Goal: Task Accomplishment & Management: Manage account settings

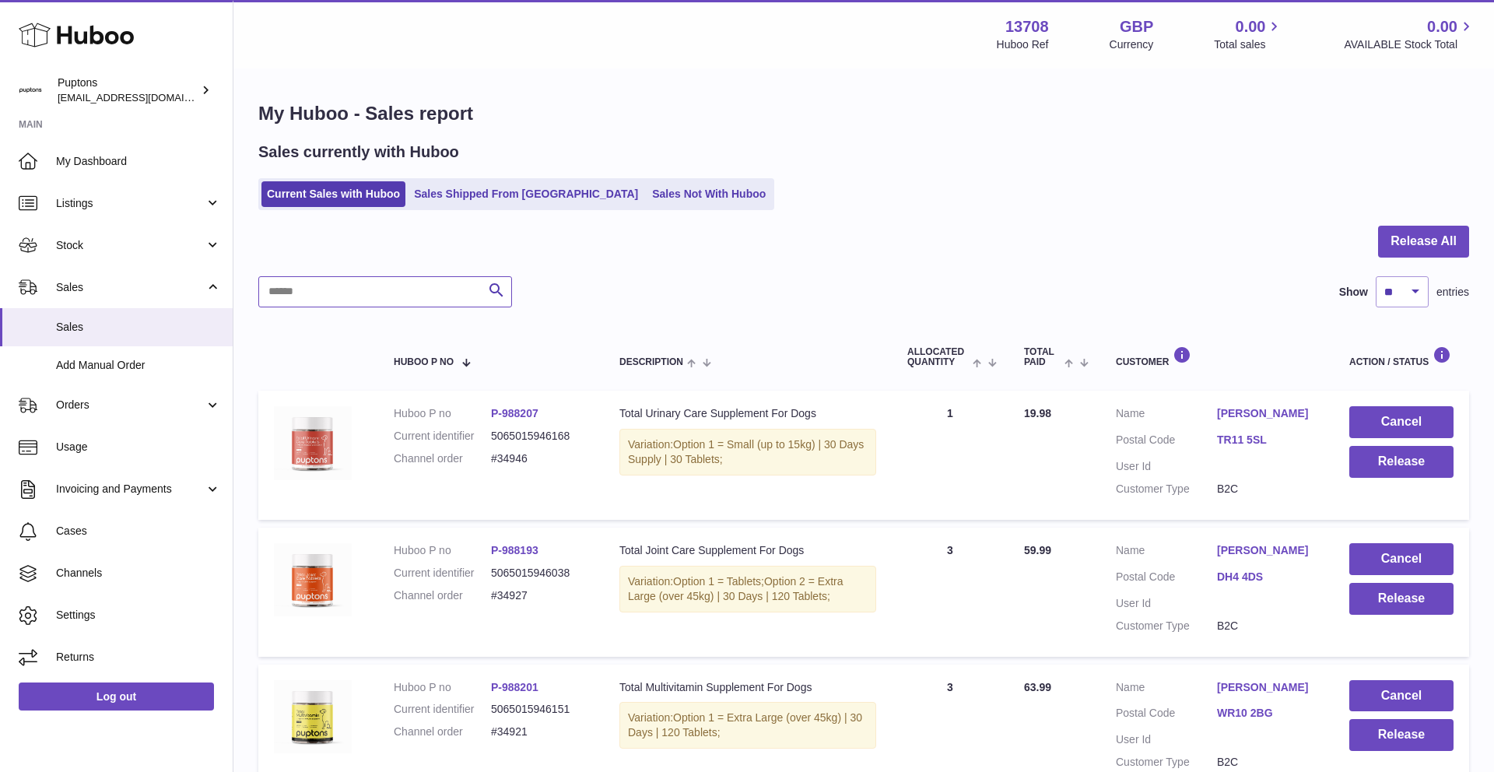
click at [389, 290] on input "text" at bounding box center [385, 291] width 254 height 31
paste input "*****"
type input "*****"
click at [647, 203] on link "Sales Not With Huboo" at bounding box center [709, 194] width 125 height 26
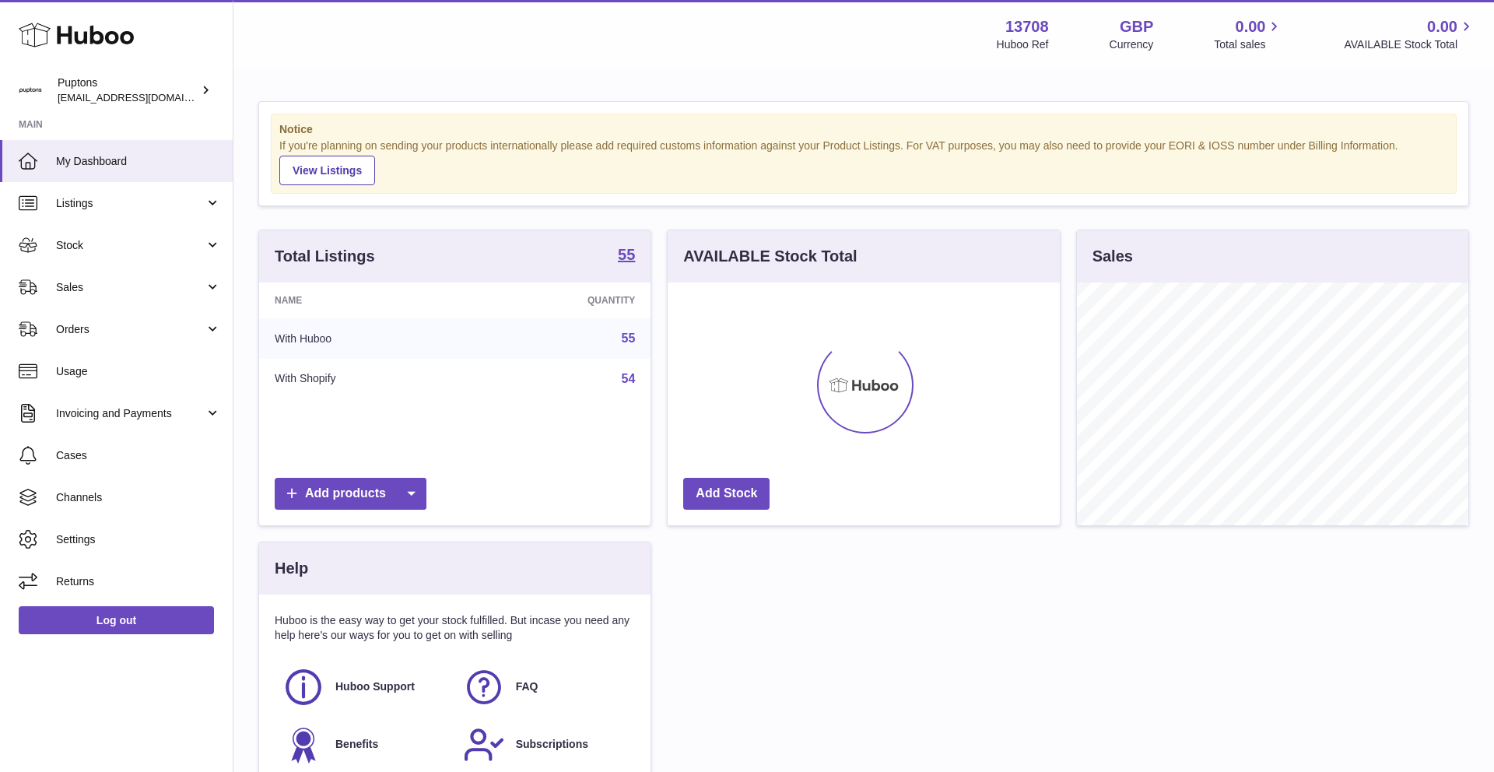
scroll to position [243, 392]
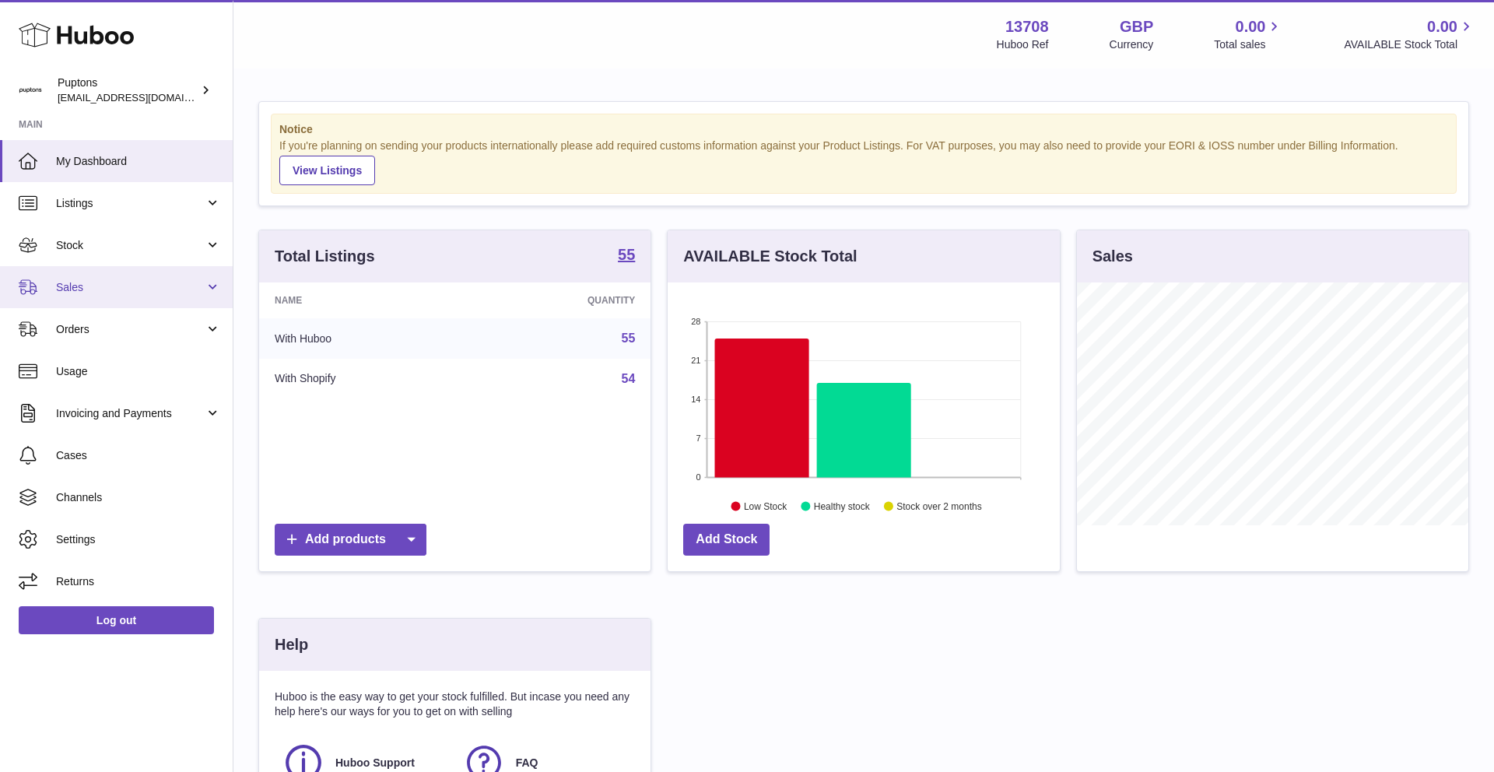
click at [82, 292] on span "Sales" at bounding box center [130, 287] width 149 height 15
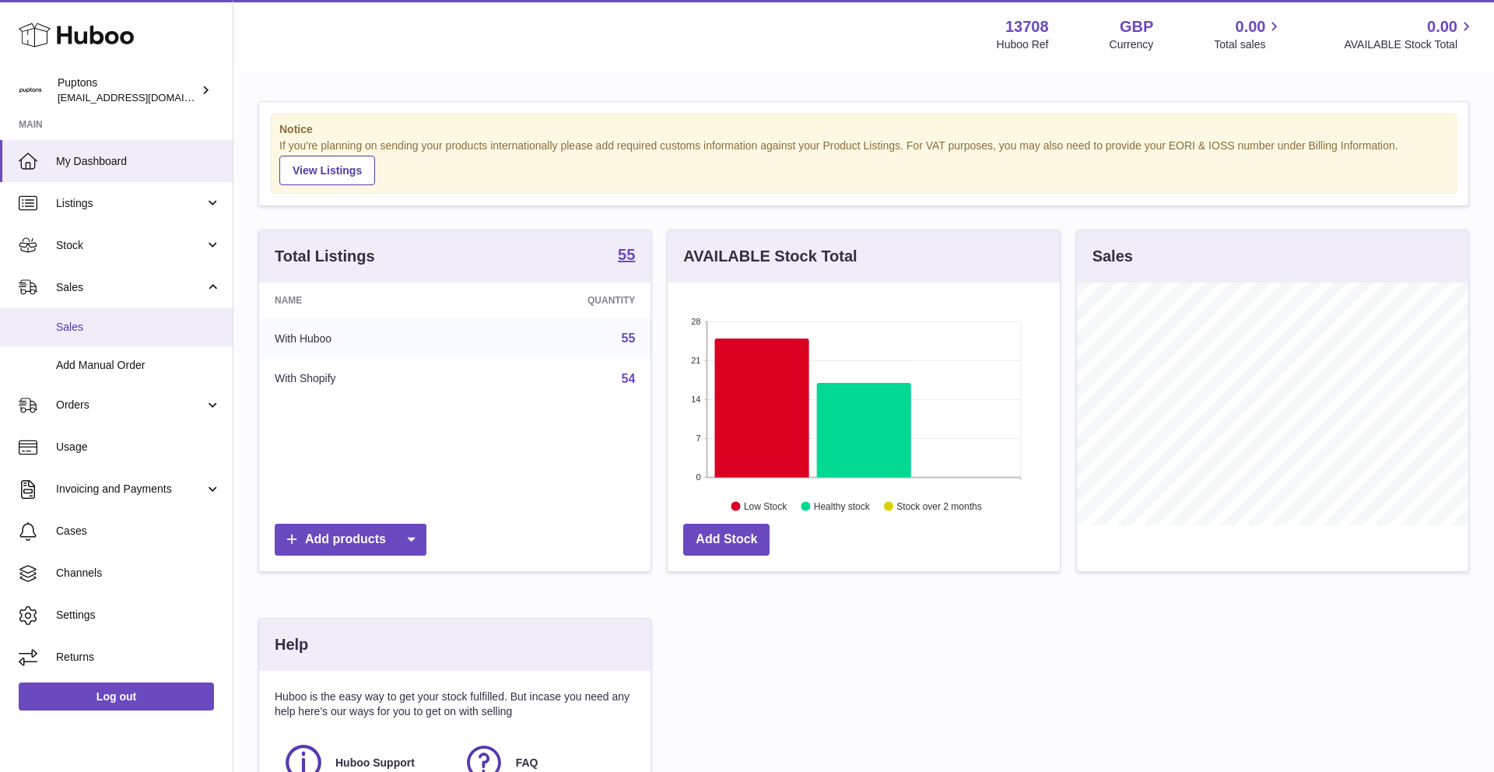
click at [100, 318] on link "Sales" at bounding box center [116, 327] width 233 height 38
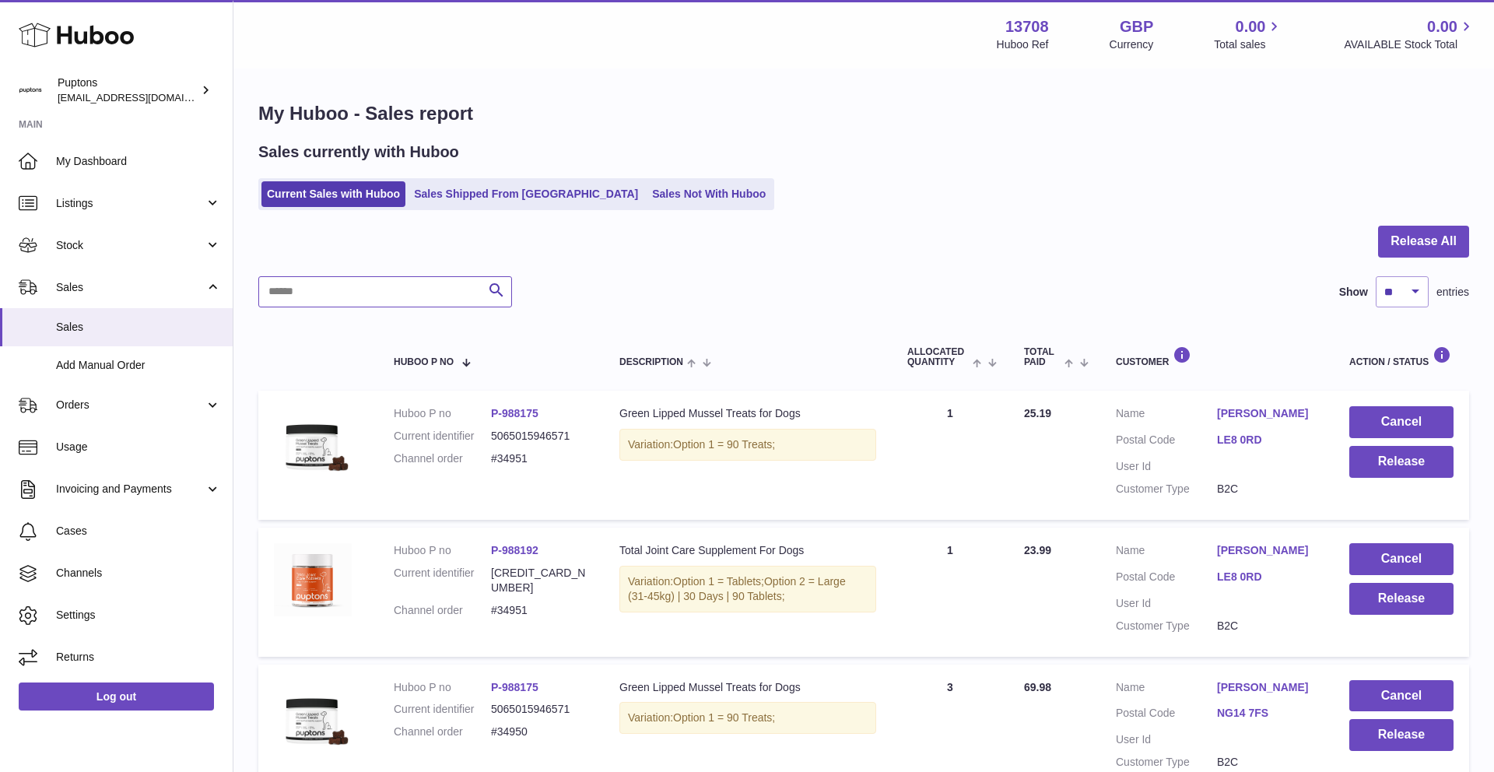
click at [351, 283] on input "text" at bounding box center [385, 291] width 254 height 31
paste input "*****"
type input "*****"
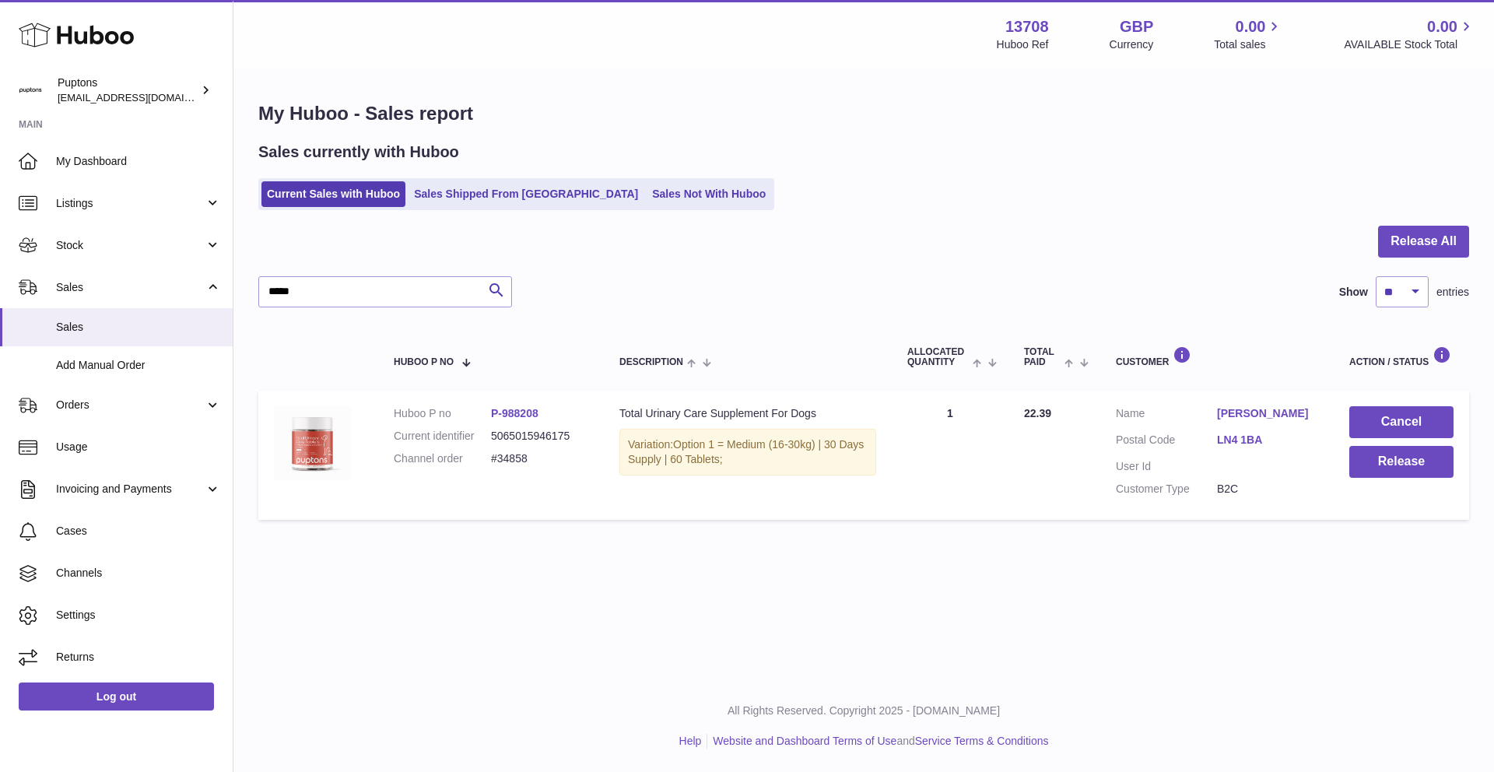
click at [524, 416] on link "P-988208" at bounding box center [514, 413] width 47 height 12
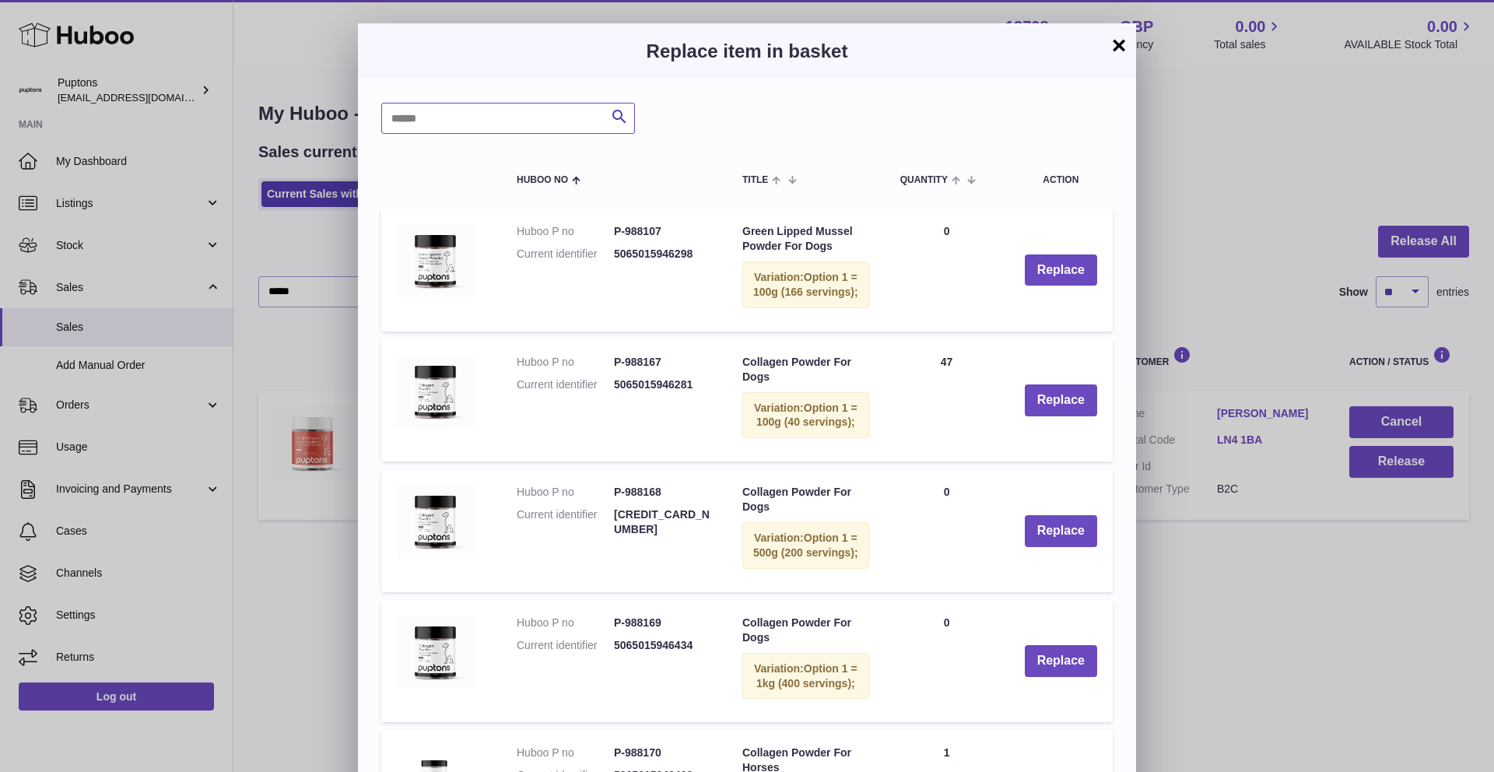
click at [459, 118] on input "text" at bounding box center [508, 118] width 254 height 31
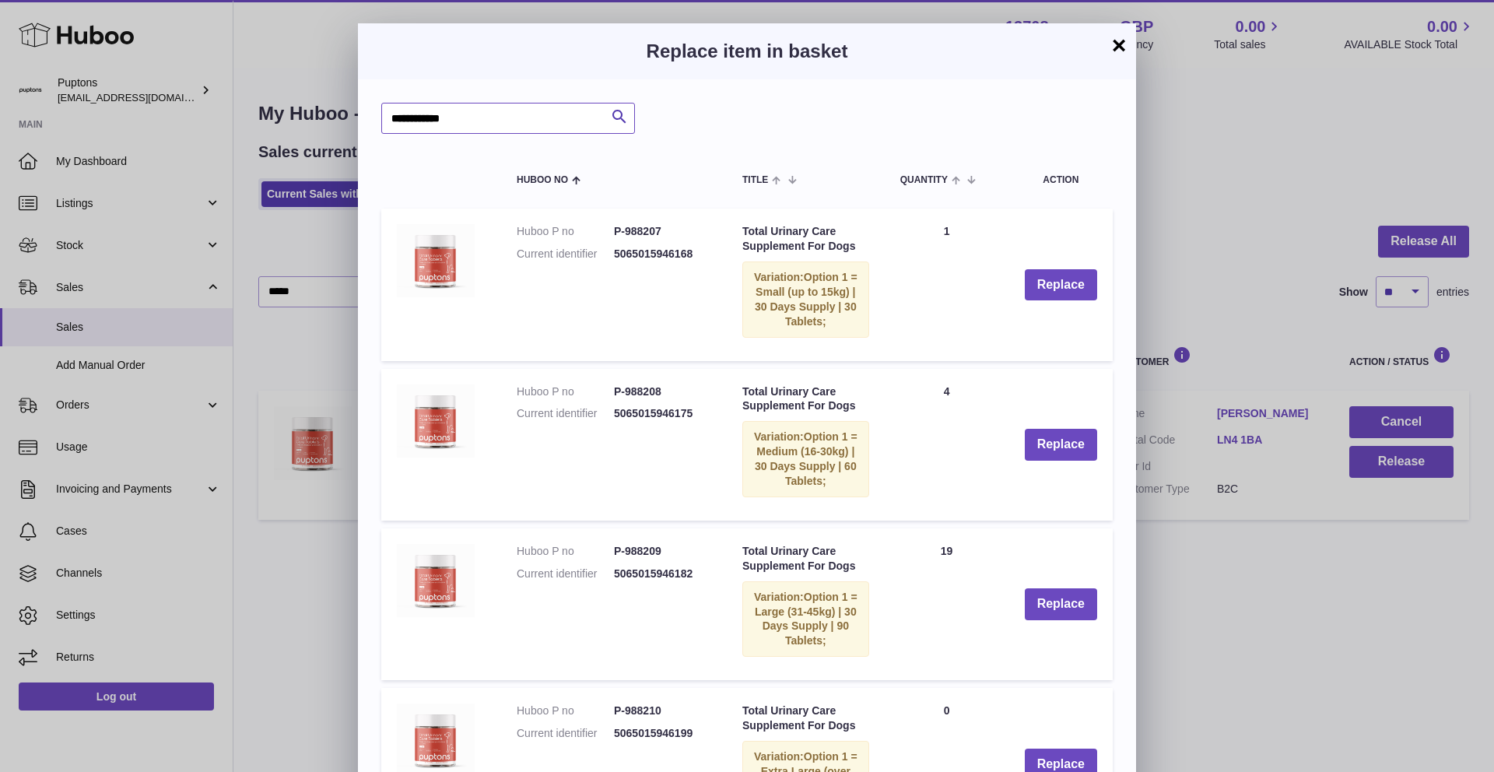
type input "**********"
click at [1124, 46] on button "×" at bounding box center [1119, 45] width 19 height 19
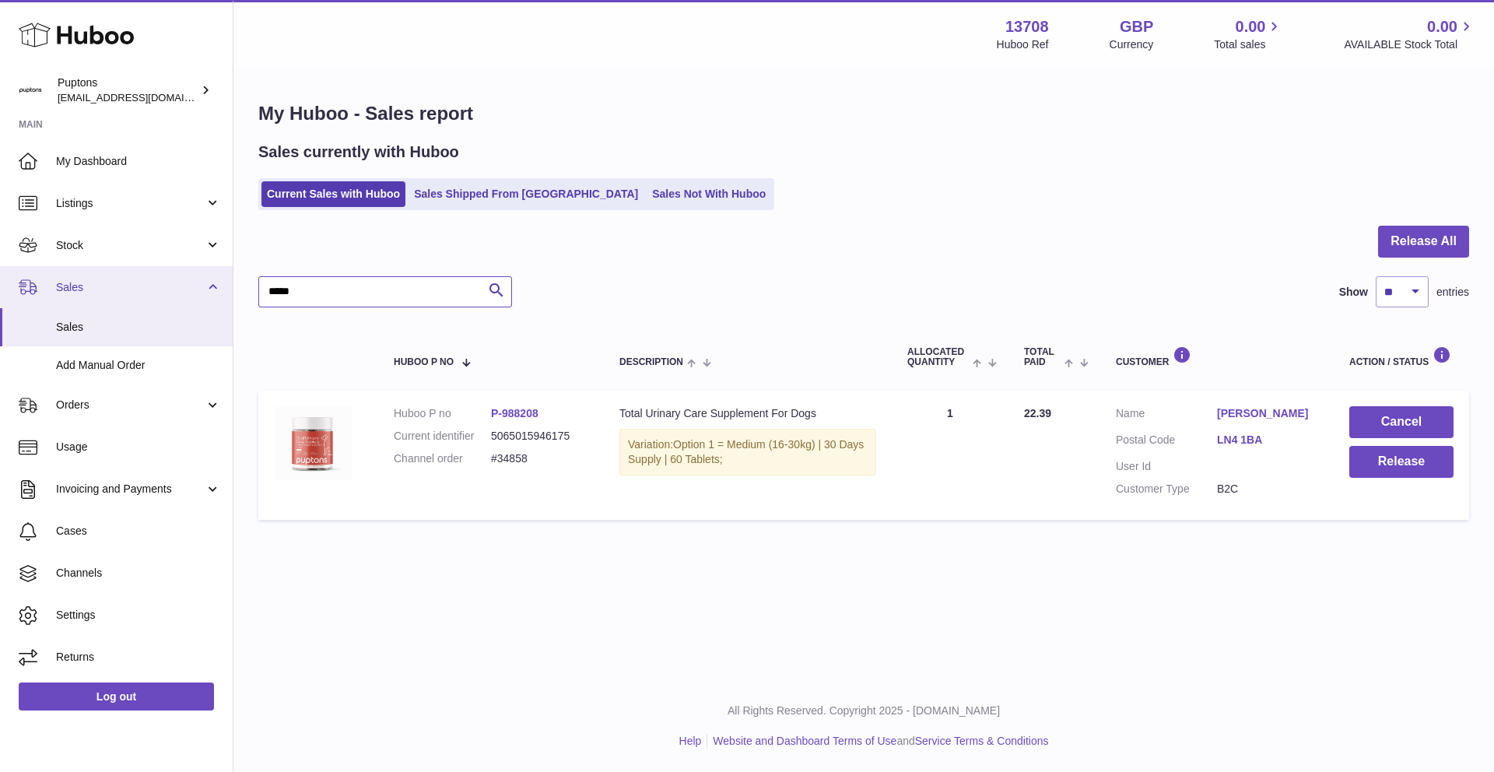
drag, startPoint x: 334, startPoint y: 300, endPoint x: 196, endPoint y: 286, distance: 138.6
click at [196, 286] on div "Huboo Puptons hello@puptons.com Main My Dashboard Listings Not with Huboo Listi…" at bounding box center [747, 386] width 1494 height 772
paste input "*"
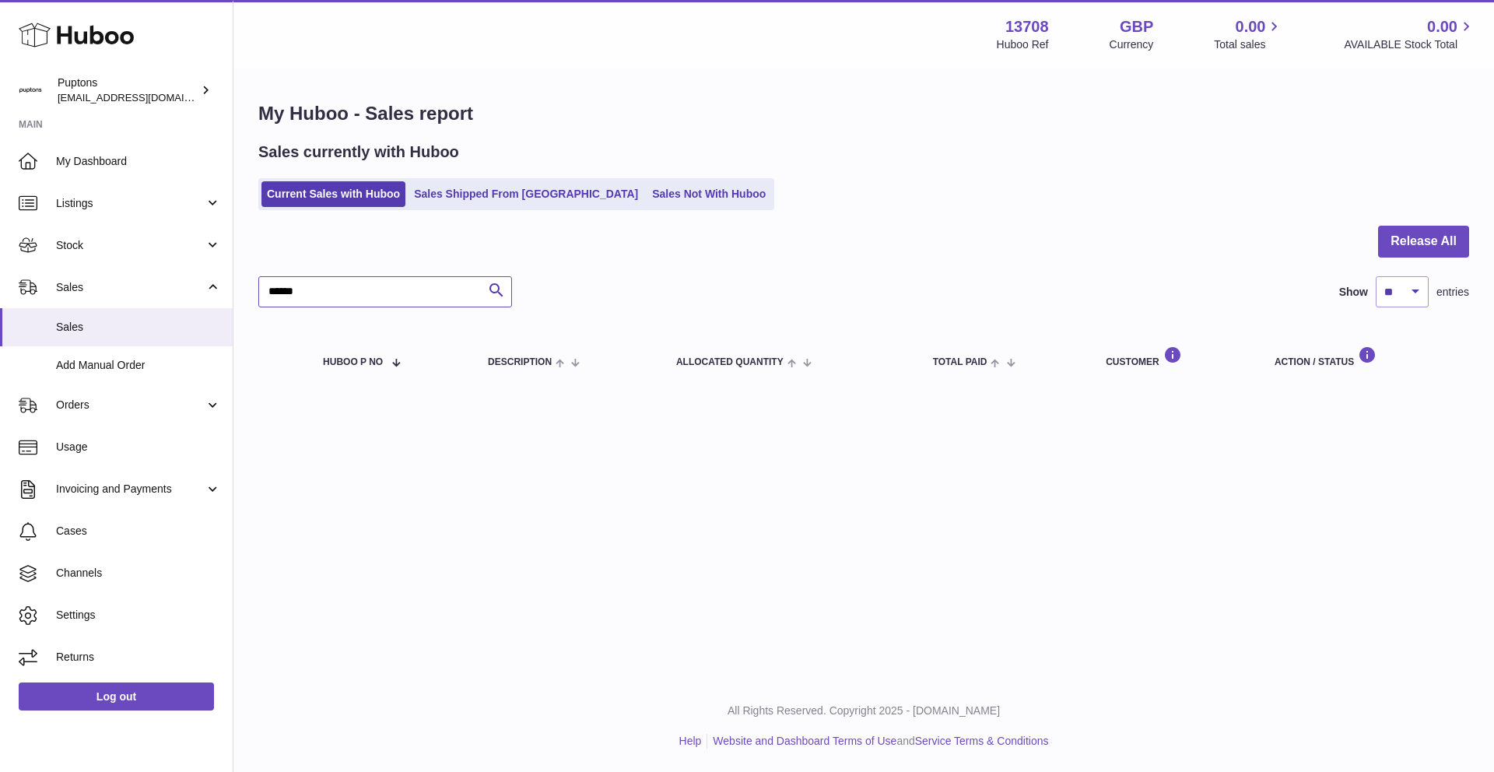
drag, startPoint x: 276, startPoint y: 292, endPoint x: 259, endPoint y: 292, distance: 17.1
click at [260, 292] on input "******" at bounding box center [385, 291] width 254 height 31
type input "*****"
click at [456, 191] on link "Sales Shipped From Huboo" at bounding box center [526, 194] width 235 height 26
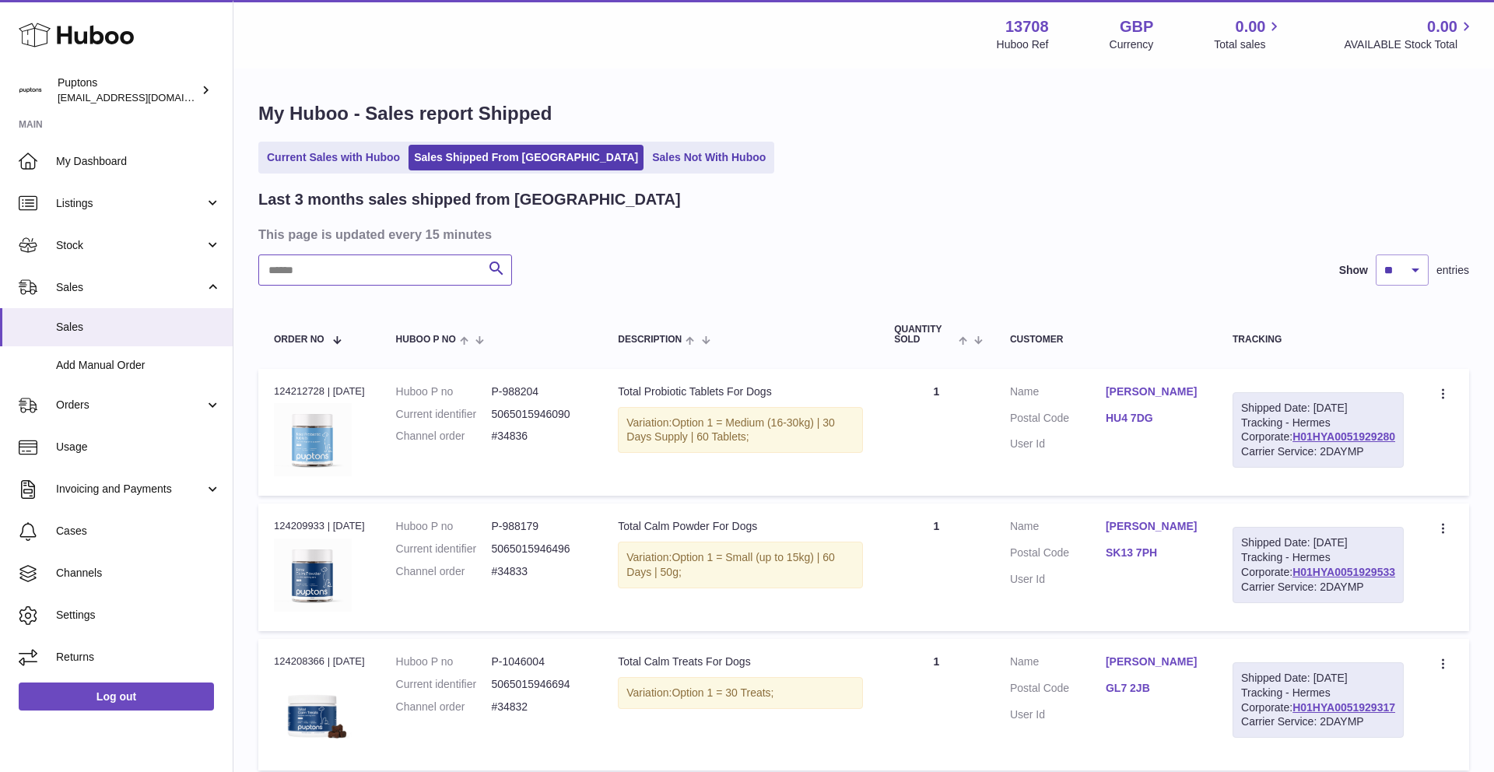
click at [344, 274] on input "text" at bounding box center [385, 270] width 254 height 31
paste input "******"
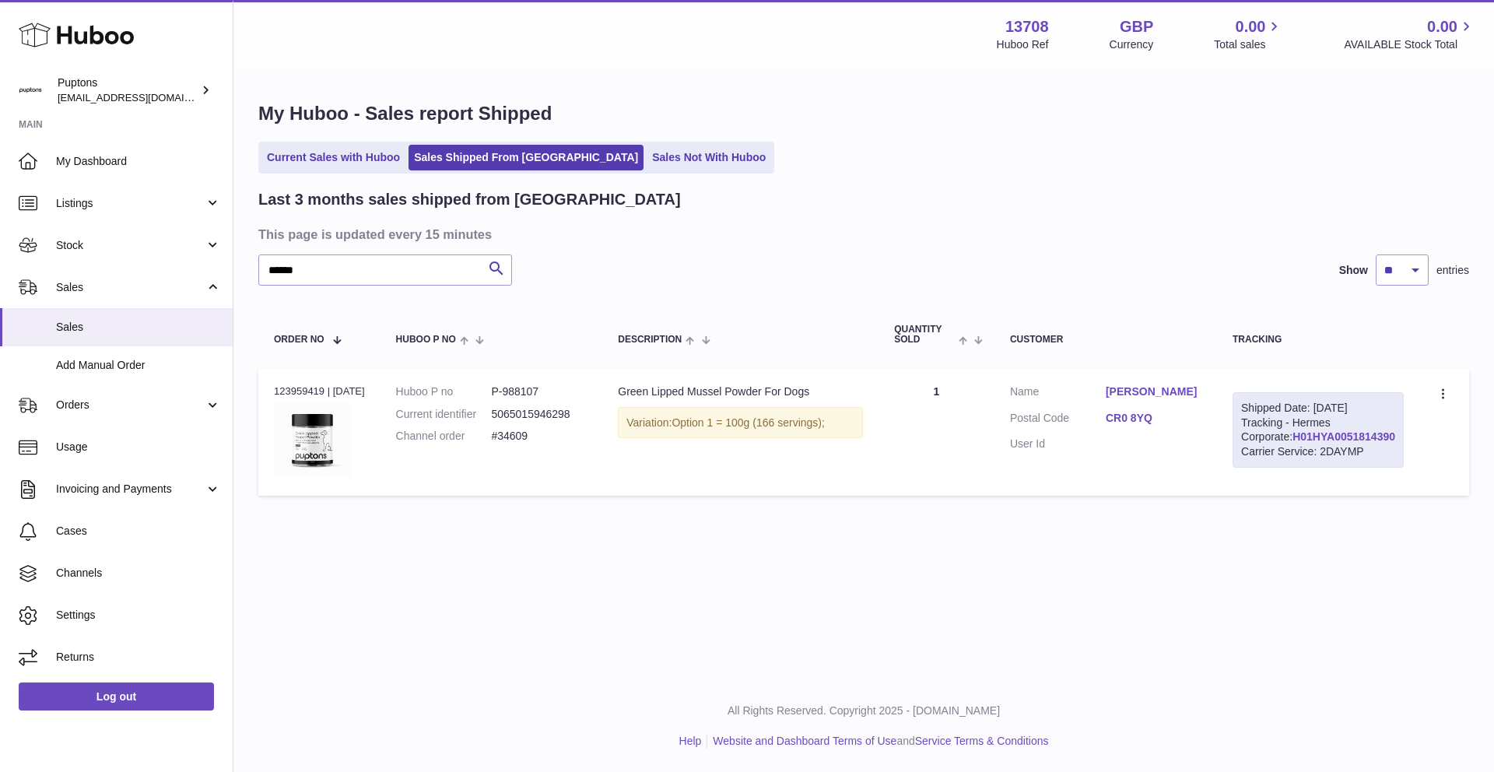
click at [1298, 443] on link "H01HYA0051814390" at bounding box center [1344, 436] width 103 height 12
drag, startPoint x: 341, startPoint y: 271, endPoint x: 187, endPoint y: 262, distance: 154.4
click at [188, 262] on div "Huboo Puptons hello@puptons.com Main My Dashboard Listings Not with Huboo Listi…" at bounding box center [747, 386] width 1494 height 772
paste input "text"
type input "*****"
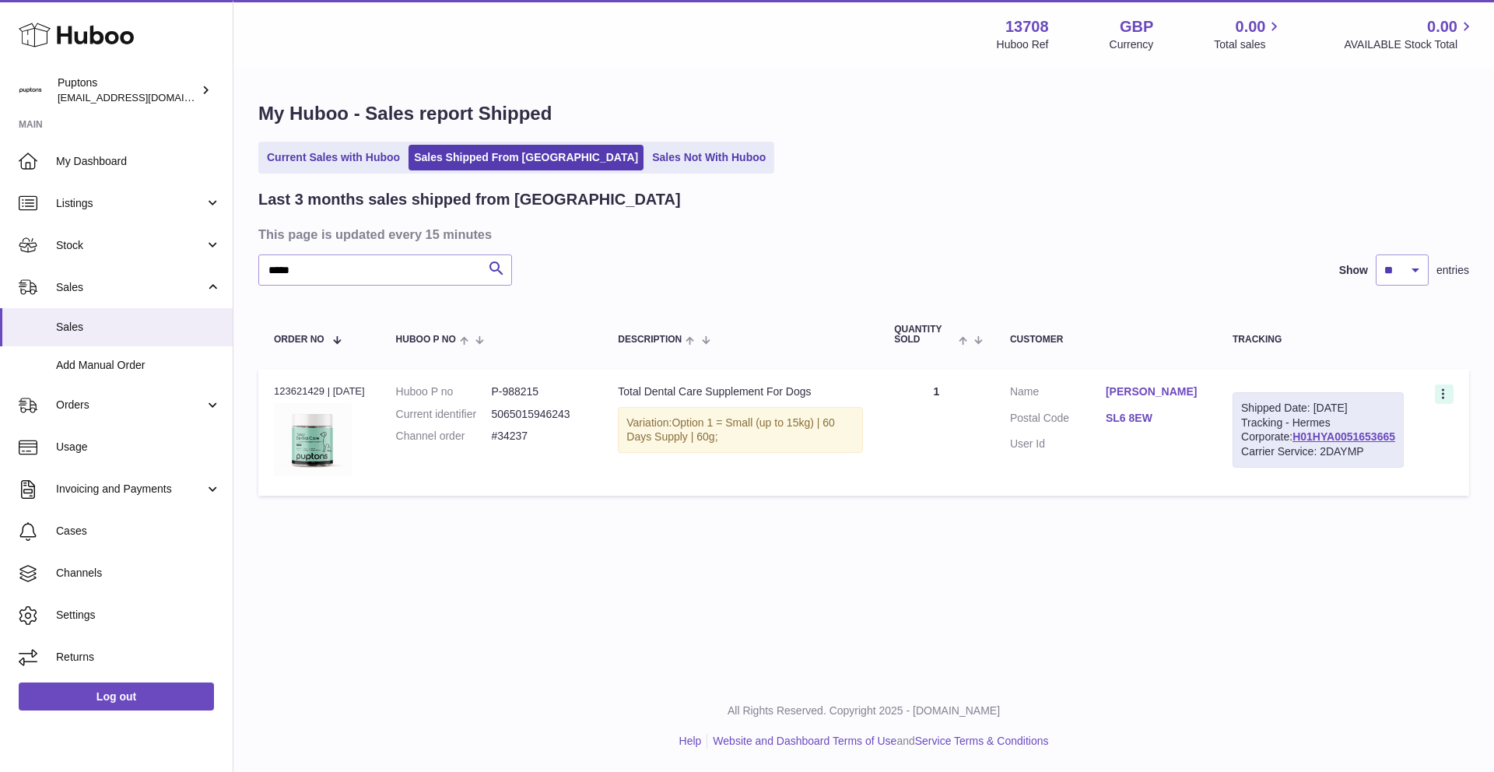
click at [1445, 396] on icon at bounding box center [1445, 396] width 18 height 16
click at [1192, 644] on div "Menu Huboo 13708 Huboo Ref GBP Currency 0.00 Total sales 0.00 AVAILABLE Stock T…" at bounding box center [864, 340] width 1261 height 680
click at [76, 325] on span "Sales" at bounding box center [138, 327] width 165 height 15
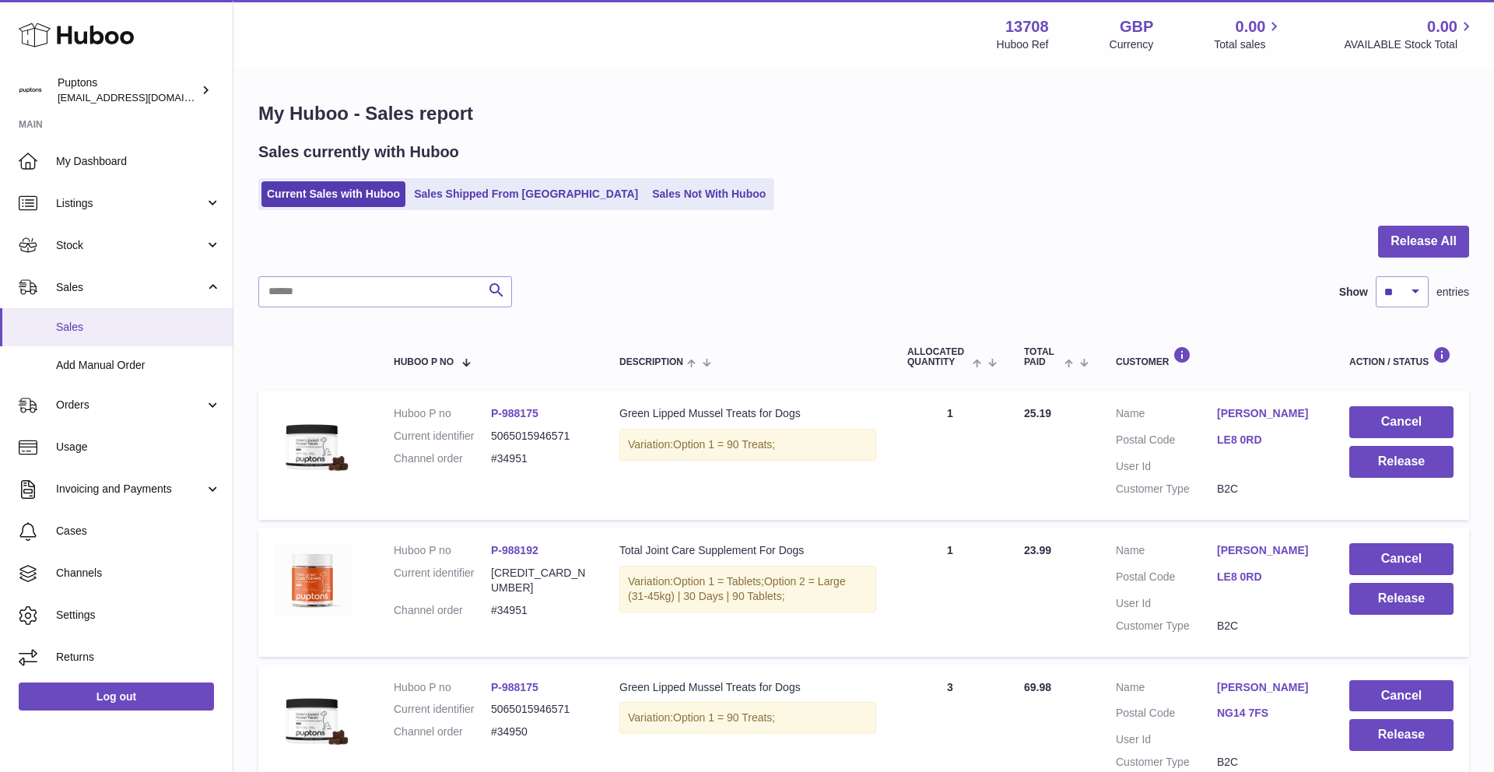
click at [76, 322] on span "Sales" at bounding box center [138, 327] width 165 height 15
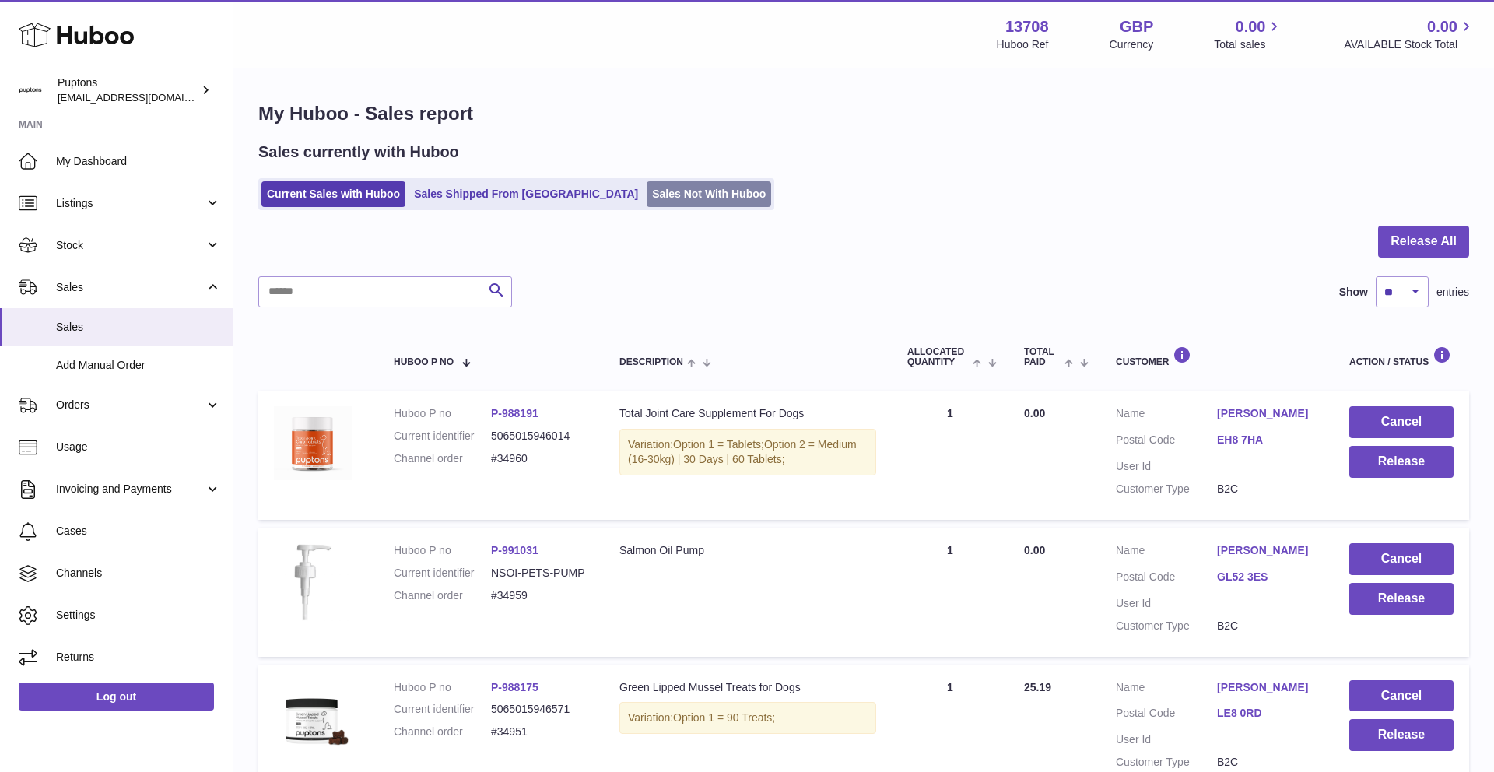
click at [647, 192] on link "Sales Not With Huboo" at bounding box center [709, 194] width 125 height 26
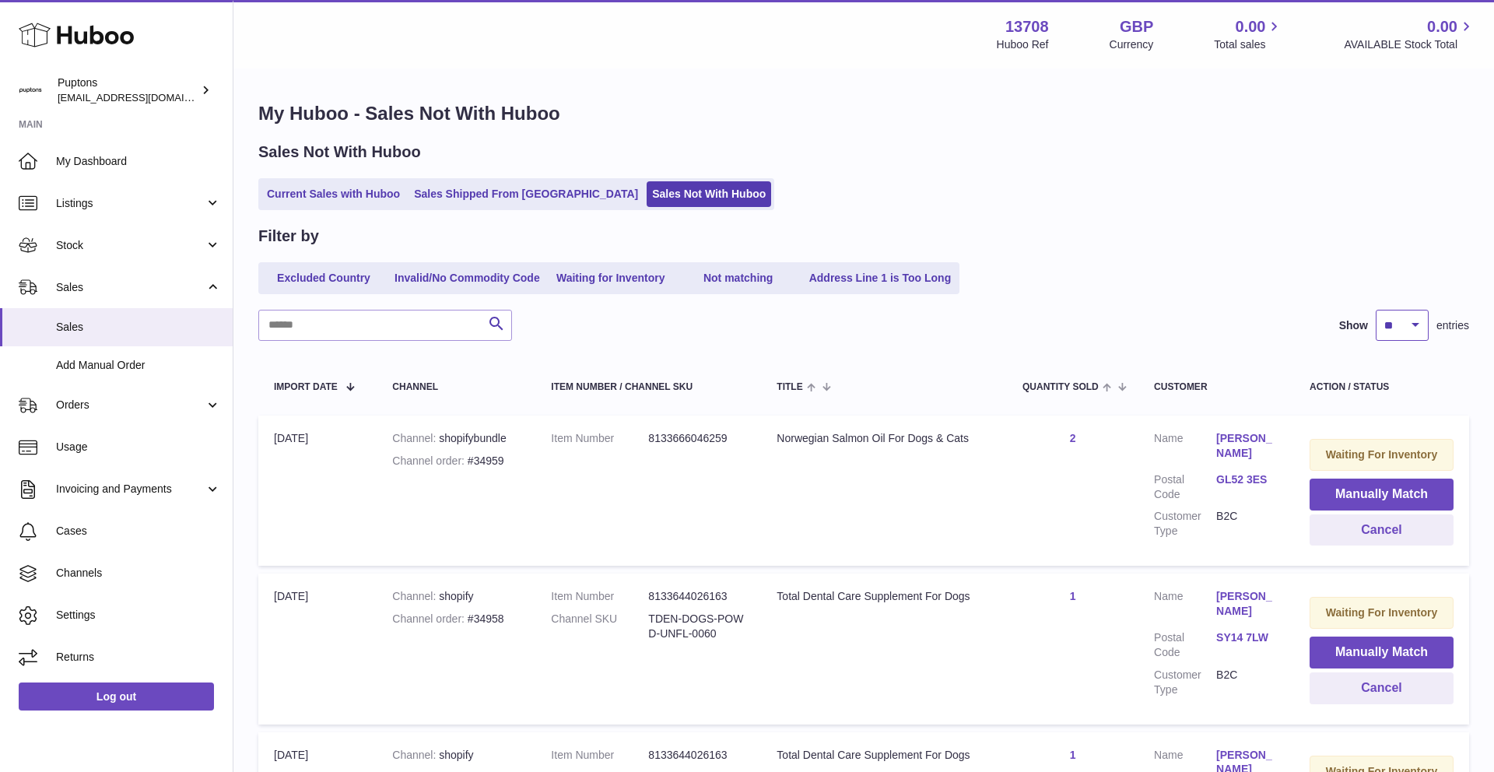
click at [1387, 332] on select "** ** ** ***" at bounding box center [1402, 325] width 53 height 31
select select "***"
click at [1376, 310] on select "** ** ** ***" at bounding box center [1402, 325] width 53 height 31
click at [469, 201] on link "Sales Shipped From [GEOGRAPHIC_DATA]" at bounding box center [526, 194] width 235 height 26
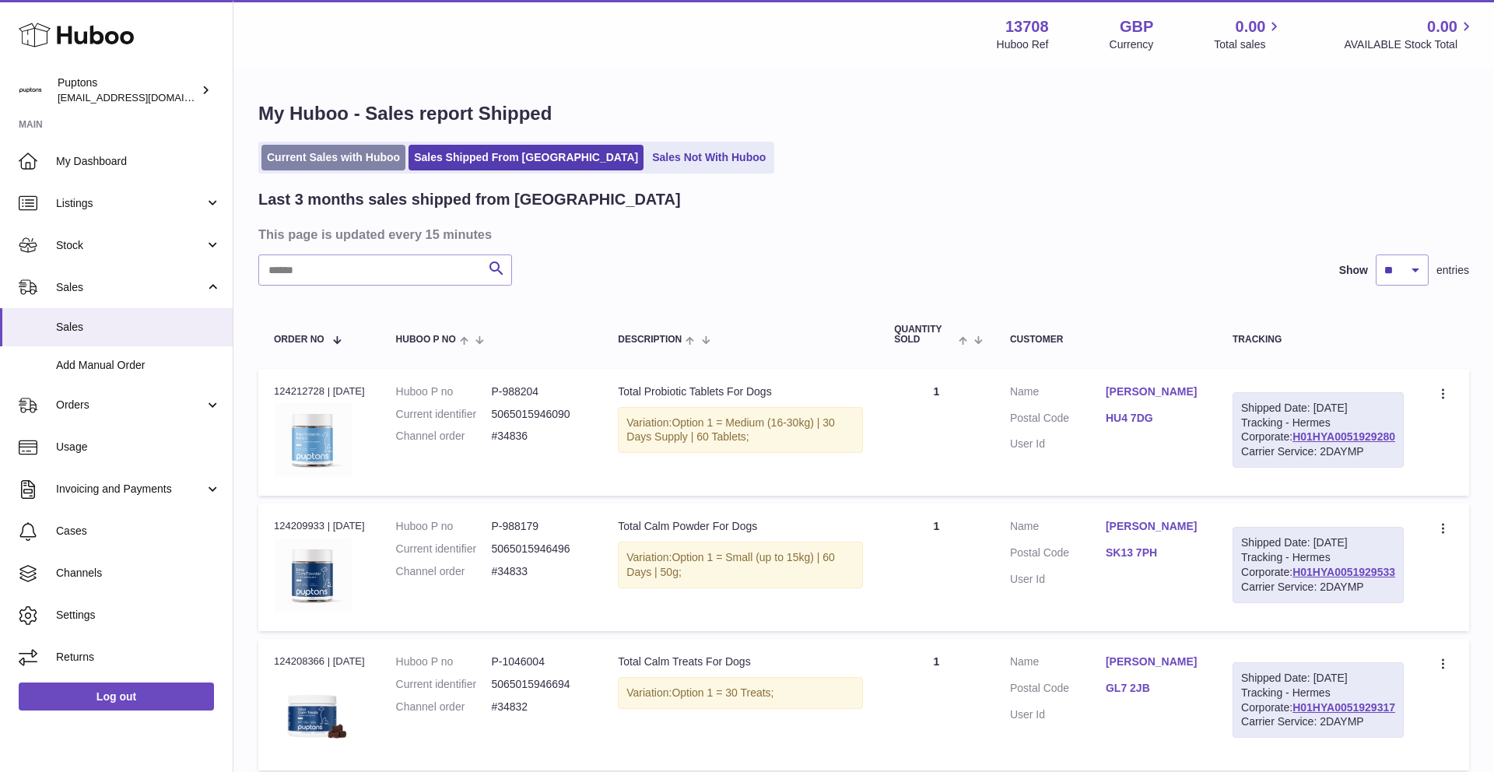
click at [331, 160] on link "Current Sales with Huboo" at bounding box center [334, 158] width 144 height 26
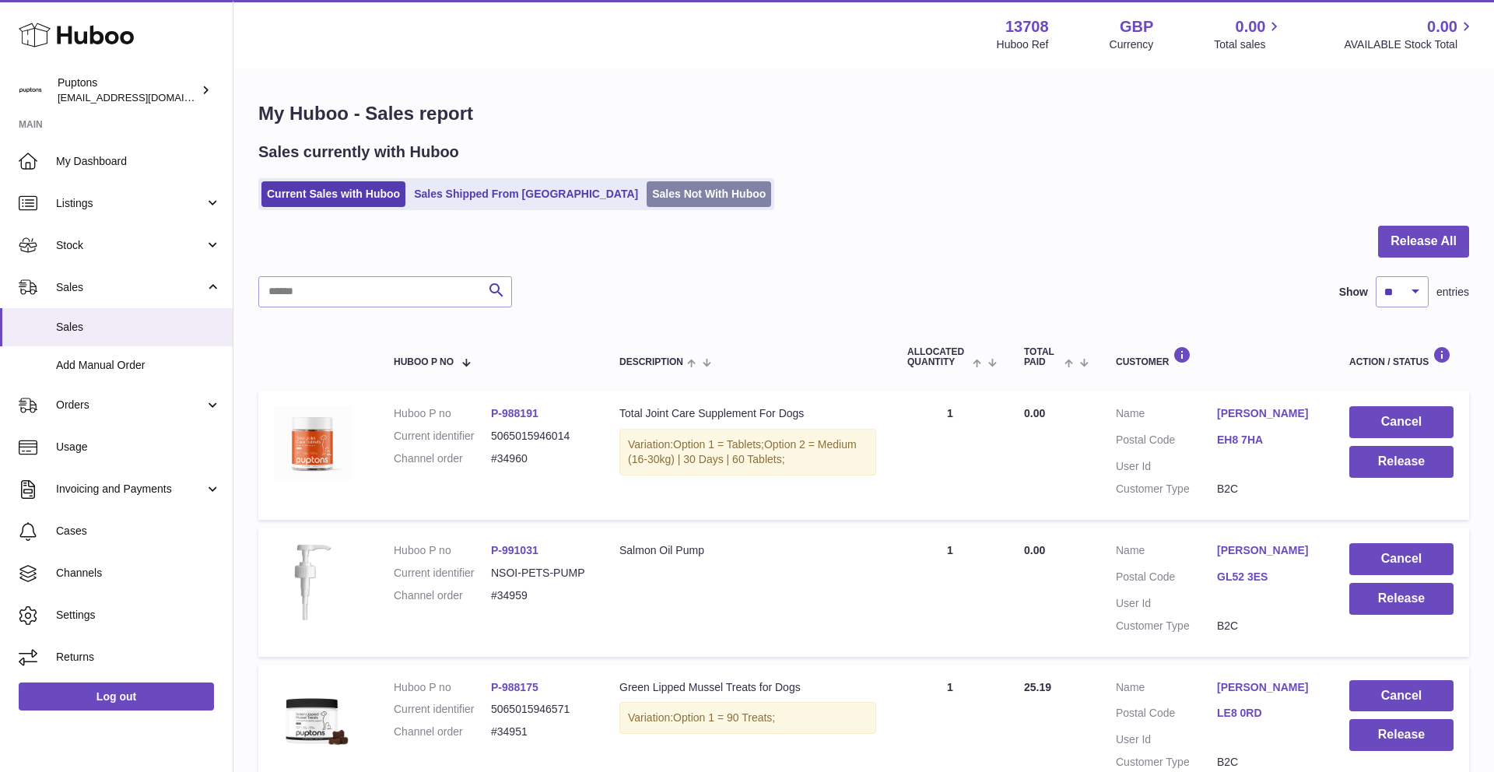
click at [650, 192] on link "Sales Not With Huboo" at bounding box center [709, 194] width 125 height 26
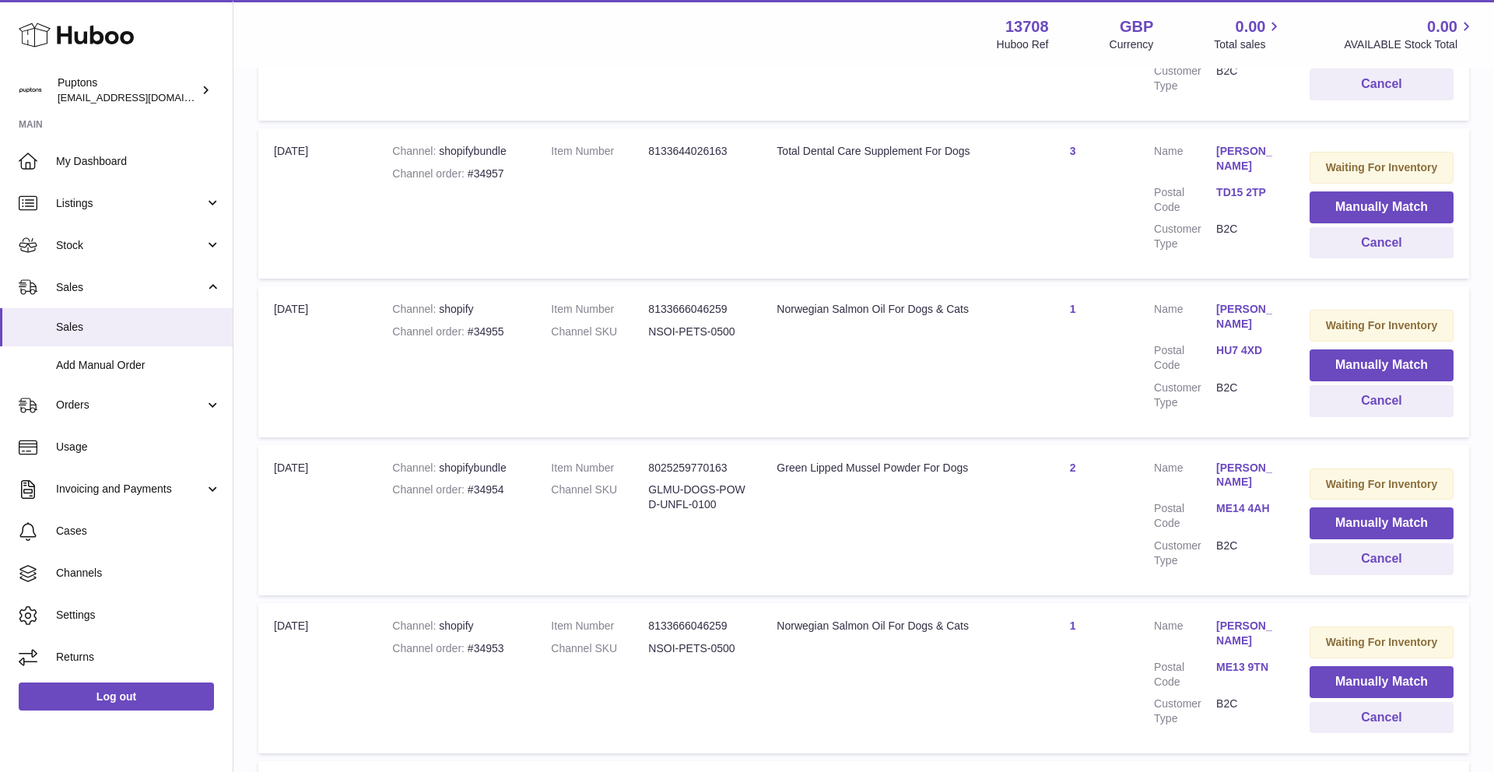
scroll to position [1028, 0]
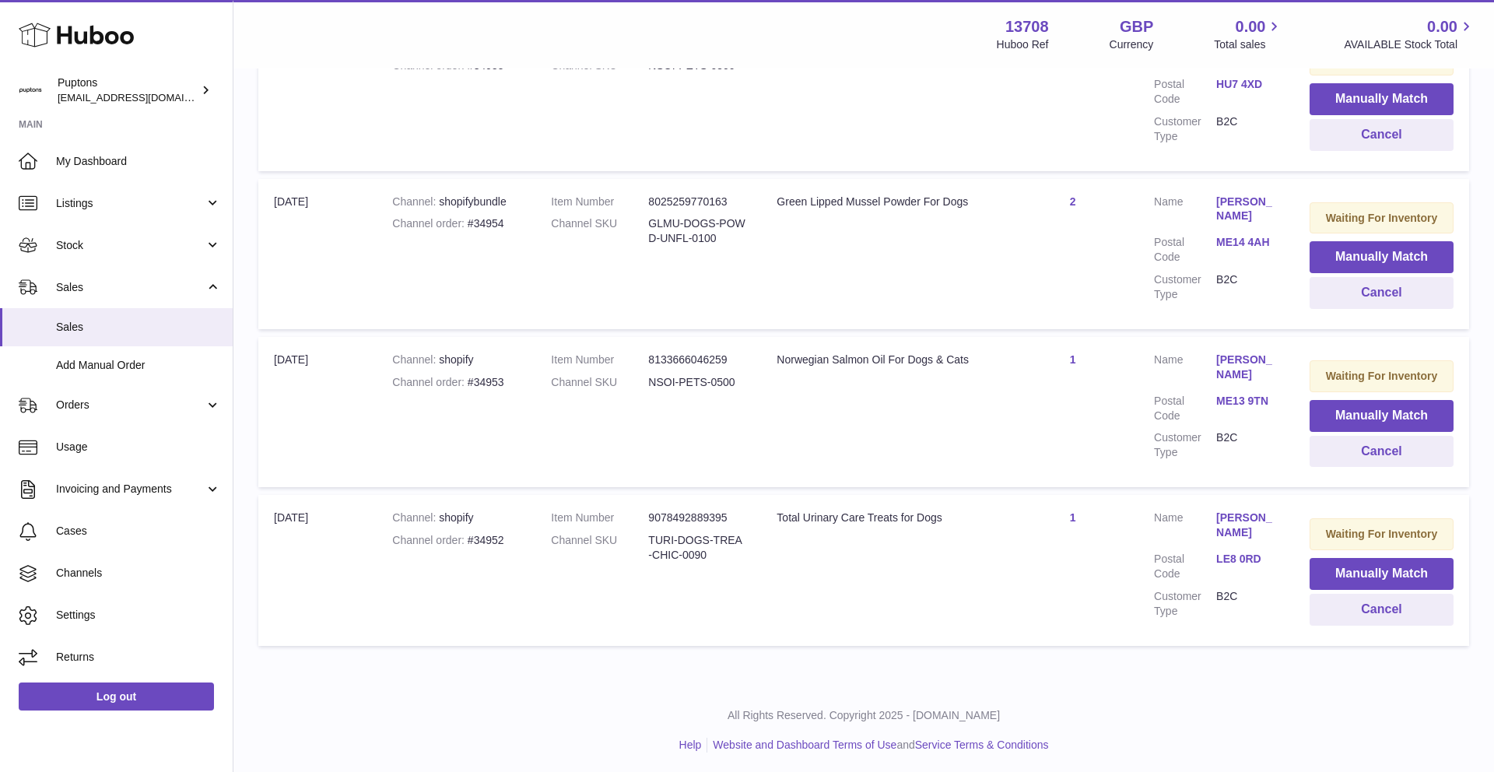
click at [1074, 205] on link "2" at bounding box center [1073, 201] width 6 height 12
click at [1026, 261] on div "× Edit Order Quantity Quantity Sold * Close Submit" at bounding box center [747, 386] width 1494 height 772
click at [1335, 255] on button "Manually Match" at bounding box center [1382, 257] width 144 height 32
click at [1227, 372] on div at bounding box center [747, 386] width 1494 height 772
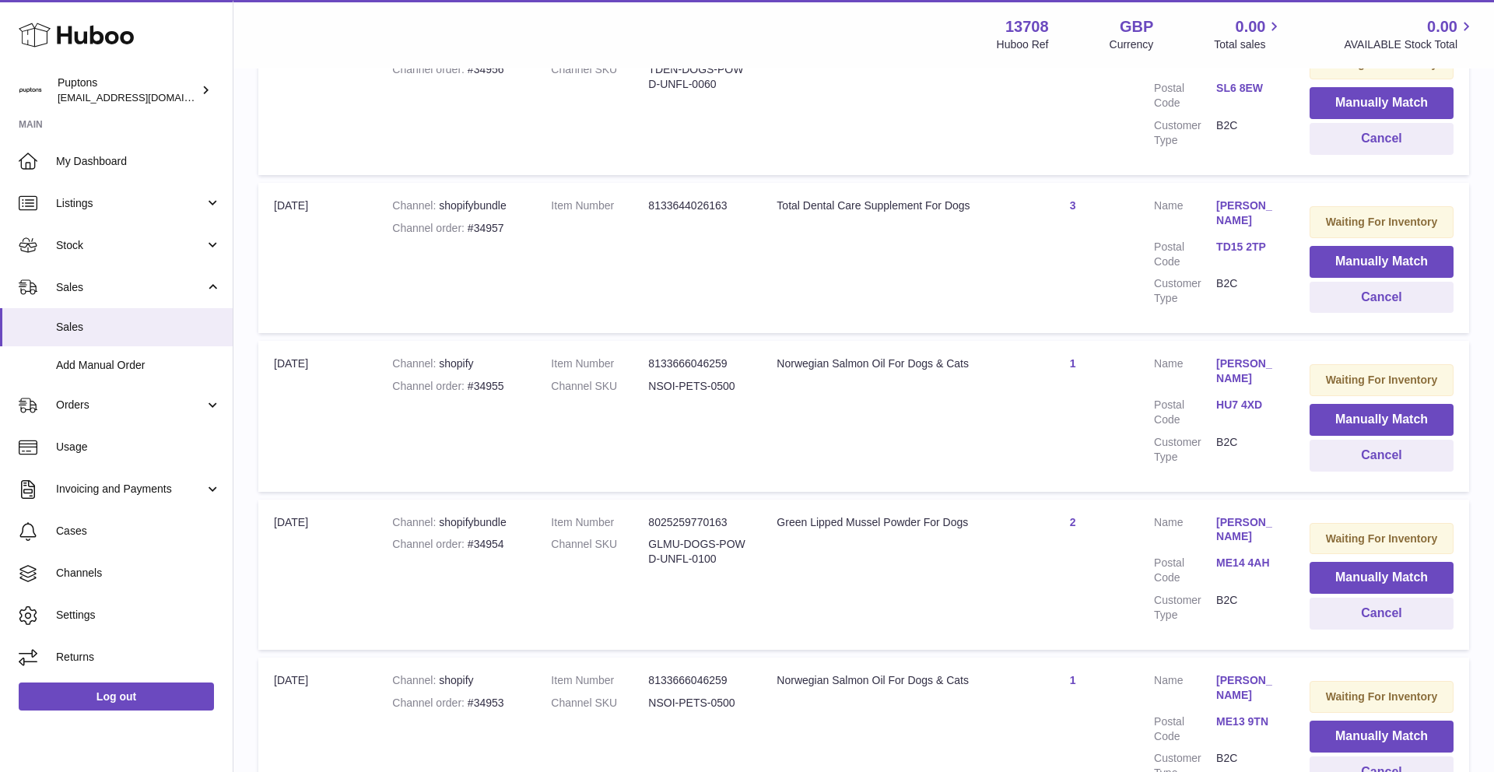
scroll to position [705, 0]
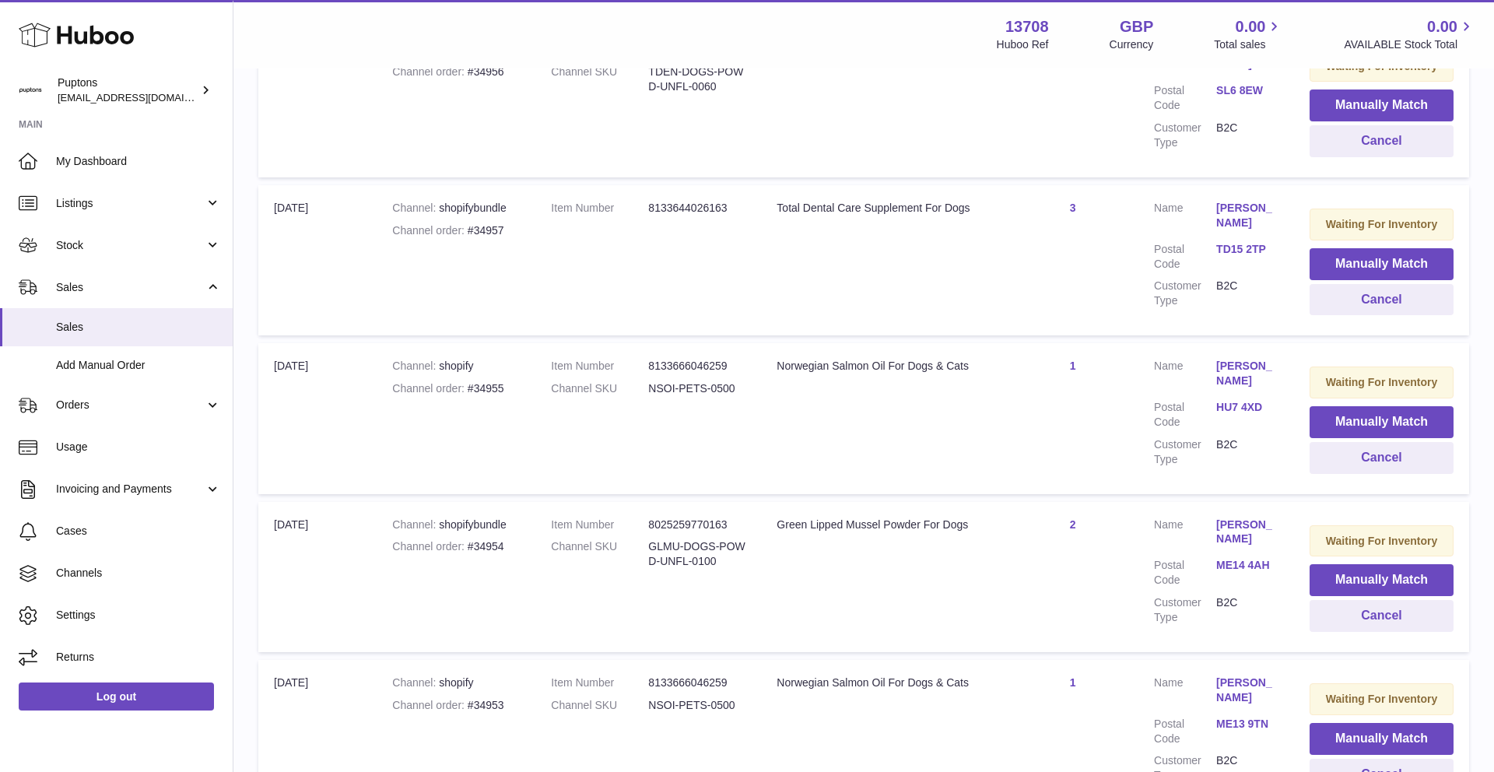
click at [1071, 209] on link "3" at bounding box center [1073, 208] width 6 height 12
click at [1029, 252] on div at bounding box center [747, 386] width 1494 height 772
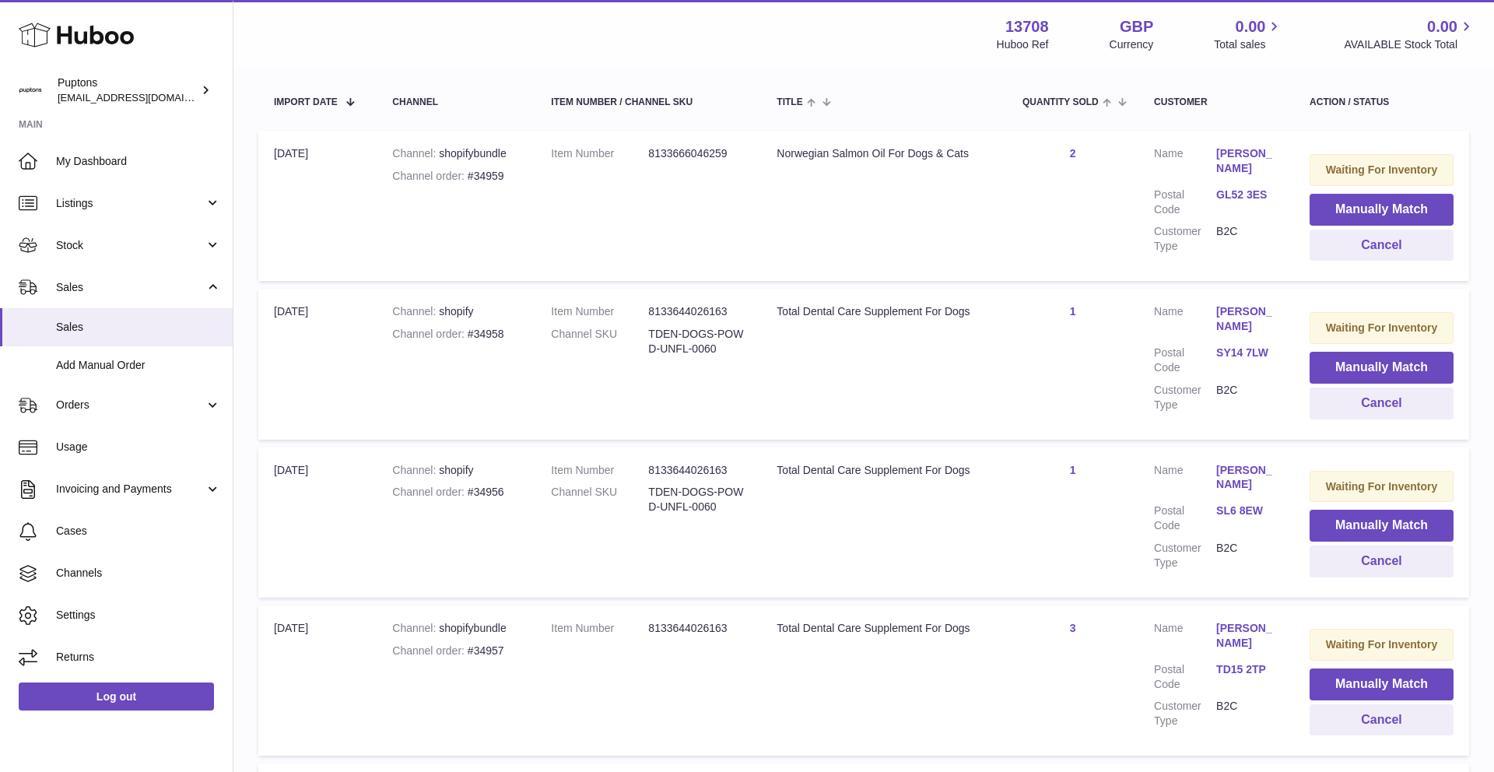
scroll to position [290, 0]
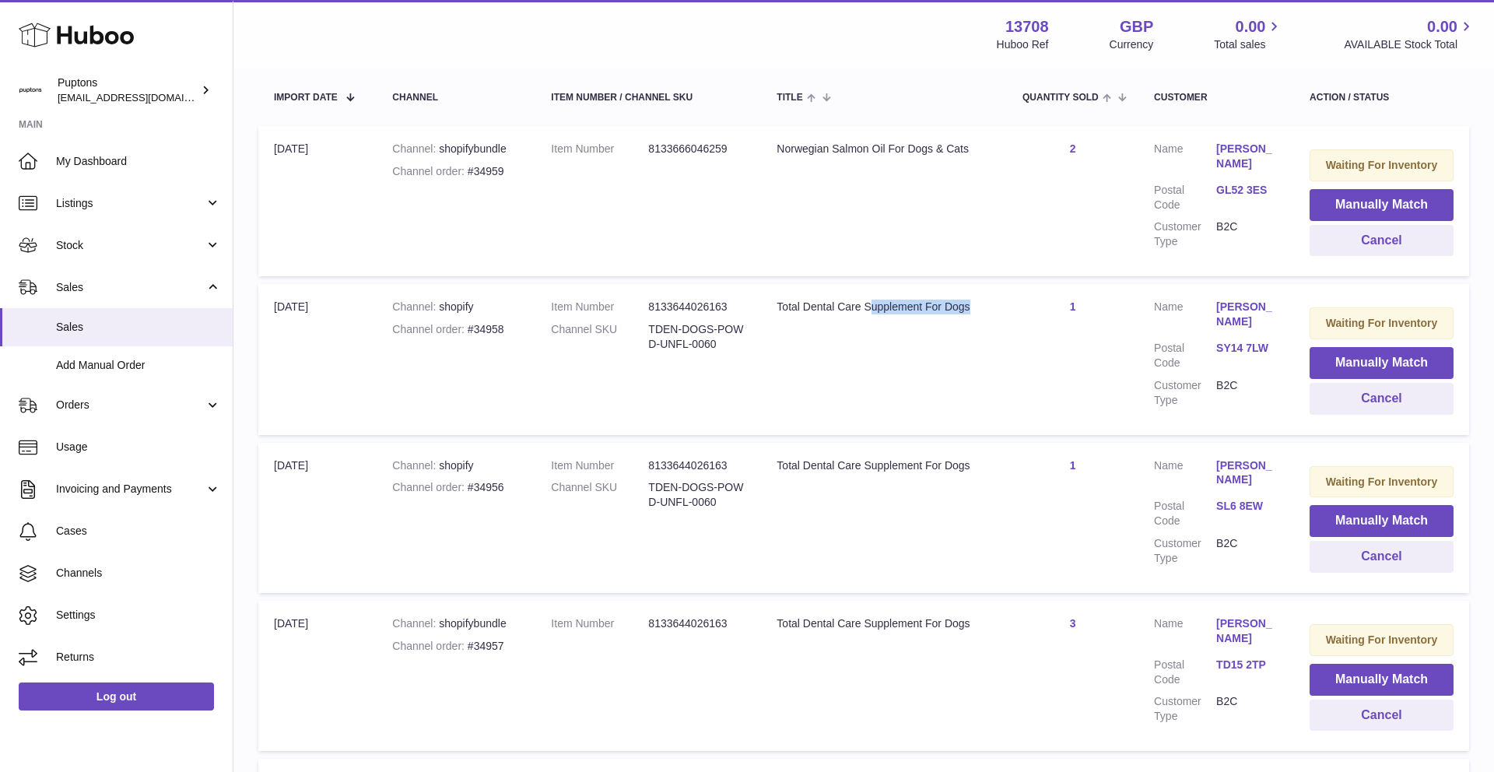
drag, startPoint x: 971, startPoint y: 310, endPoint x: 871, endPoint y: 307, distance: 99.7
click at [871, 307] on div "Total Dental Care Supplement For Dogs" at bounding box center [884, 307] width 215 height 15
drag, startPoint x: 724, startPoint y: 347, endPoint x: 649, endPoint y: 329, distance: 76.8
click at [649, 329] on dd "TDEN-DOGS-POWD-UNFL-0060" at bounding box center [696, 337] width 97 height 30
copy dd "TDEN-DOGS-POWD-UNFL-0060"
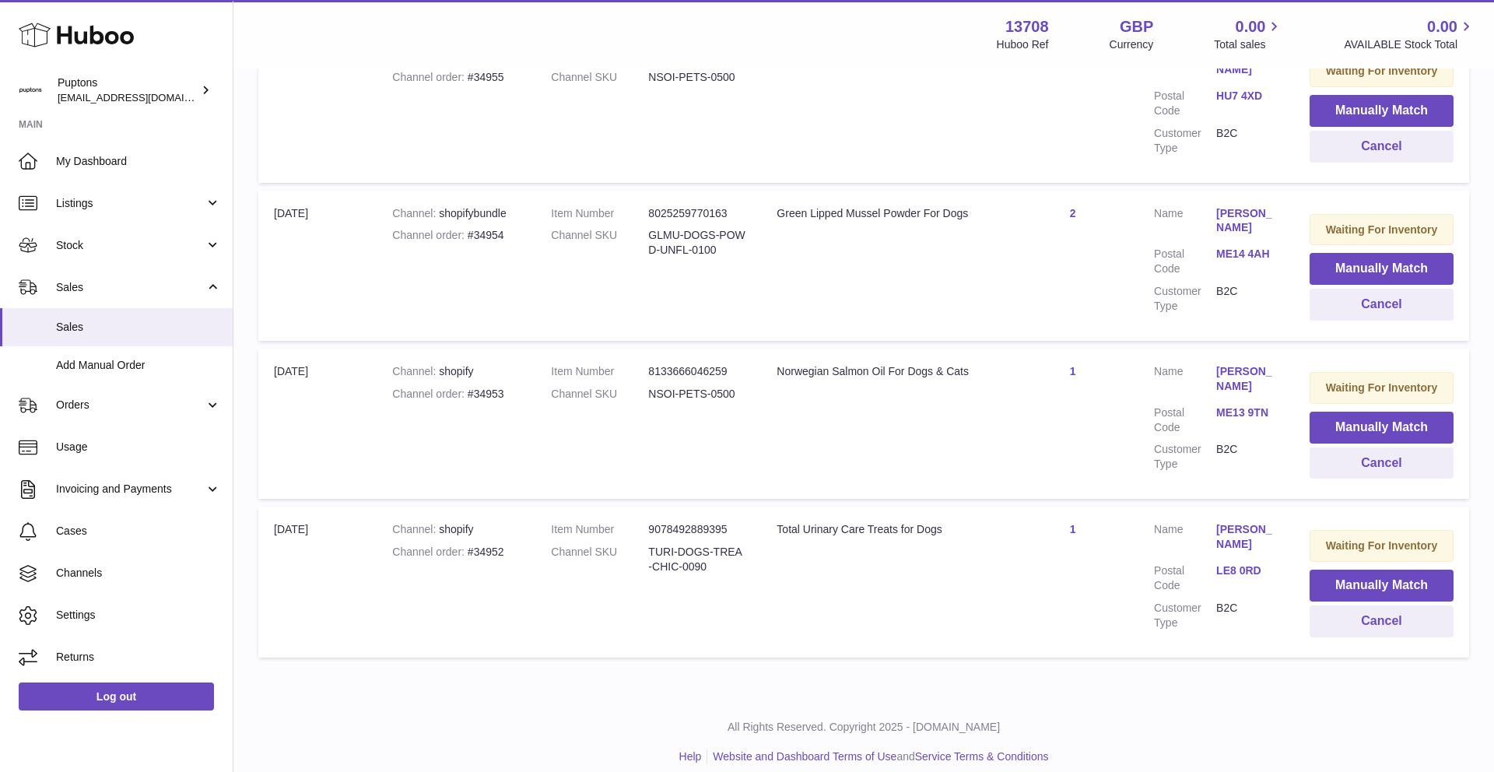
scroll to position [1028, 0]
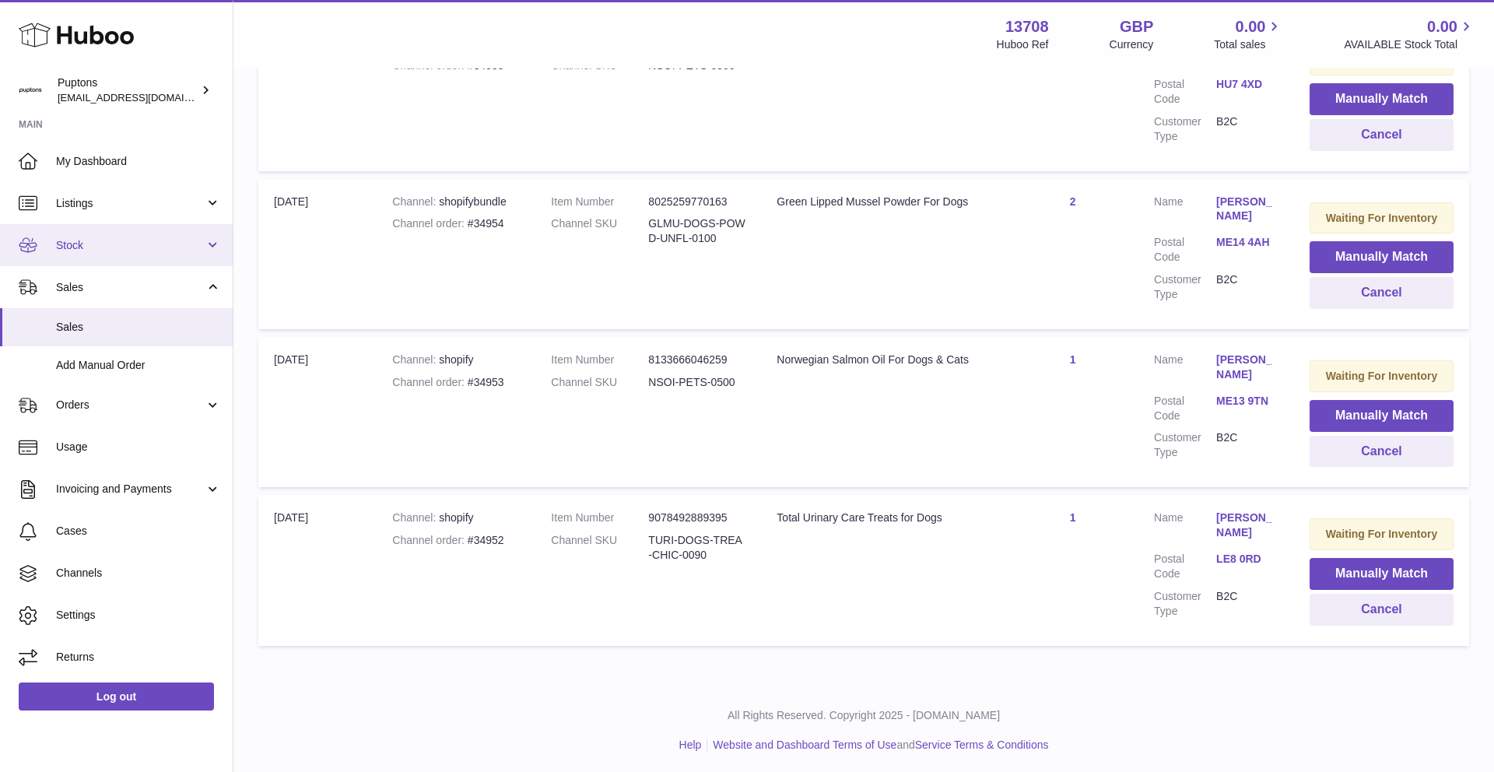
click at [105, 251] on span "Stock" at bounding box center [130, 245] width 149 height 15
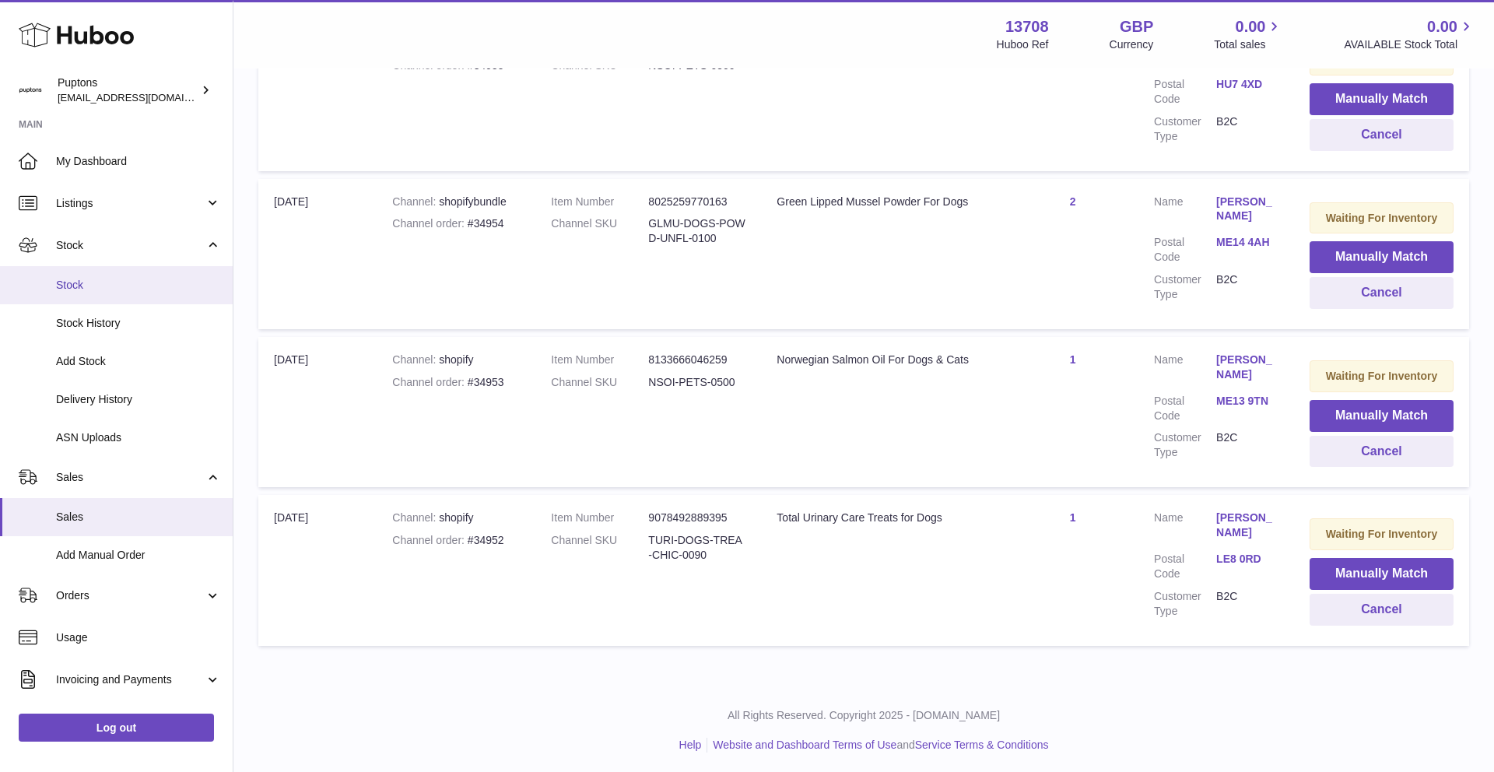
click at [100, 286] on span "Stock" at bounding box center [138, 285] width 165 height 15
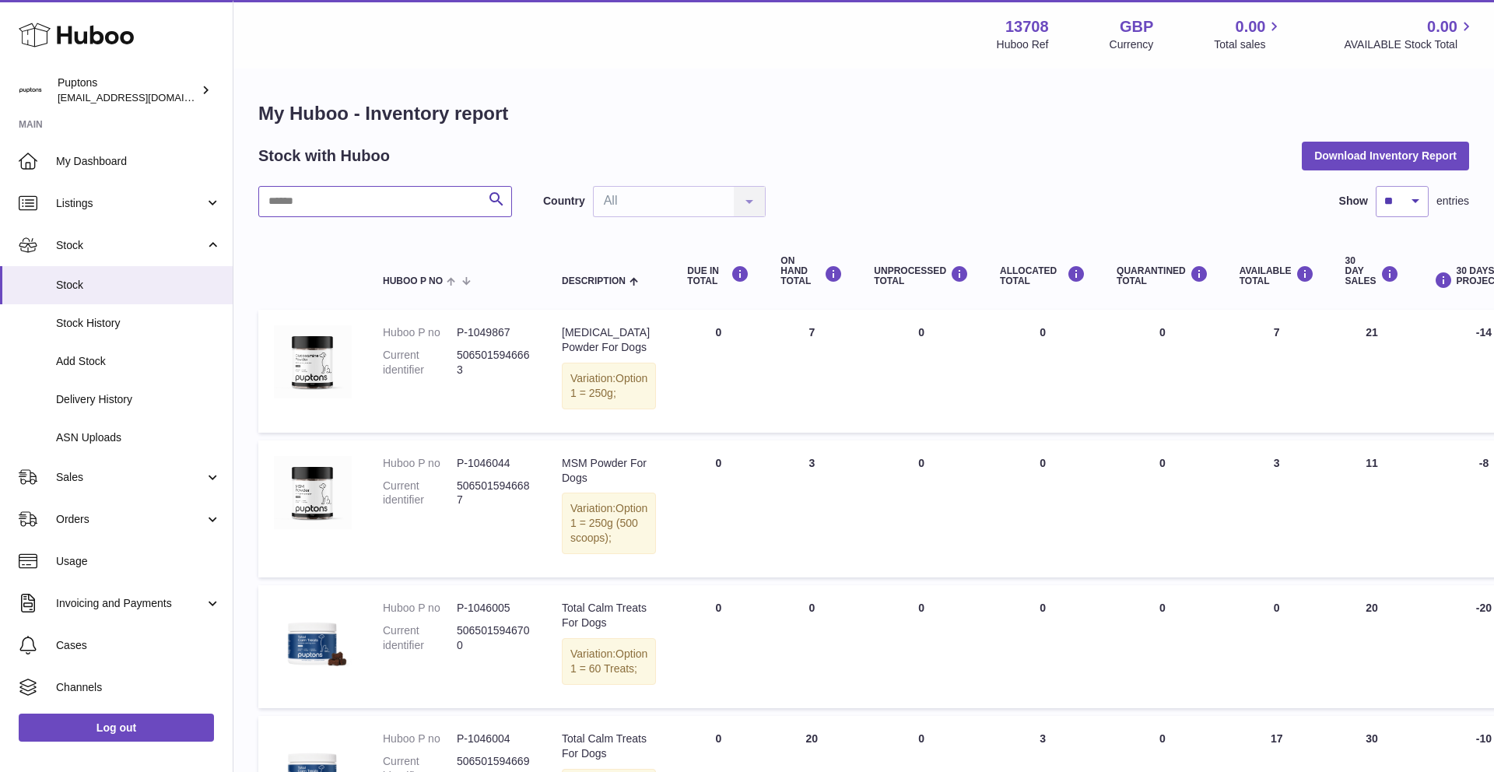
click at [417, 203] on input "text" at bounding box center [385, 201] width 254 height 31
paste input "**********"
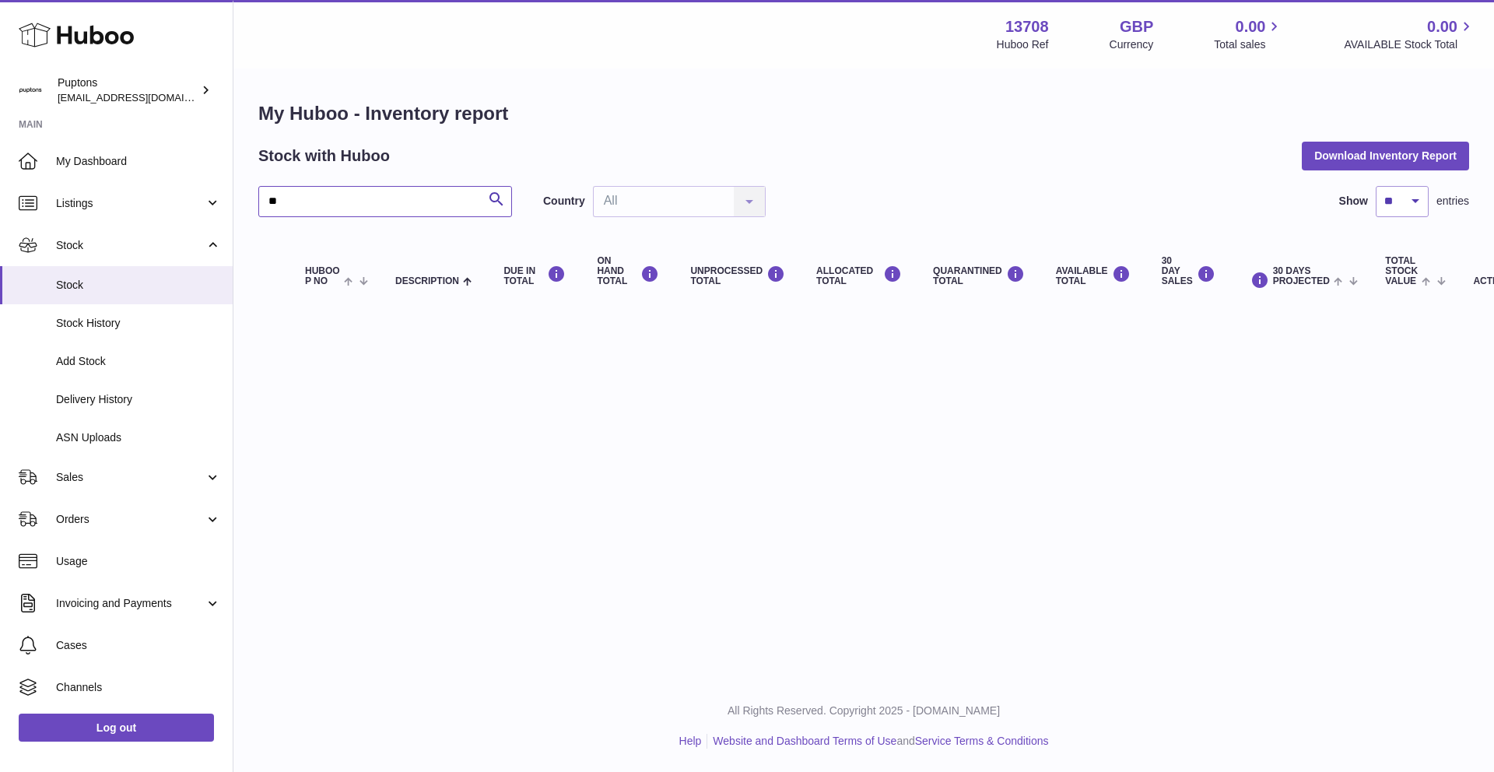
type input "*"
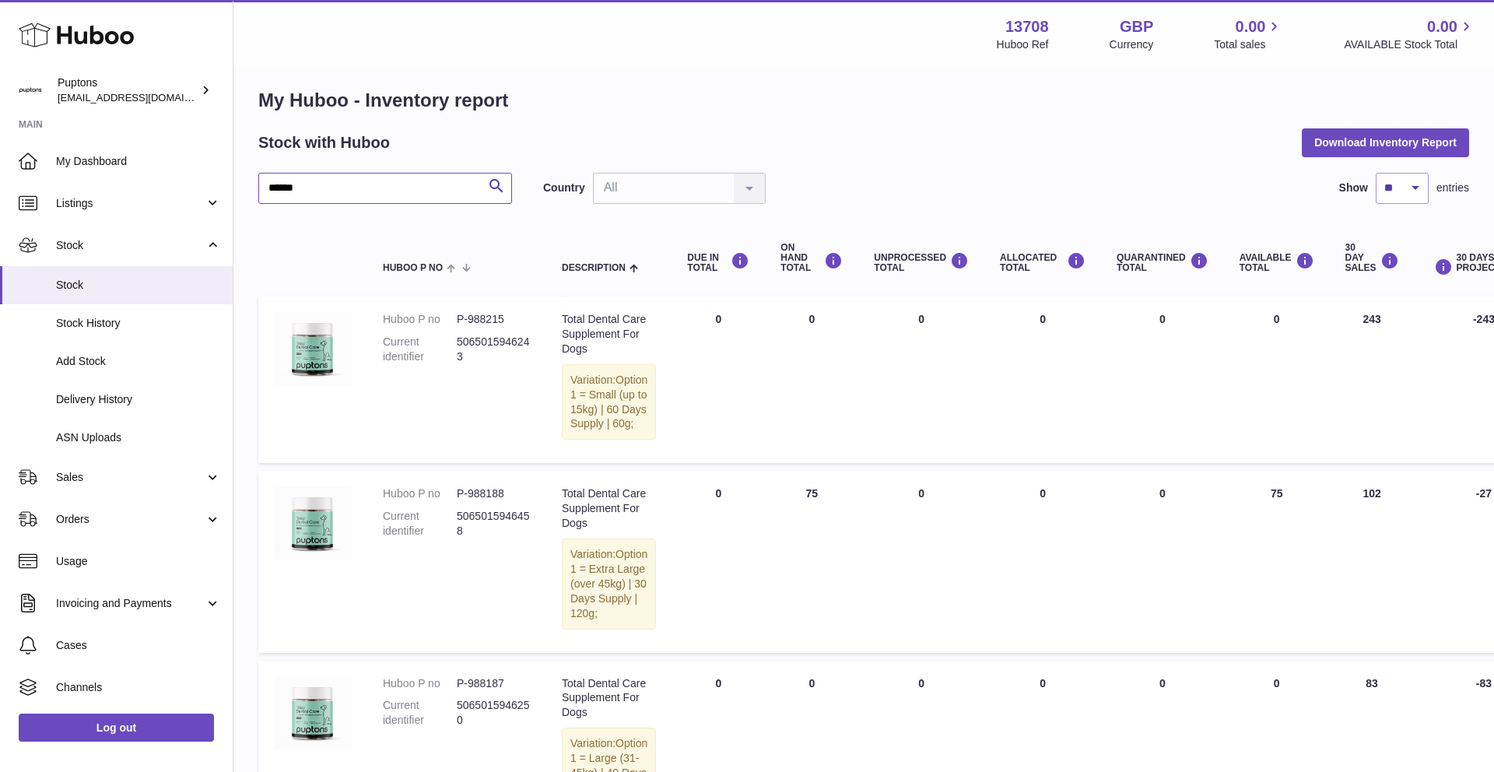
scroll to position [10, 0]
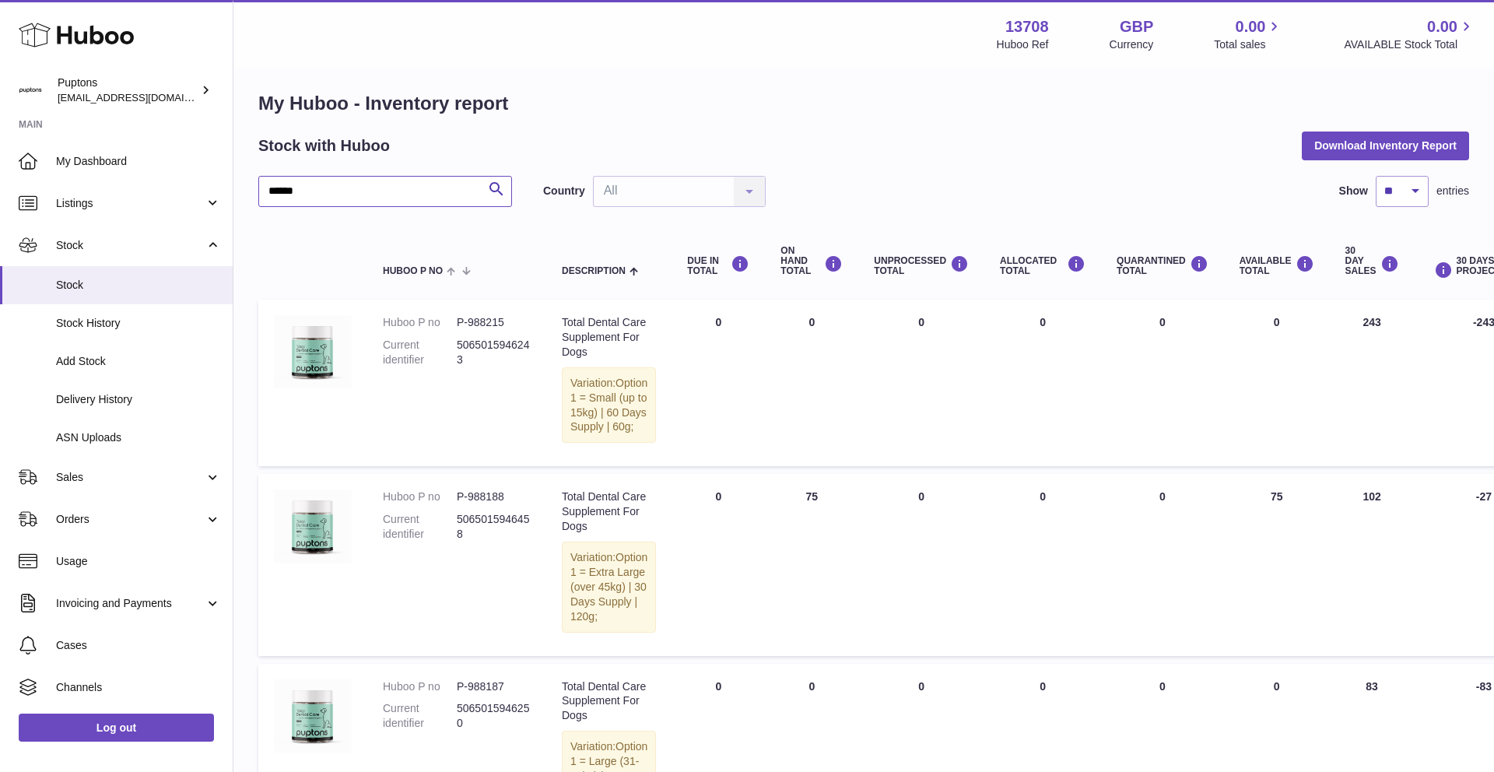
type input "******"
click at [80, 472] on span "Sales" at bounding box center [130, 477] width 149 height 15
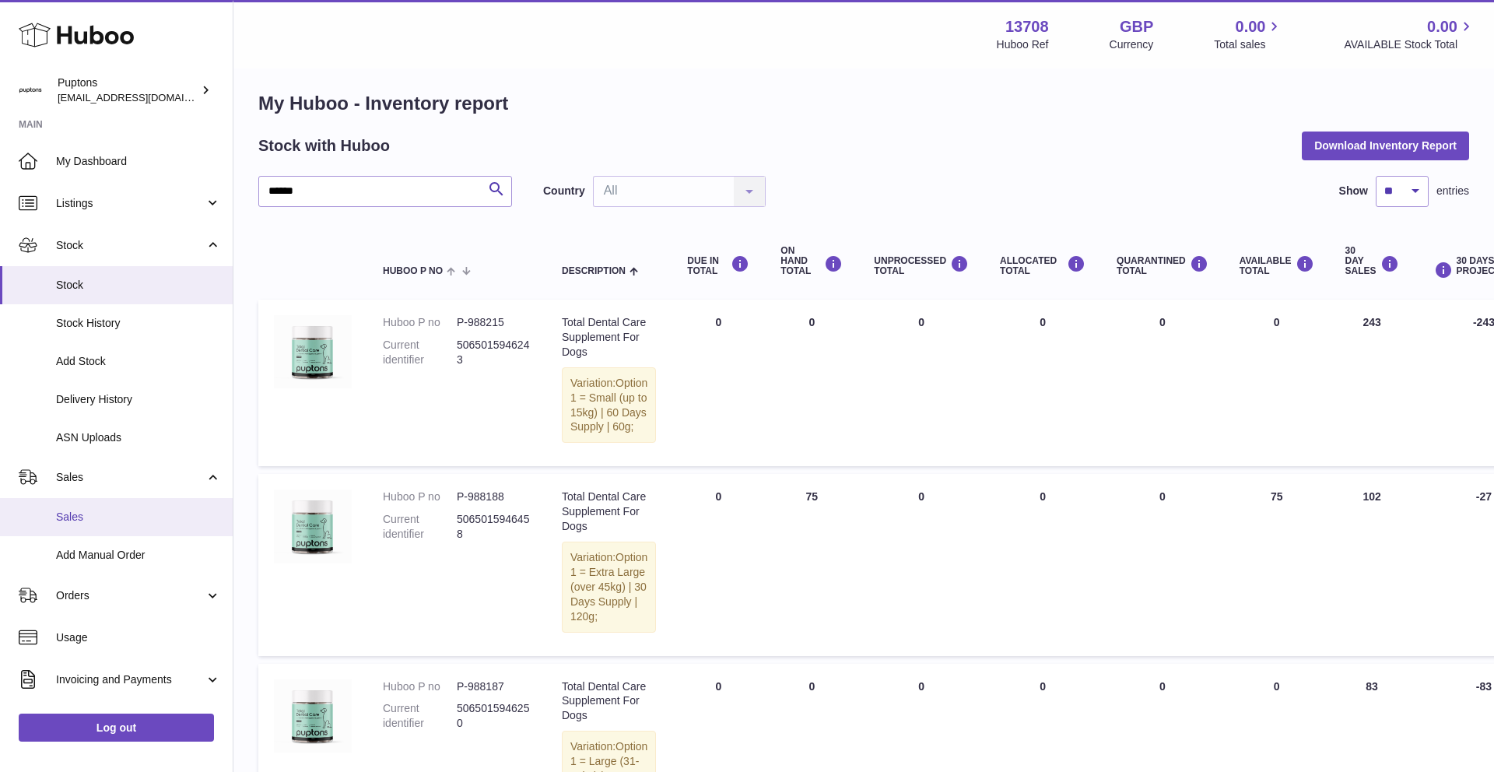
click at [82, 511] on span "Sales" at bounding box center [138, 517] width 165 height 15
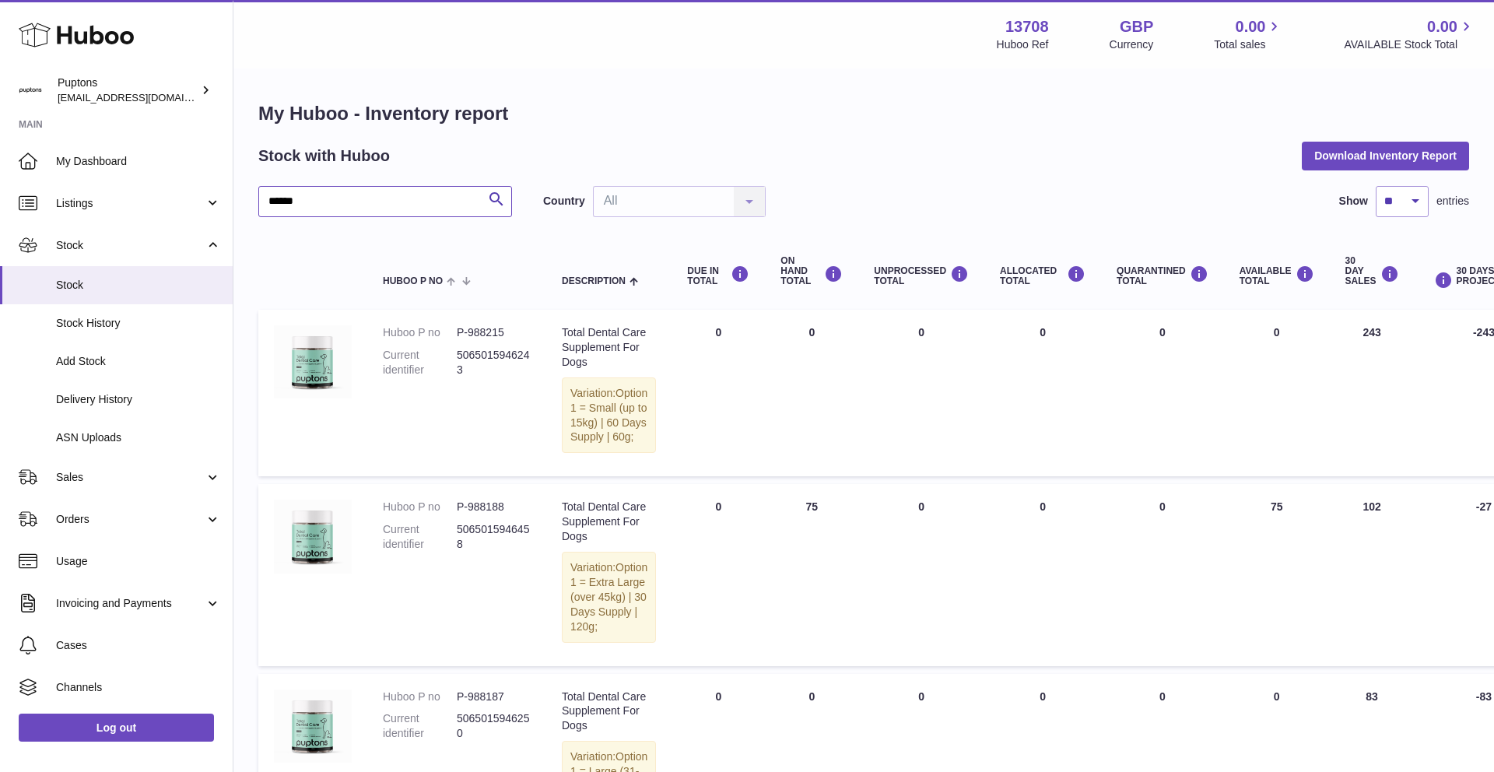
drag, startPoint x: 313, startPoint y: 202, endPoint x: 240, endPoint y: 202, distance: 73.2
click at [240, 202] on div "My Huboo - Inventory report Stock with Huboo Download Inventory Report ****** S…" at bounding box center [864, 569] width 1261 height 999
paste input "**********"
drag, startPoint x: 325, startPoint y: 196, endPoint x: 237, endPoint y: 197, distance: 88.7
click at [236, 196] on div "**********" at bounding box center [864, 569] width 1261 height 999
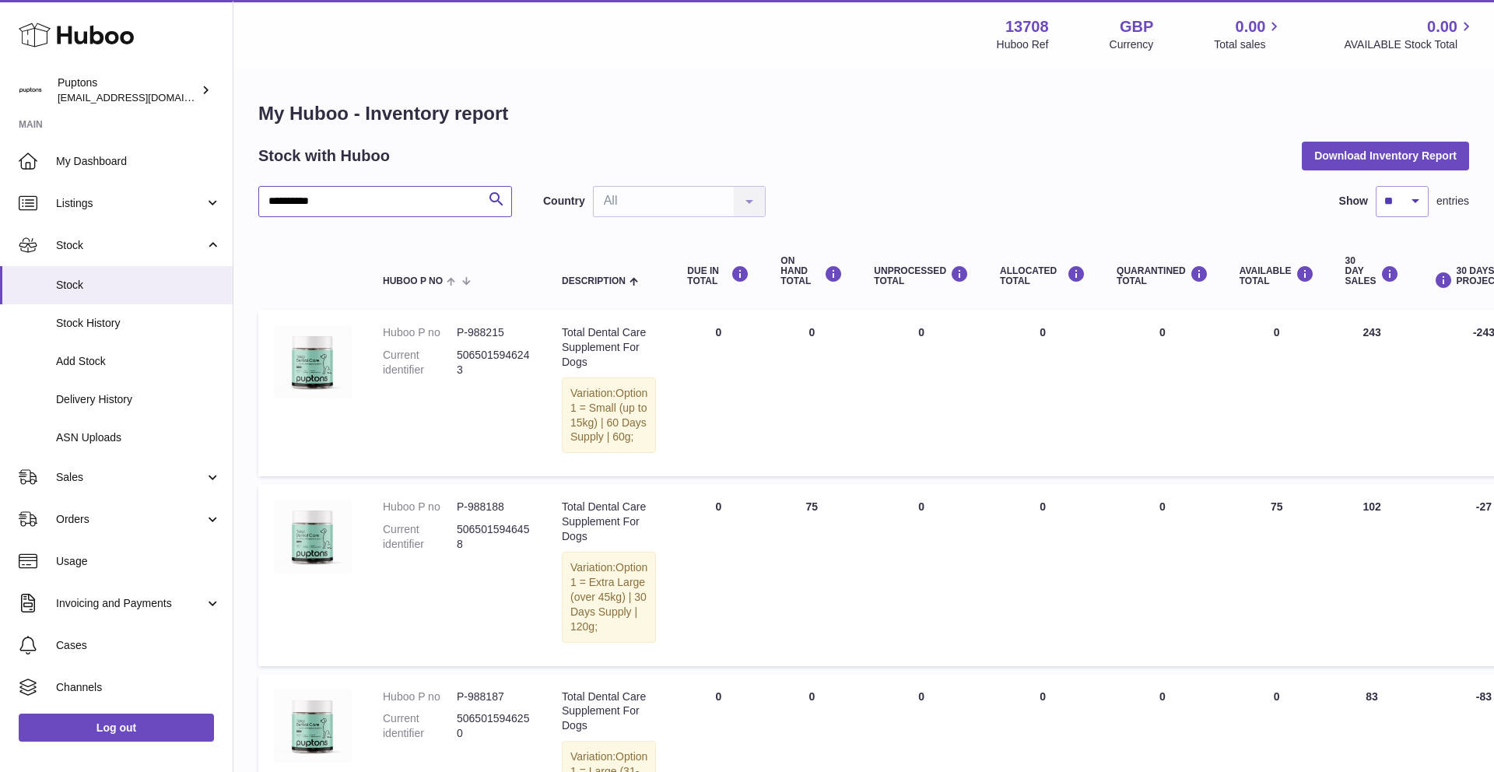
drag, startPoint x: 305, startPoint y: 201, endPoint x: 399, endPoint y: 196, distance: 94.3
click at [399, 196] on input "**********" at bounding box center [385, 201] width 254 height 31
type input "******"
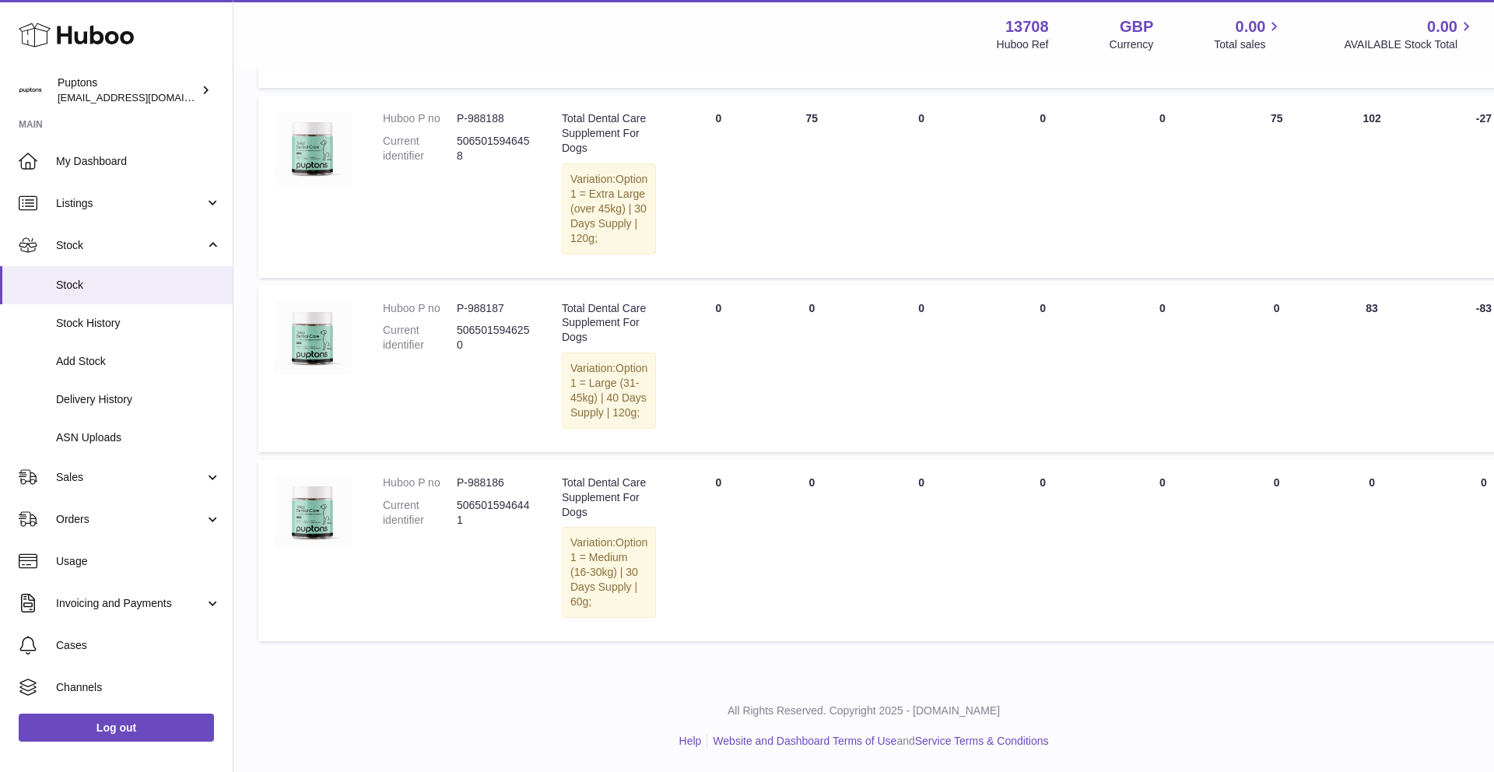
scroll to position [594, 0]
click at [122, 313] on link "Stock History" at bounding box center [116, 323] width 233 height 38
click at [91, 289] on span "Stock" at bounding box center [138, 285] width 165 height 15
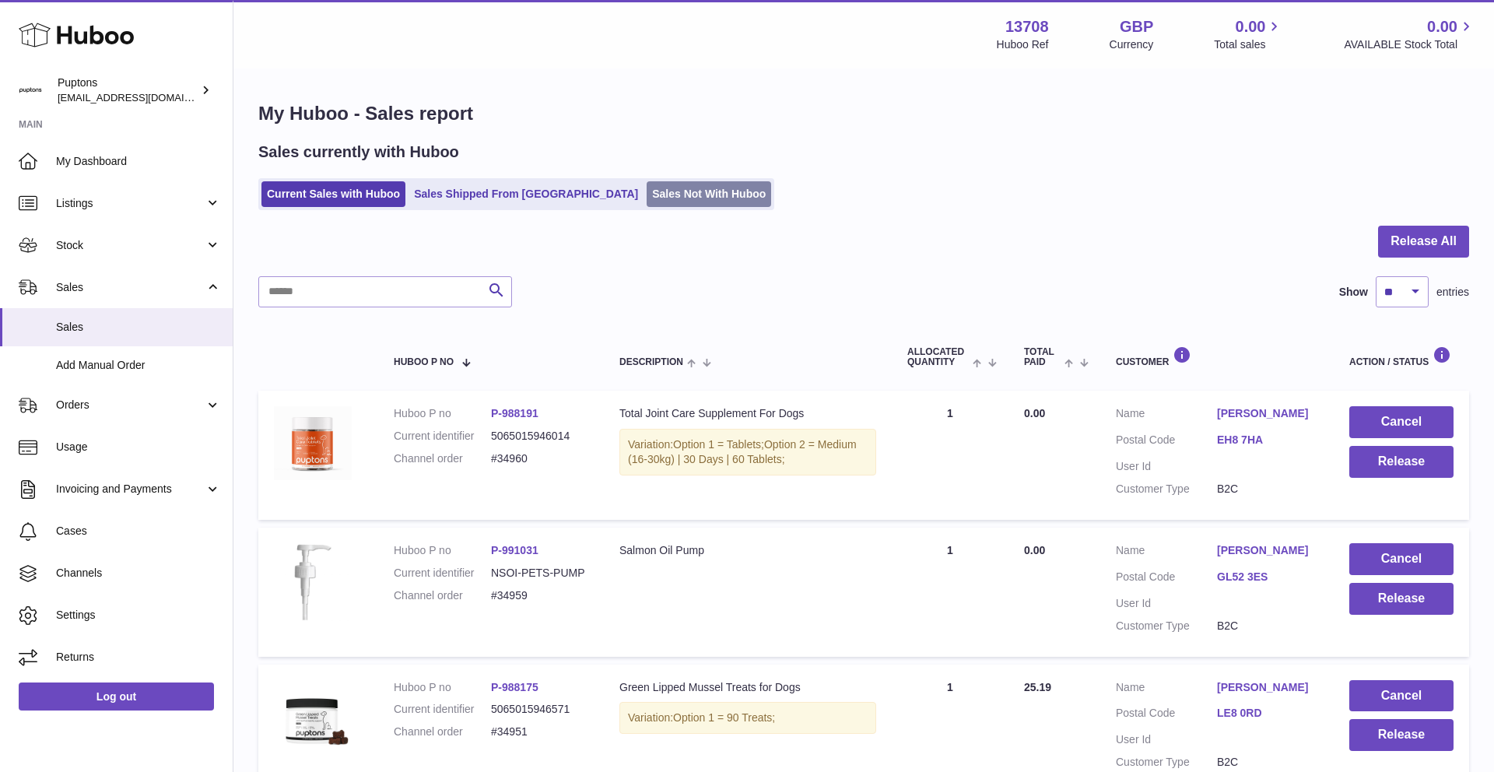
click at [647, 188] on link "Sales Not With Huboo" at bounding box center [709, 194] width 125 height 26
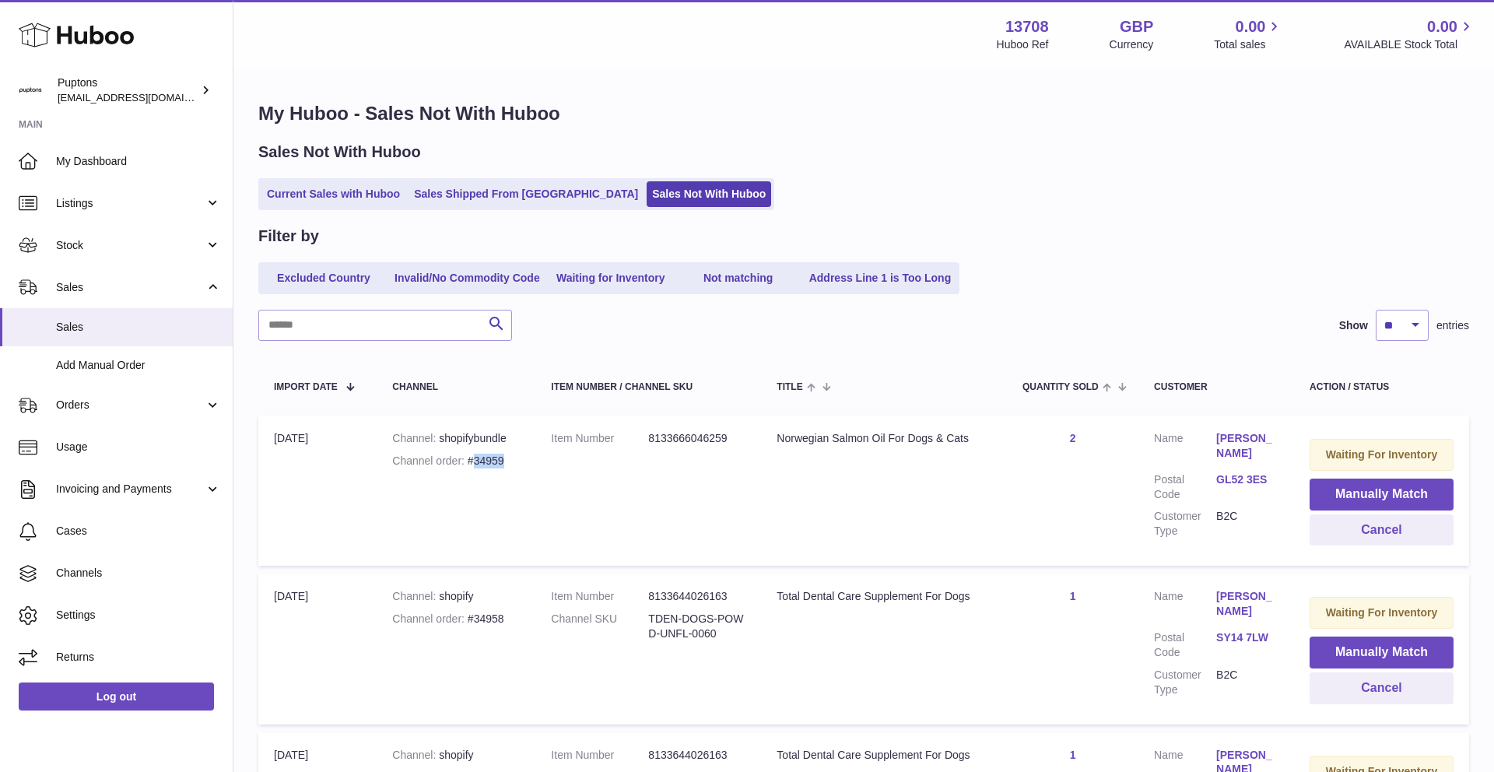
drag, startPoint x: 507, startPoint y: 462, endPoint x: 475, endPoint y: 463, distance: 32.7
click at [475, 463] on div "Channel order #34959" at bounding box center [456, 461] width 128 height 15
click at [561, 505] on td "Item Number 8133666046259" at bounding box center [649, 491] width 226 height 150
drag, startPoint x: 774, startPoint y: 437, endPoint x: 887, endPoint y: 435, distance: 112.9
click at [887, 435] on td "Title Norwegian Salmon Oil For Dogs & Cats" at bounding box center [884, 491] width 246 height 150
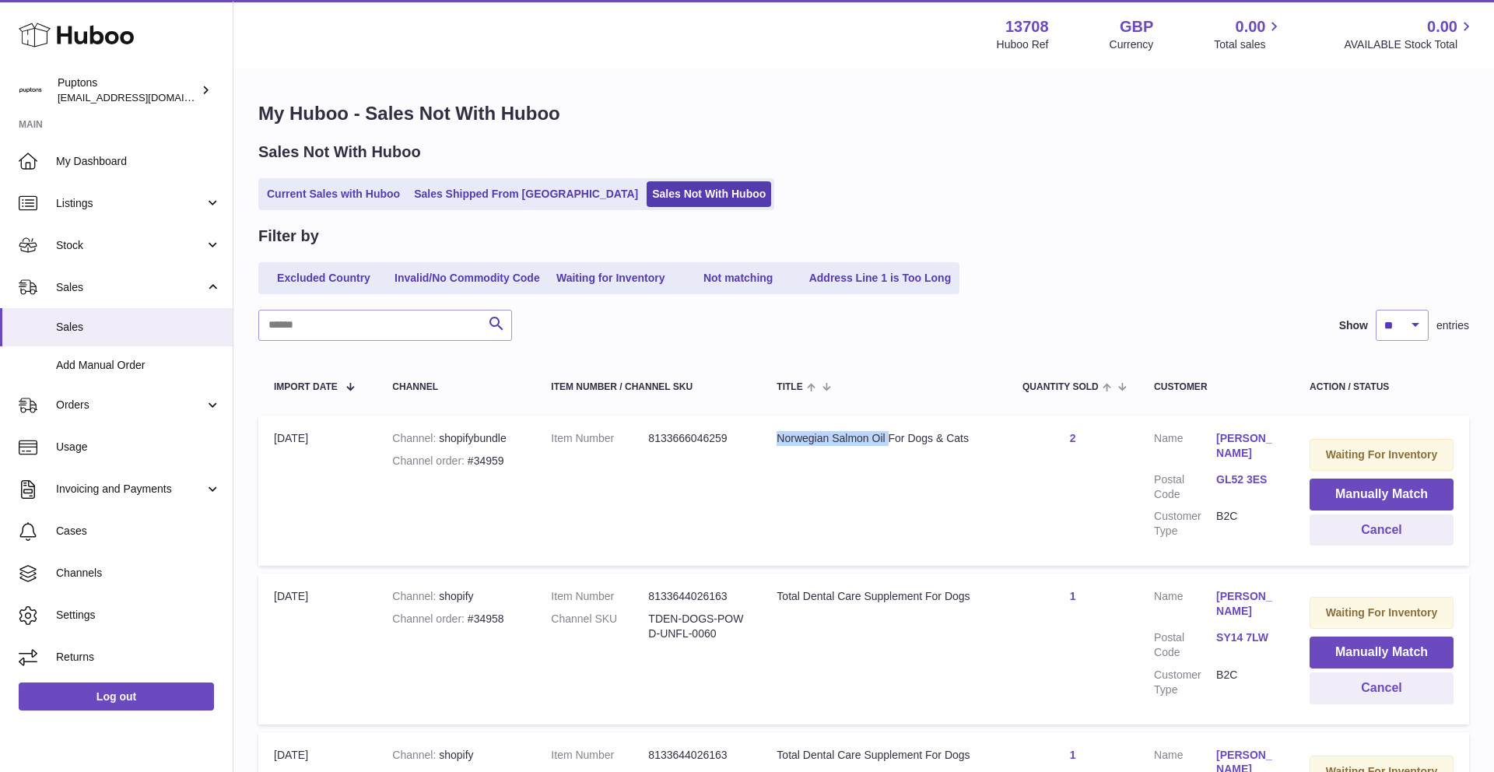
copy div "Norwegian Salmon Oil"
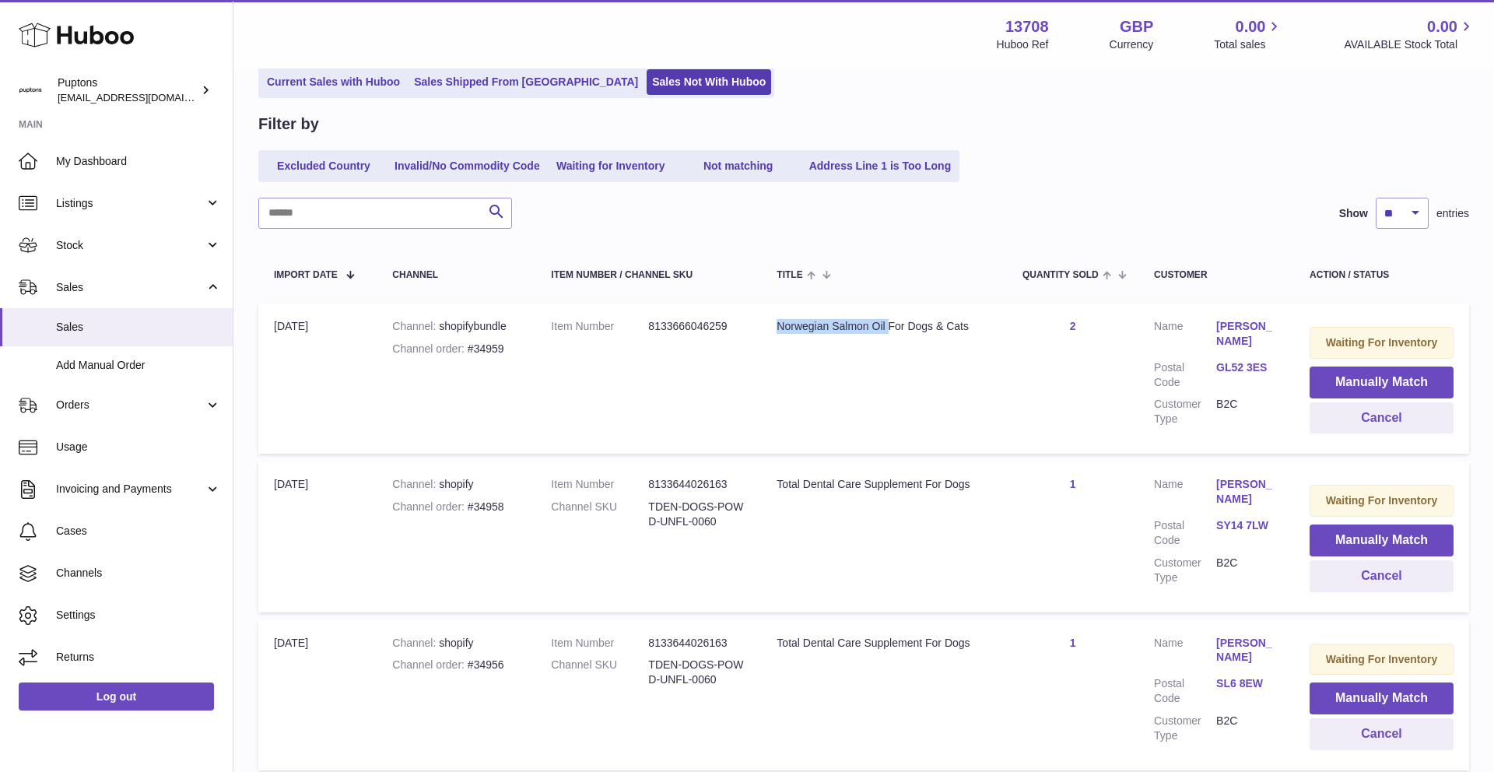
scroll to position [114, 0]
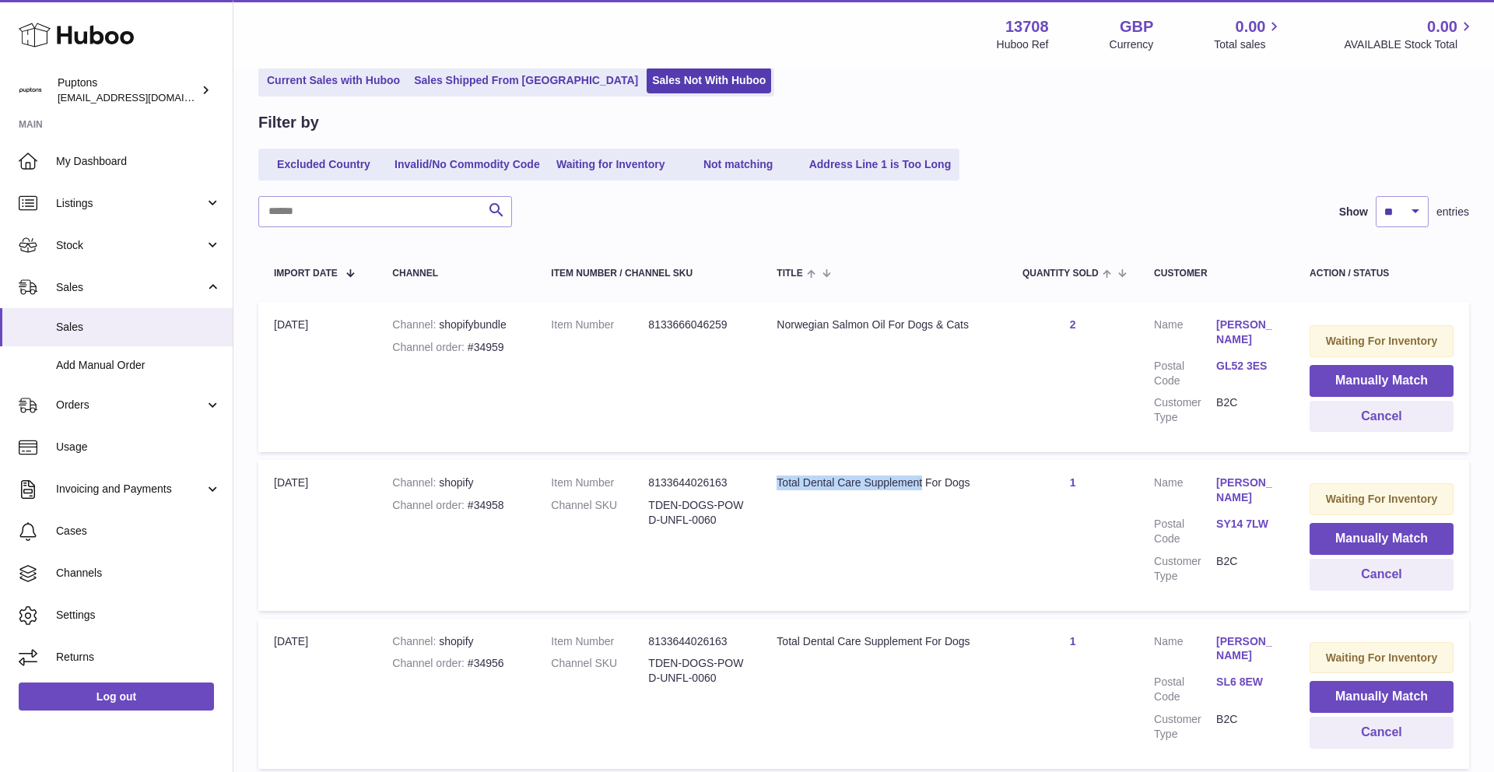
drag, startPoint x: 778, startPoint y: 483, endPoint x: 924, endPoint y: 486, distance: 145.6
click at [924, 486] on div "Total Dental Care Supplement For Dogs" at bounding box center [884, 483] width 215 height 15
copy div "Total Dental Care Supplement"
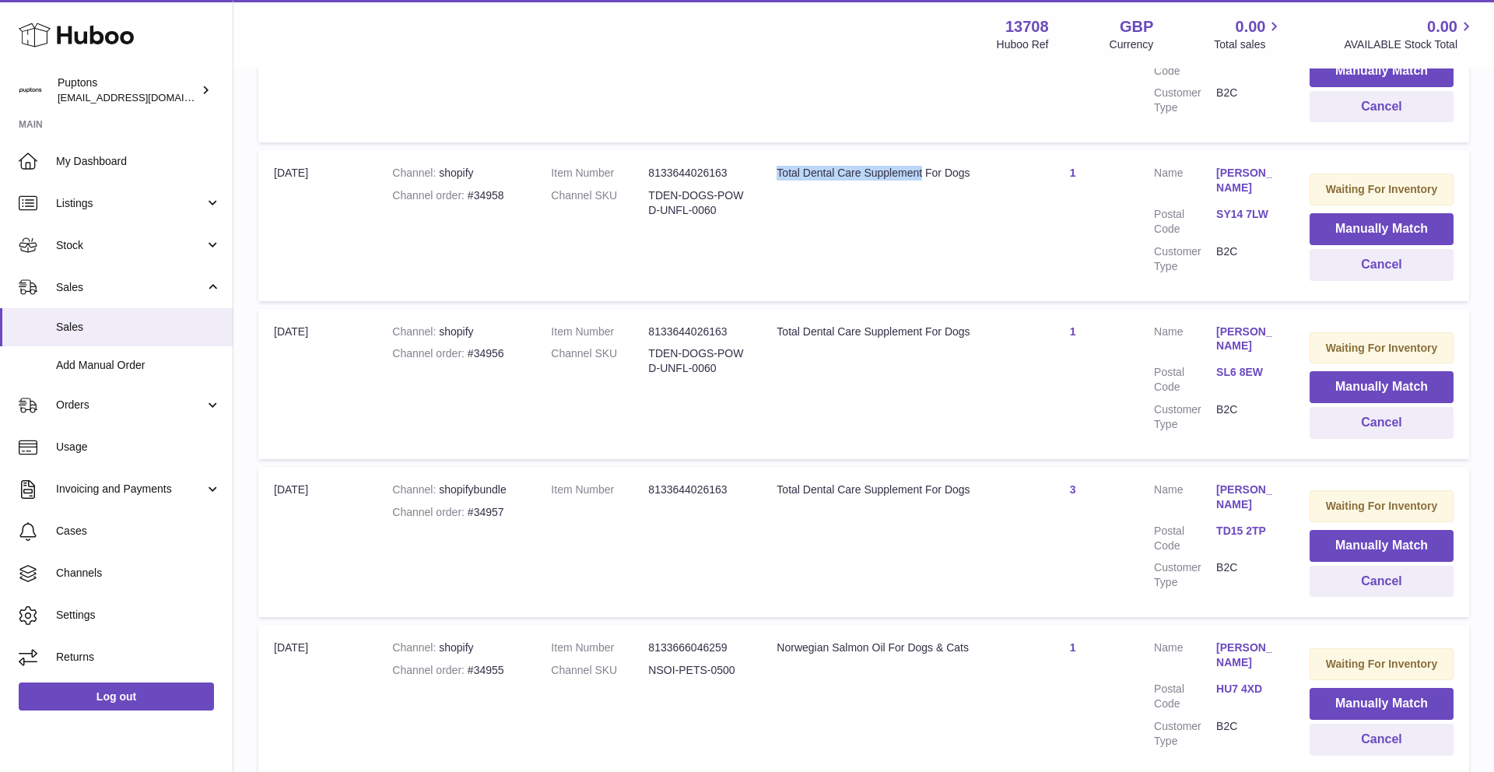
scroll to position [441, 0]
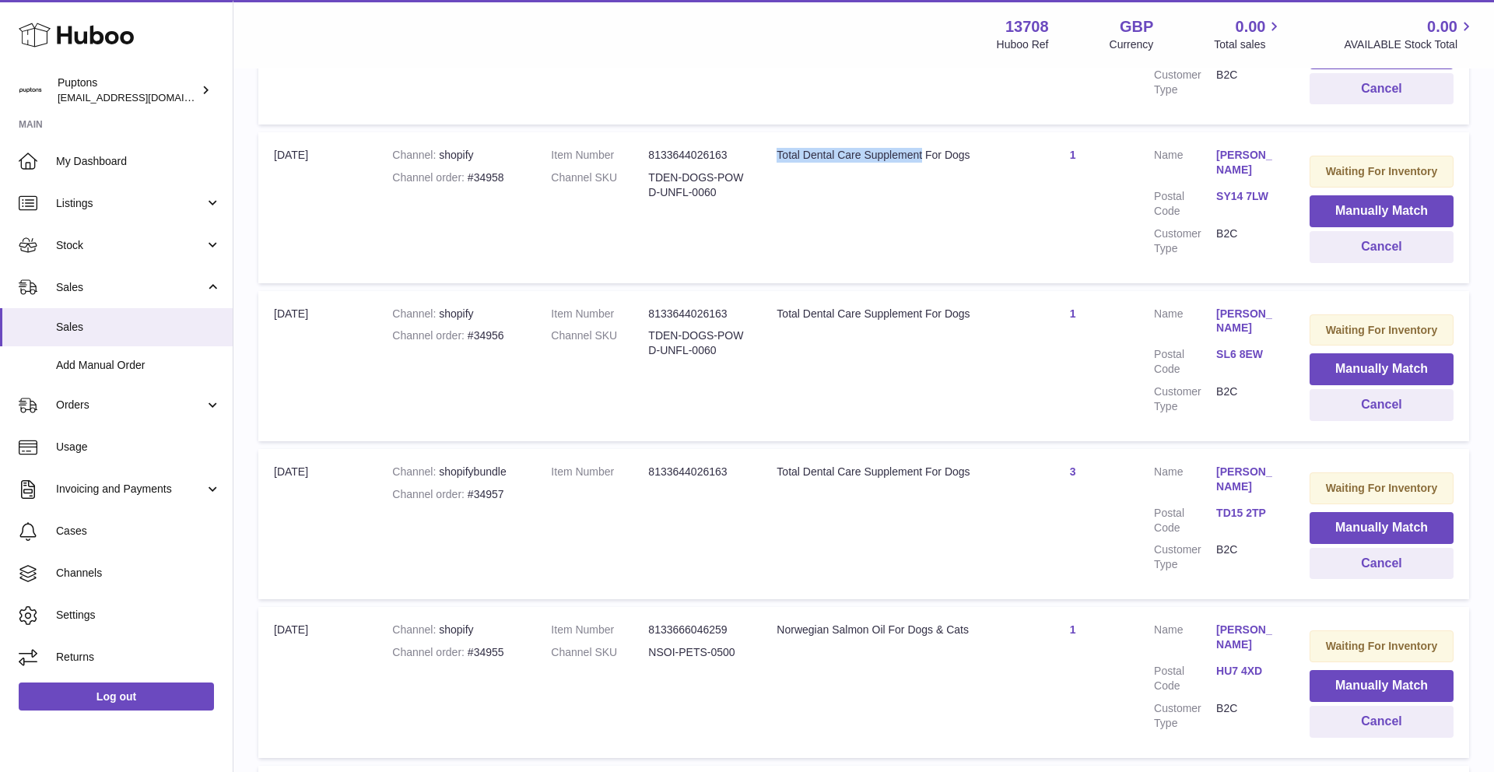
click at [1070, 472] on link "3" at bounding box center [1073, 471] width 6 height 12
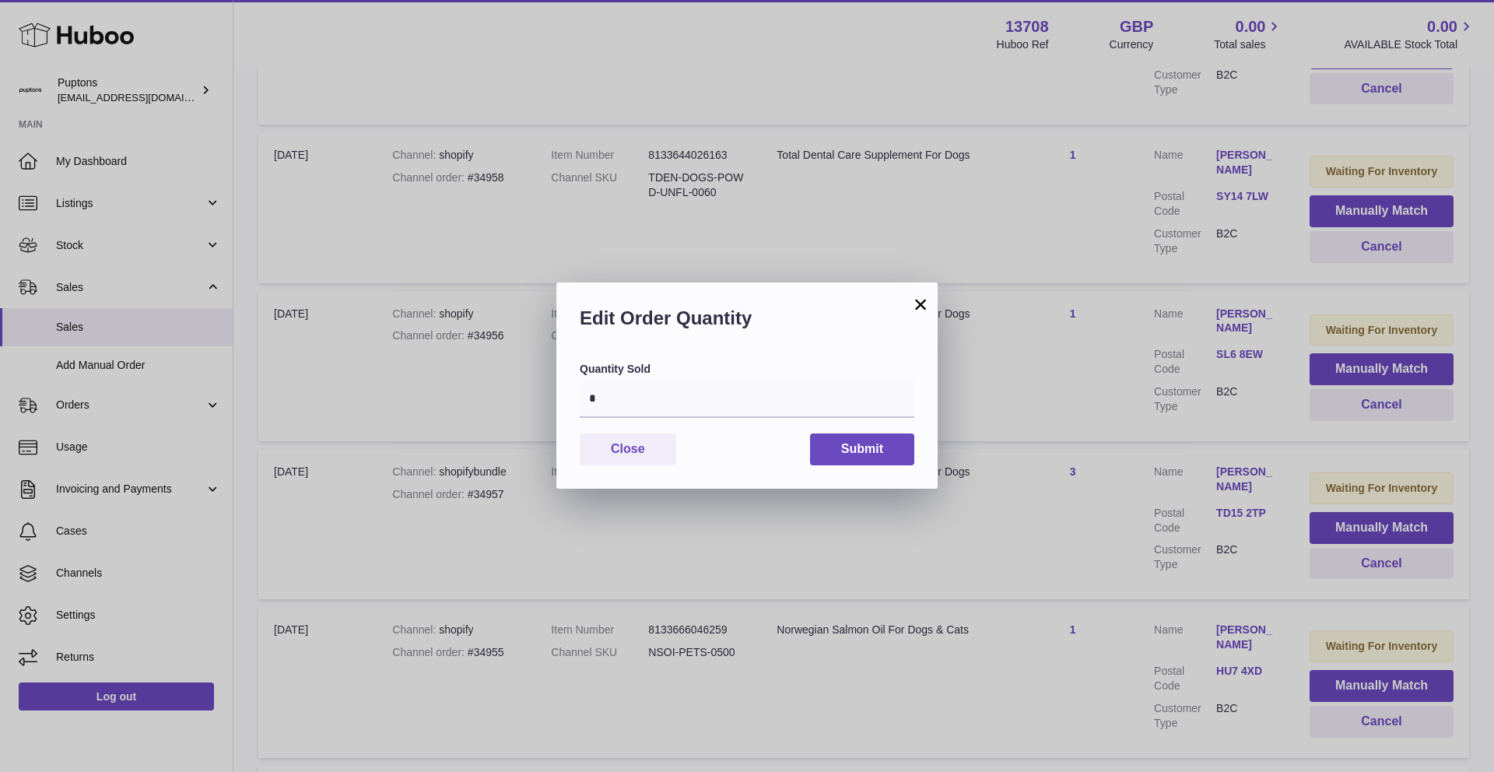
click at [751, 529] on div "× Edit Order Quantity Quantity Sold * Close Submit" at bounding box center [747, 386] width 1494 height 772
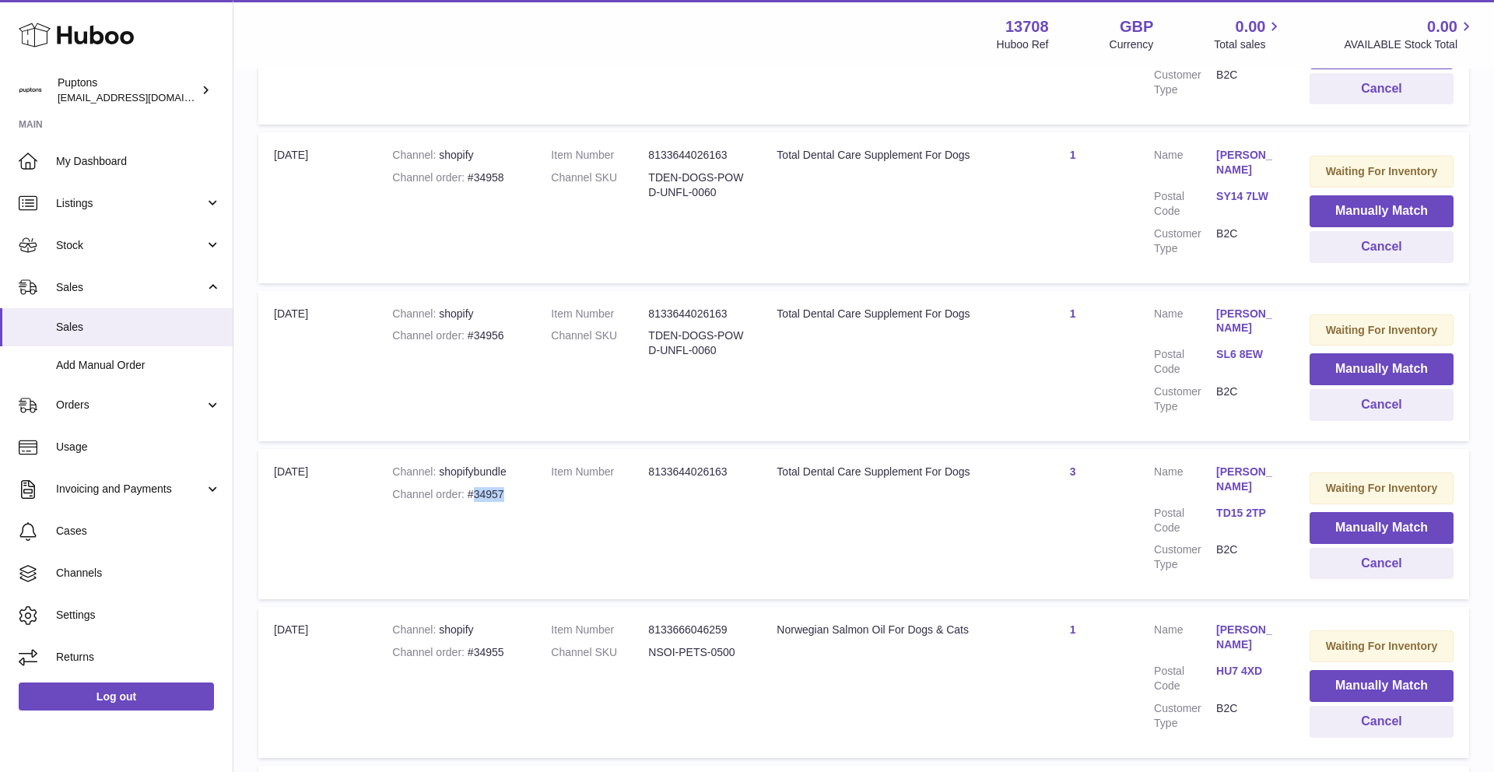
drag, startPoint x: 510, startPoint y: 493, endPoint x: 473, endPoint y: 492, distance: 36.6
click at [473, 492] on div "Channel order #34957" at bounding box center [456, 494] width 128 height 15
copy div "34957"
click at [1350, 528] on button "Manually Match" at bounding box center [1382, 528] width 144 height 32
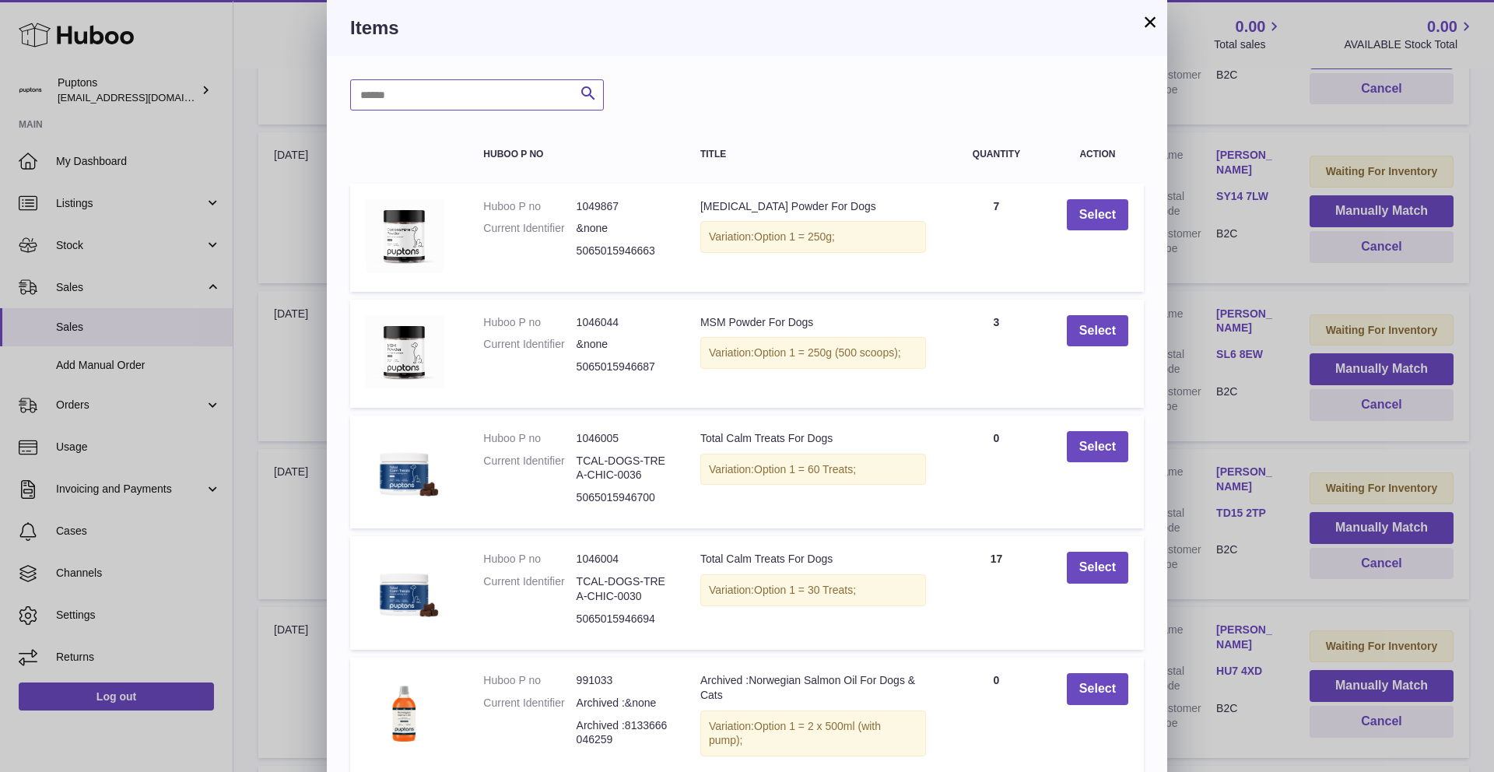
click at [501, 97] on input "text" at bounding box center [477, 94] width 254 height 31
paste input "*****"
type input "*"
click at [254, 397] on div "× Items Search Huboo P no Title Quantity Action Huboo P no 1049867 Current Iden…" at bounding box center [747, 443] width 1494 height 887
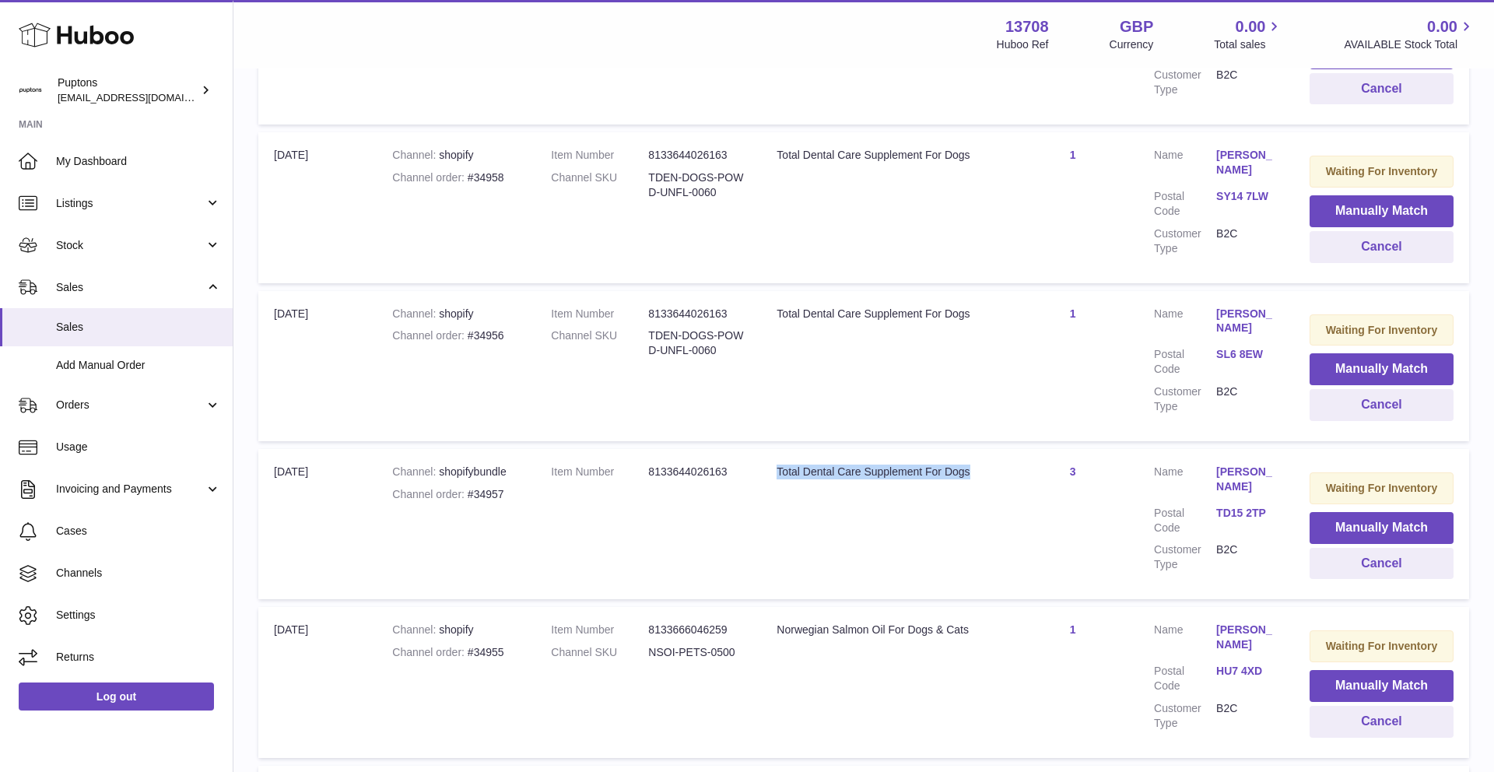
drag, startPoint x: 974, startPoint y: 475, endPoint x: 780, endPoint y: 469, distance: 193.9
click at [780, 469] on div "Total Dental Care Supplement For Dogs" at bounding box center [884, 472] width 215 height 15
copy div "Total Dental Care Supplement For Dogs"
click at [1337, 536] on button "Manually Match" at bounding box center [1382, 528] width 144 height 32
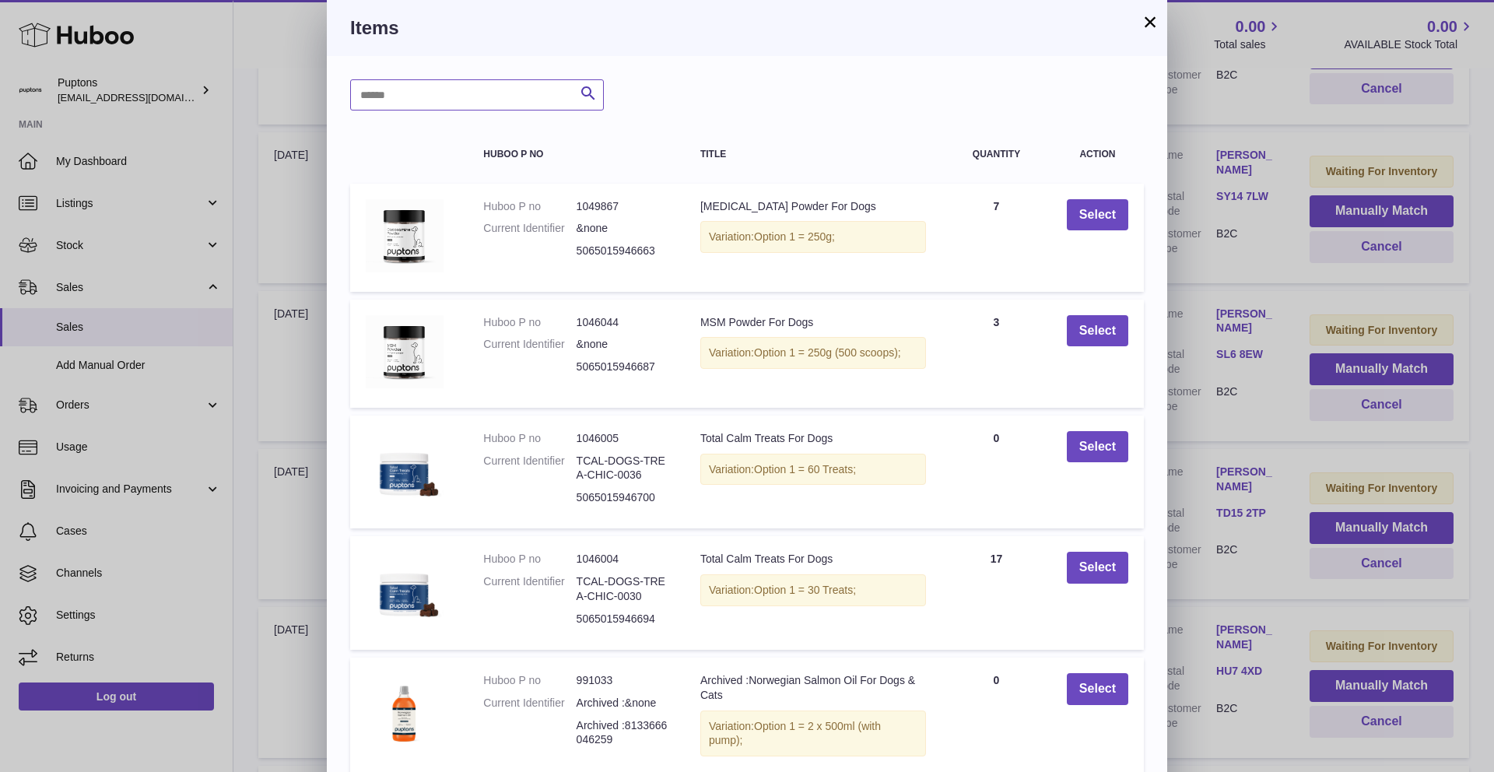
click at [477, 92] on input "text" at bounding box center [477, 94] width 254 height 31
paste input "**********"
type input "**********"
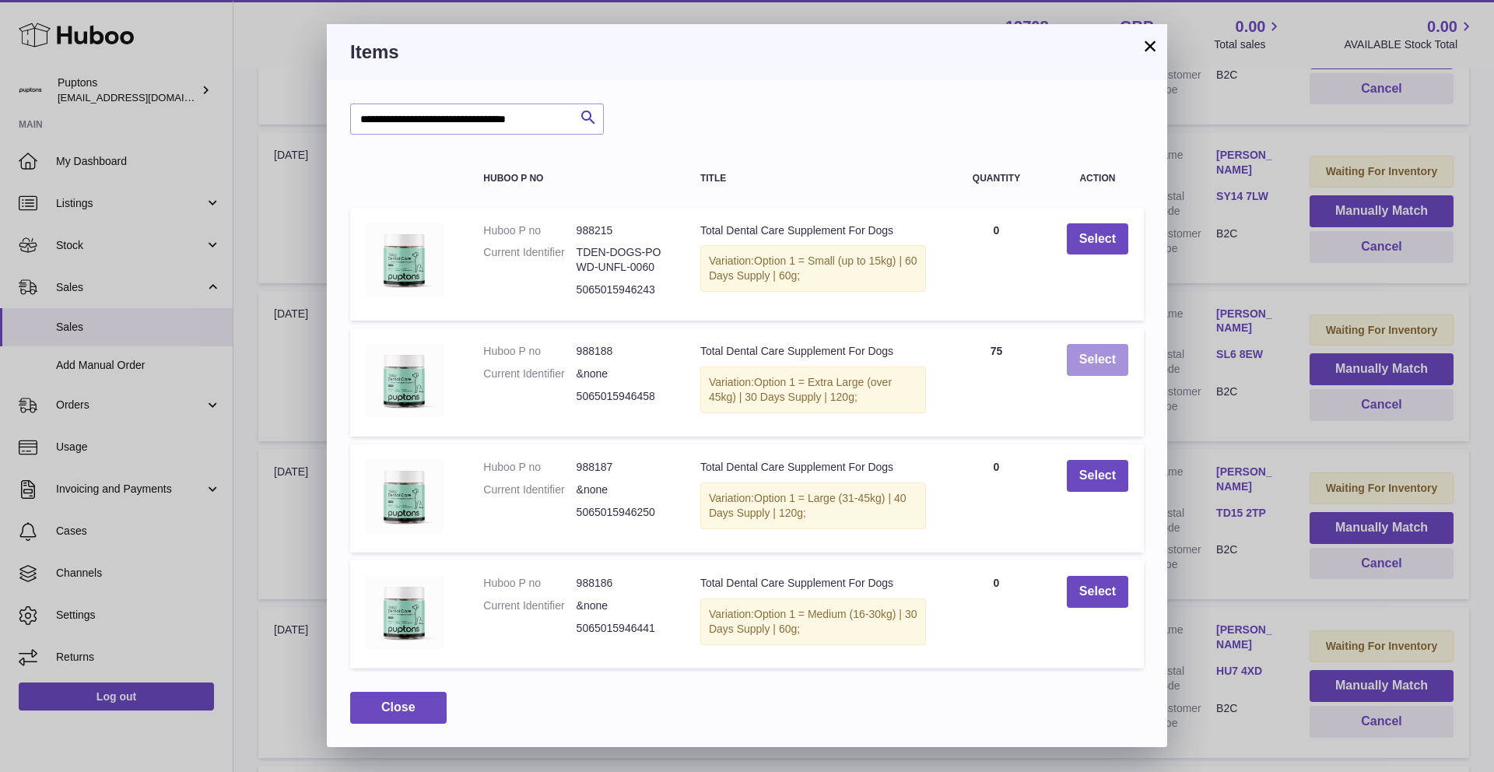
click at [1097, 368] on button "Select" at bounding box center [1097, 360] width 61 height 32
click at [381, 708] on span "Close" at bounding box center [398, 707] width 34 height 13
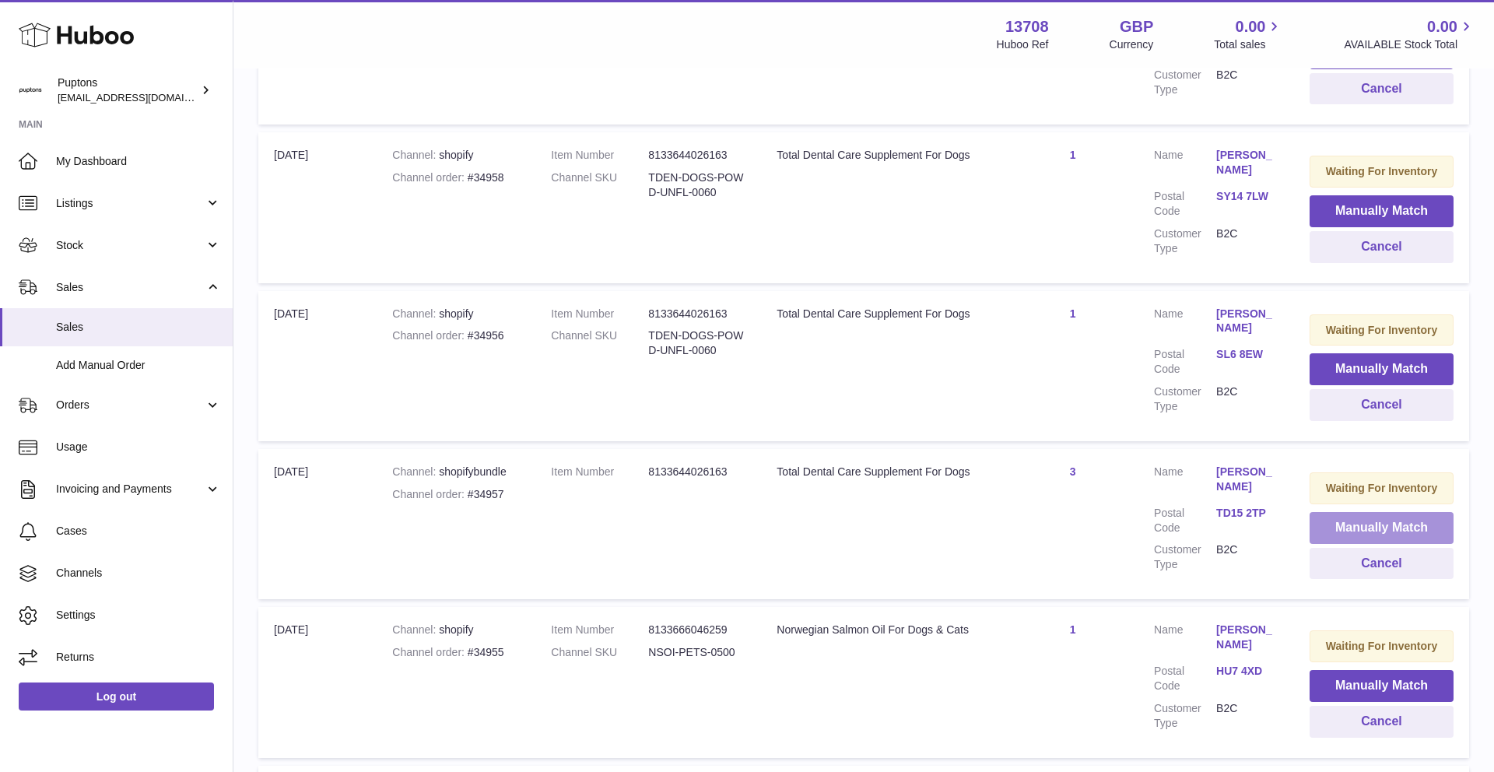
click at [1366, 525] on button "Manually Match" at bounding box center [1382, 528] width 144 height 32
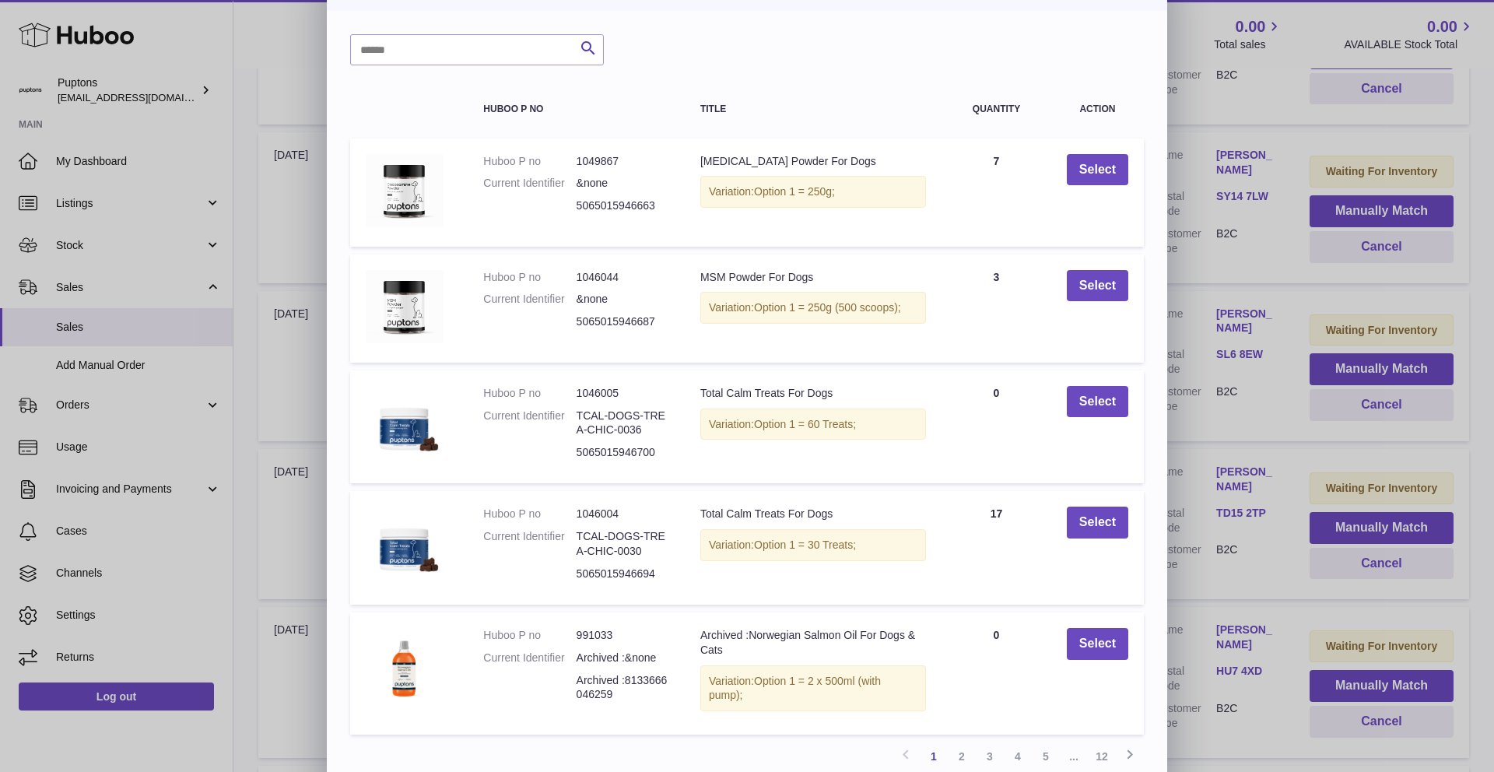
scroll to position [0, 0]
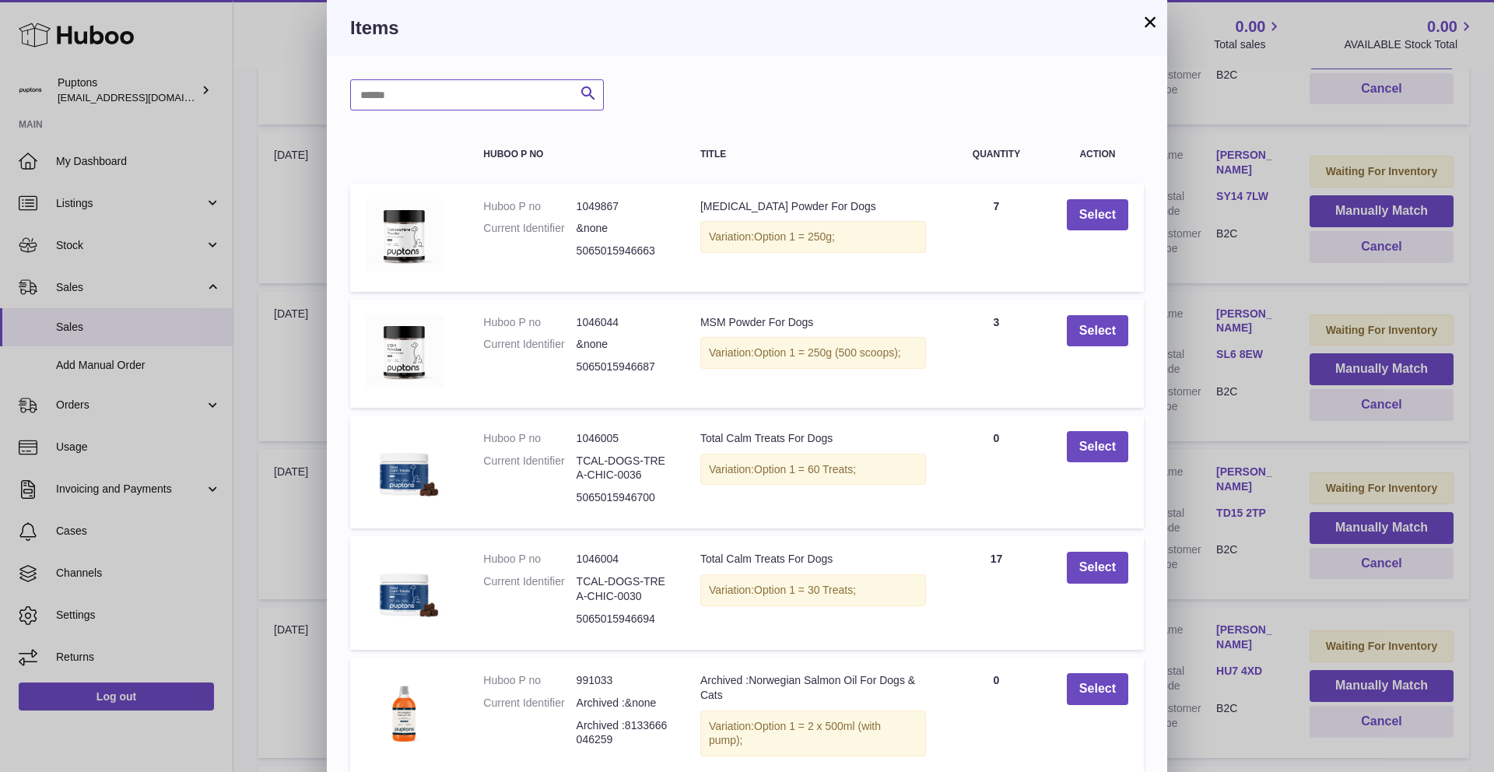
click at [416, 104] on input "text" at bounding box center [477, 94] width 254 height 31
paste input "**********"
type input "**********"
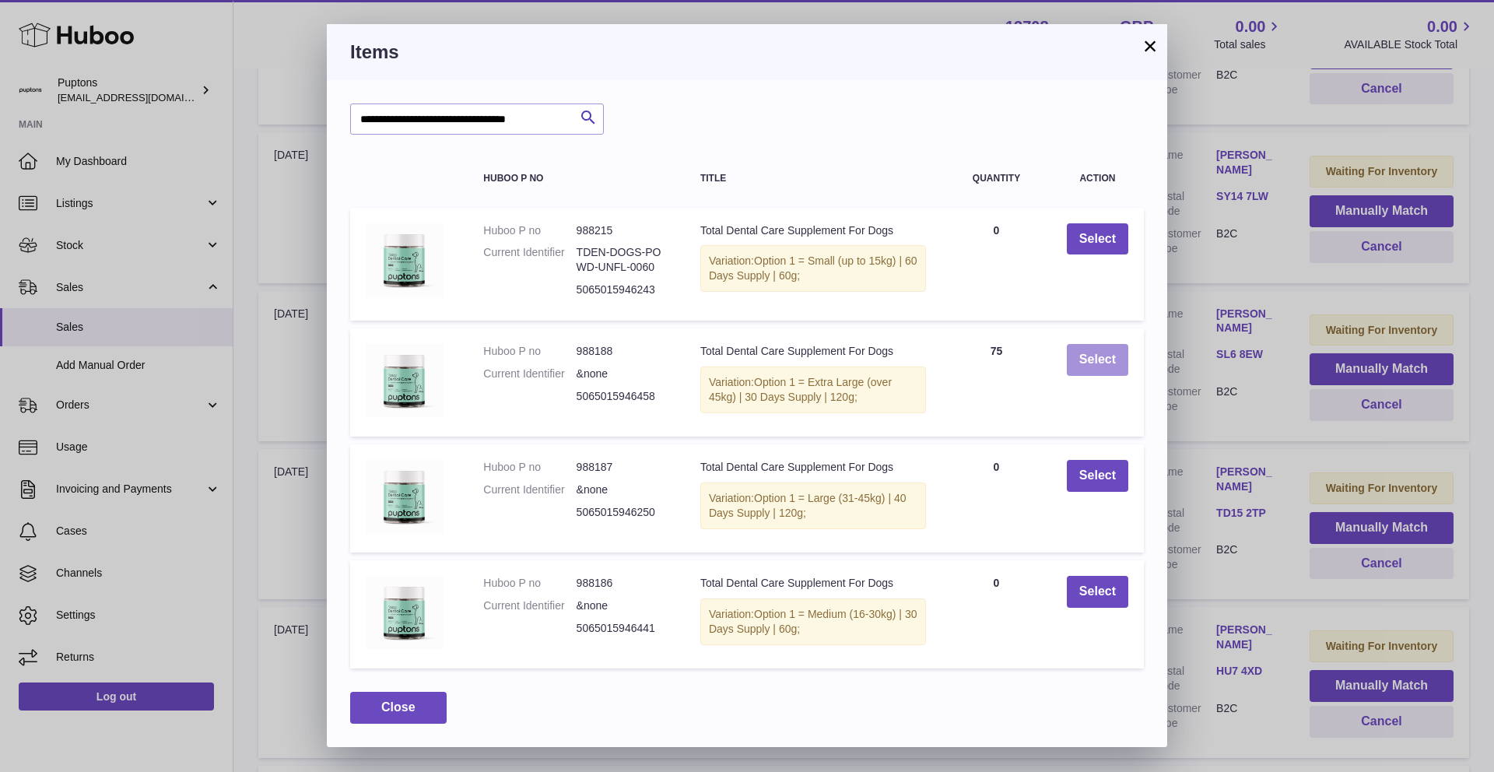
click at [1090, 361] on button "Select" at bounding box center [1097, 360] width 61 height 32
click at [427, 710] on button "Close" at bounding box center [398, 708] width 97 height 32
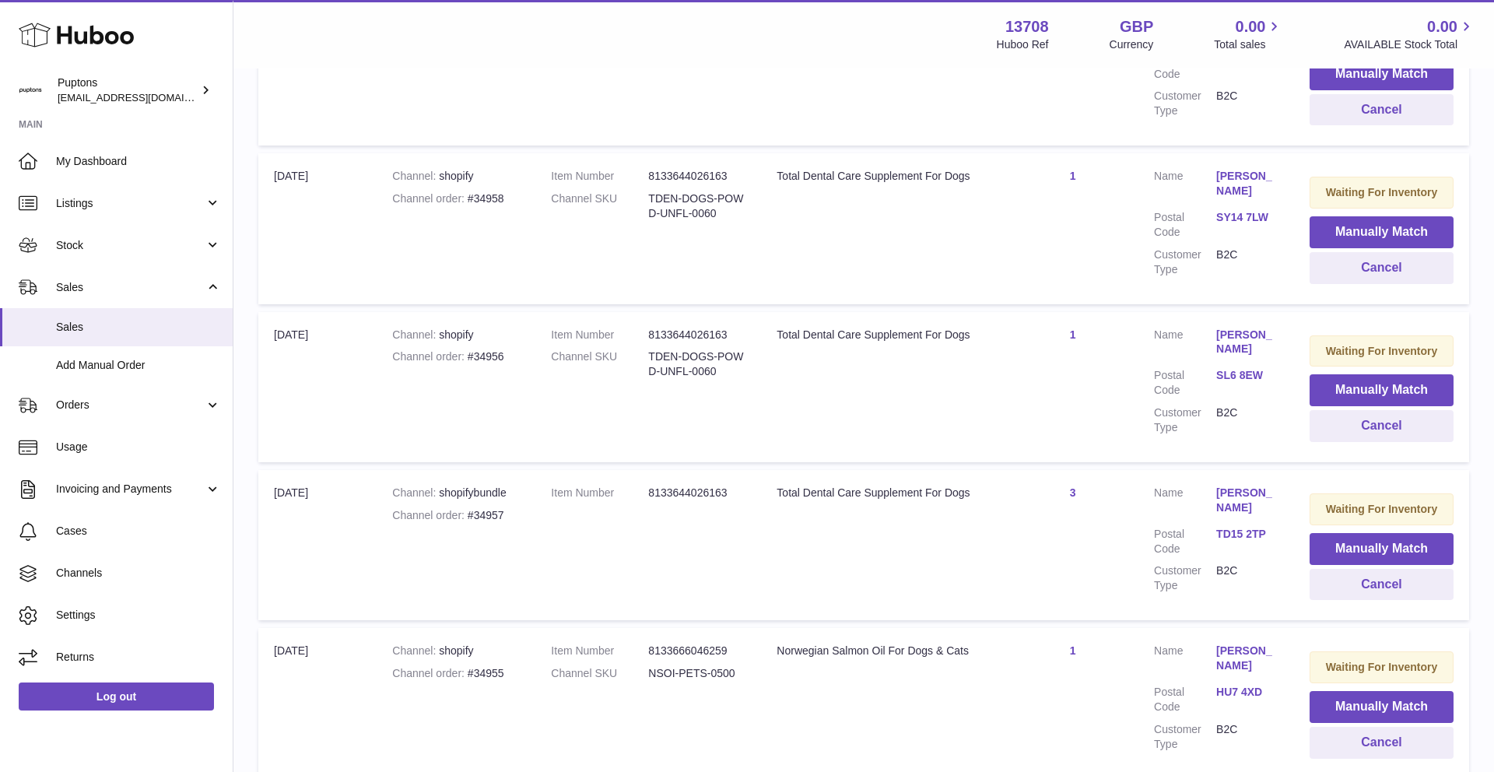
scroll to position [393, 0]
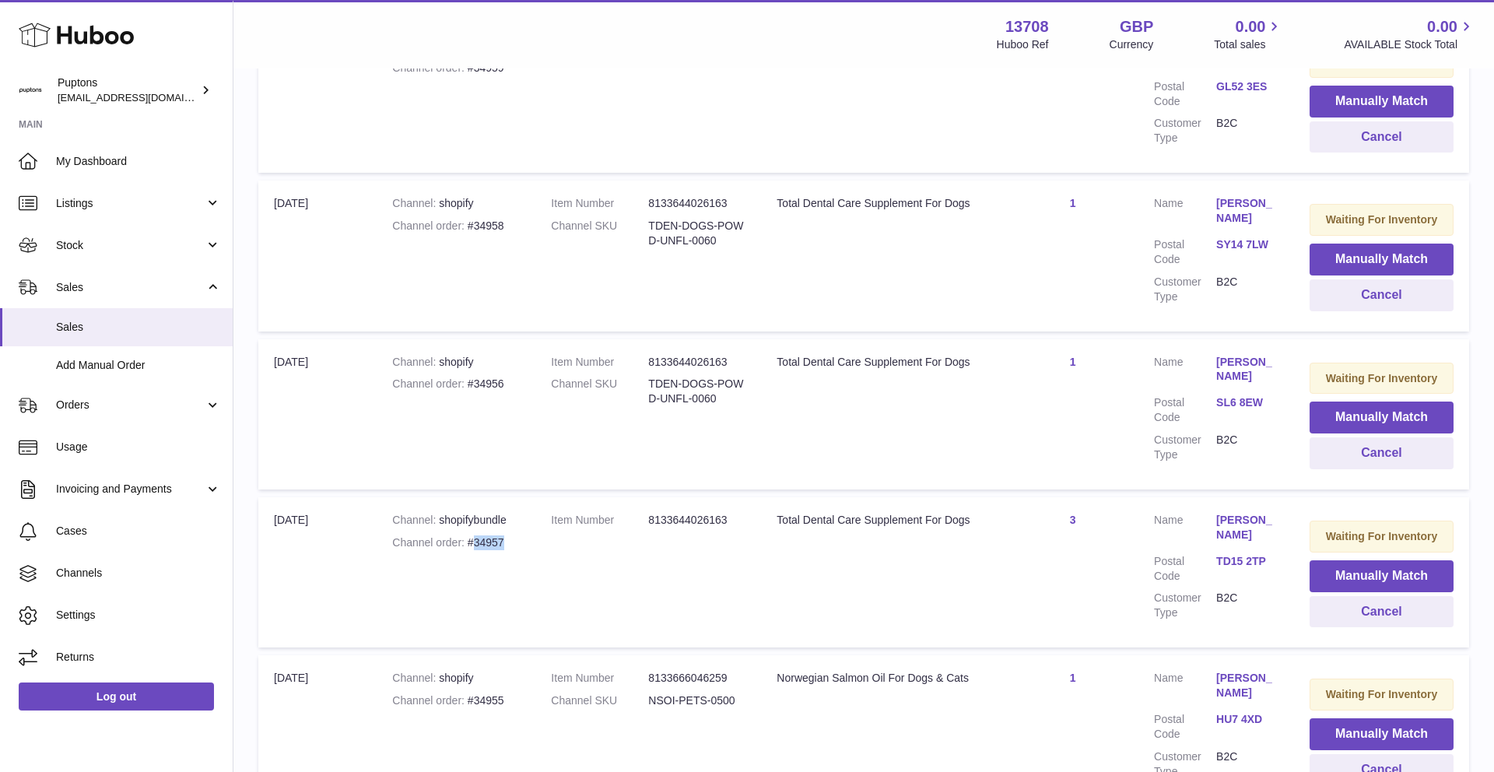
drag, startPoint x: 511, startPoint y: 545, endPoint x: 475, endPoint y: 543, distance: 35.8
click at [475, 543] on div "Channel order #34957" at bounding box center [456, 543] width 128 height 15
copy div "34957"
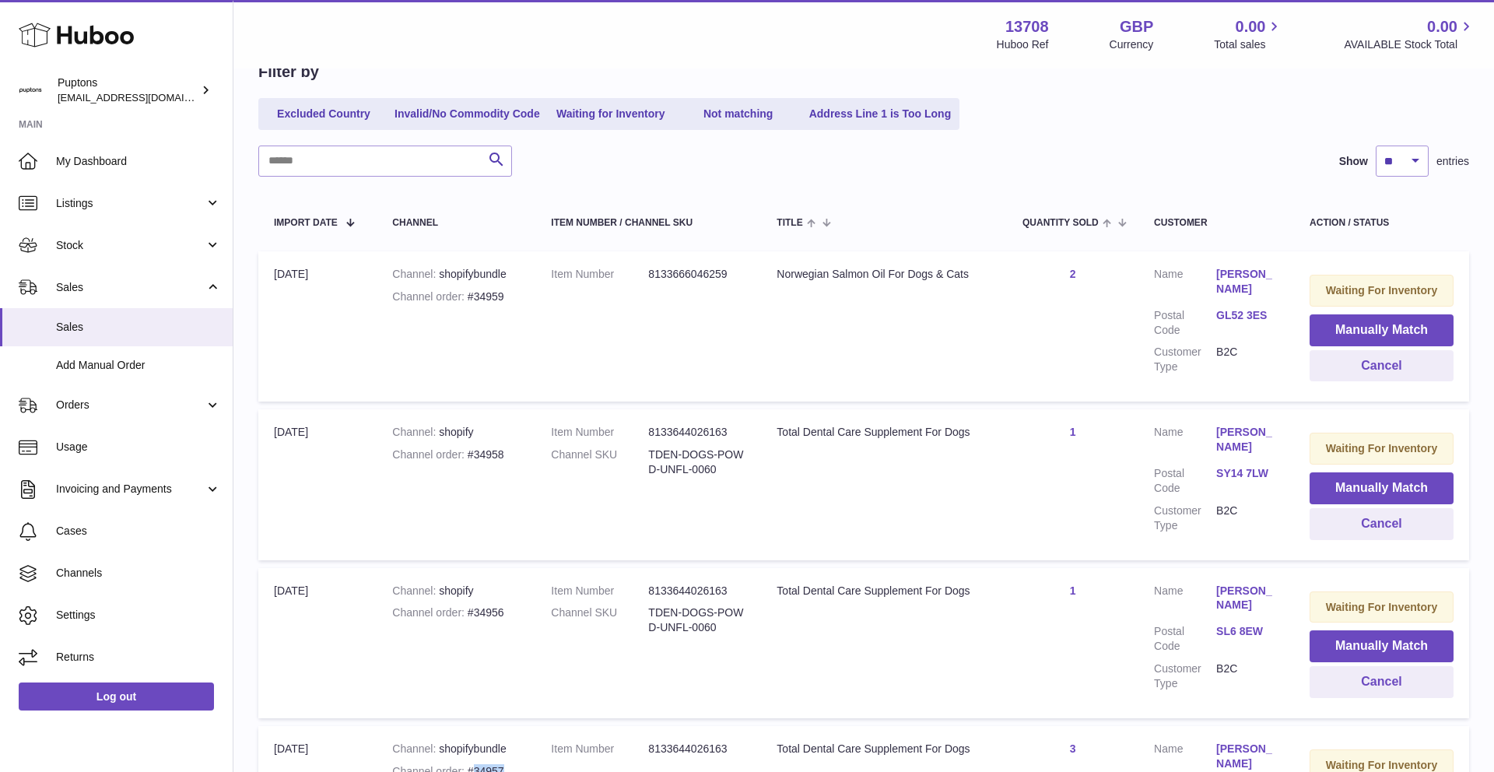
scroll to position [0, 0]
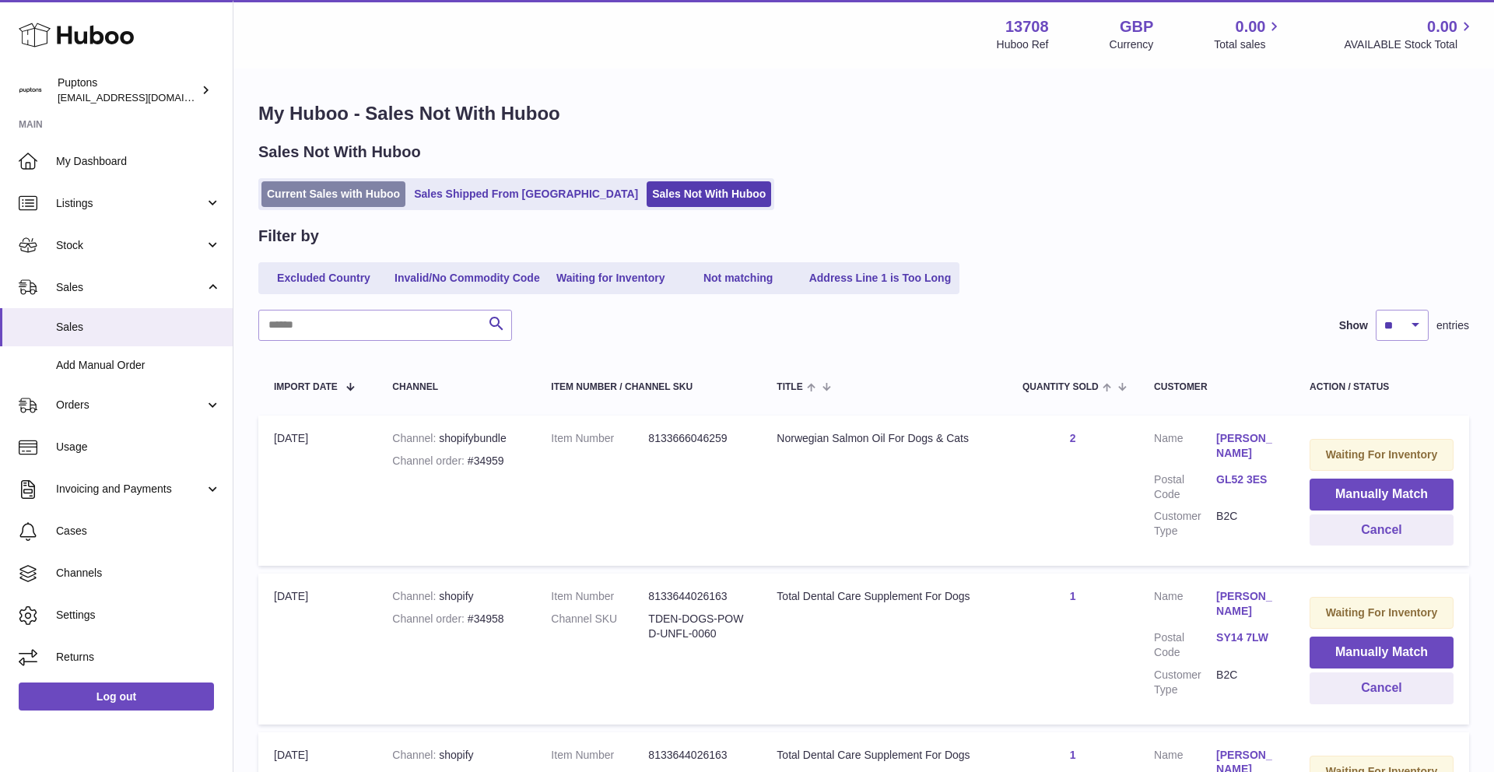
click at [349, 205] on link "Current Sales with Huboo" at bounding box center [334, 194] width 144 height 26
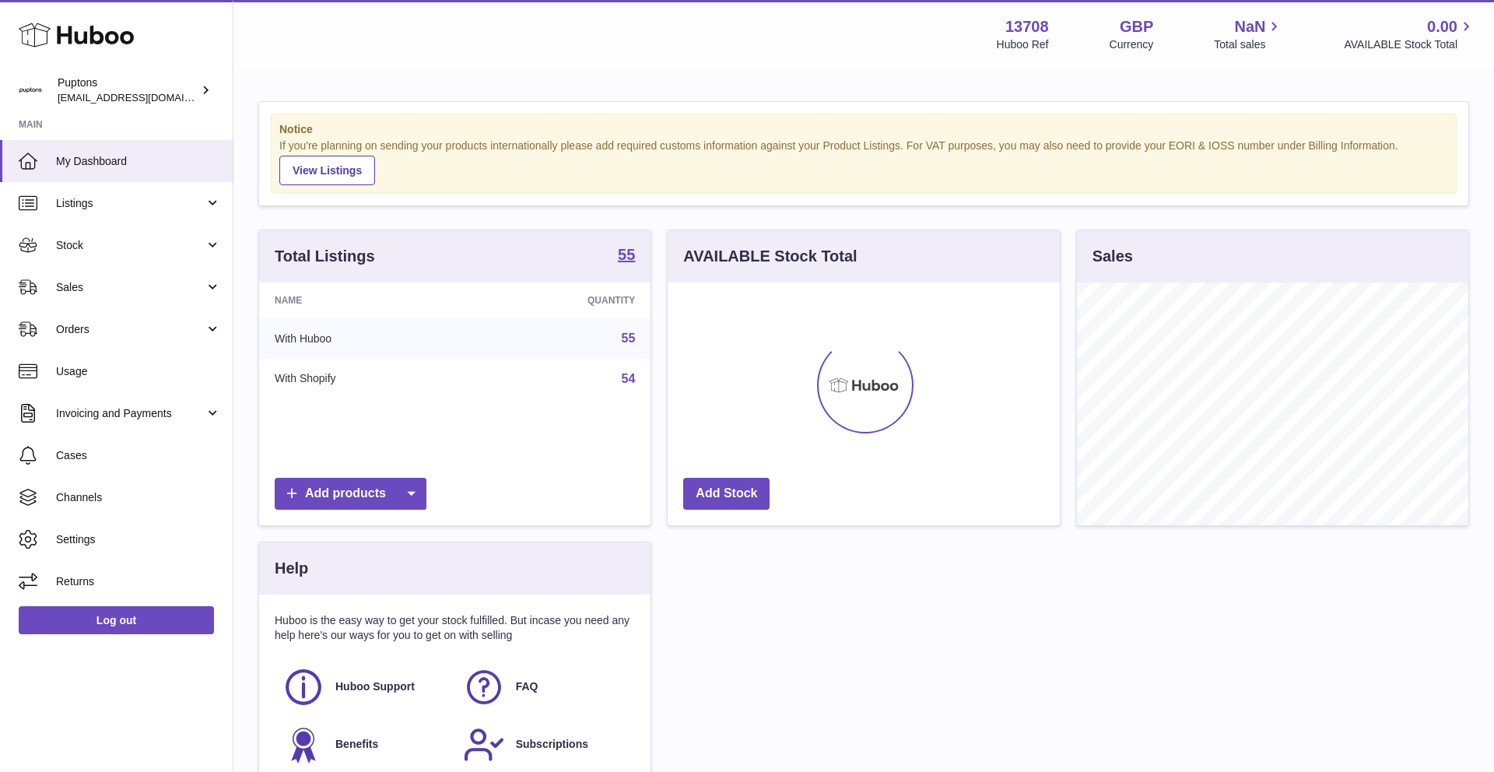
scroll to position [243, 392]
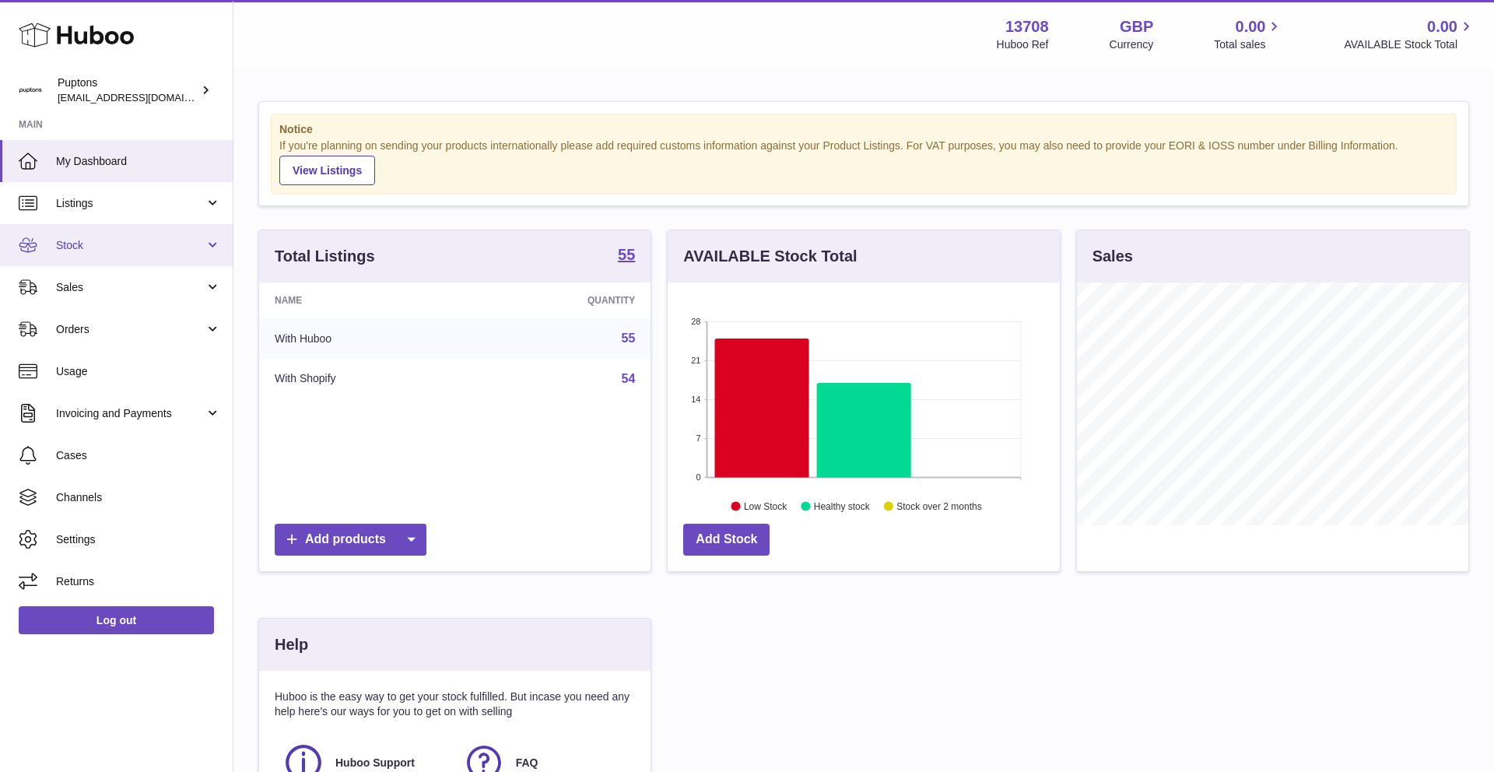
click at [135, 238] on span "Stock" at bounding box center [130, 245] width 149 height 15
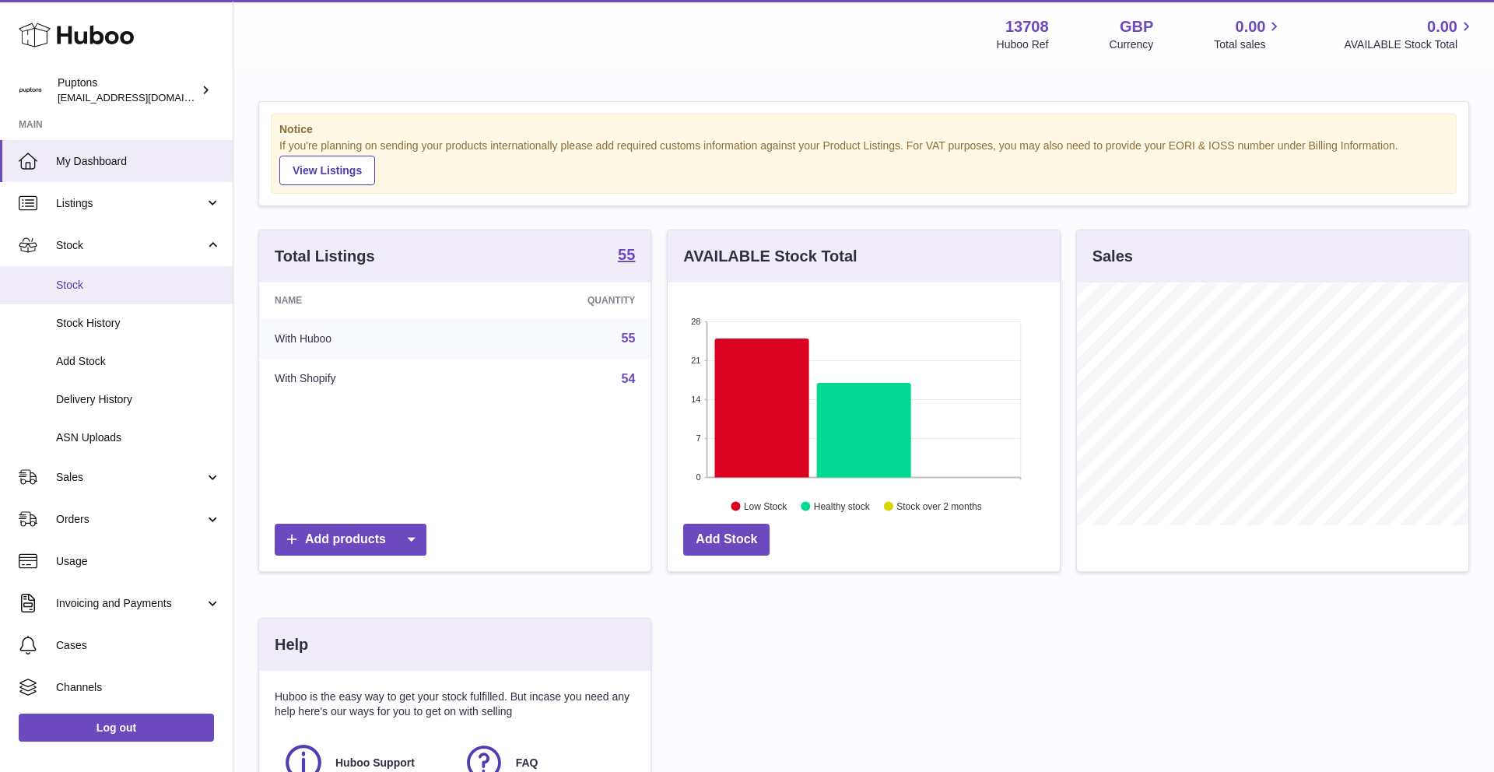
click at [111, 289] on span "Stock" at bounding box center [138, 285] width 165 height 15
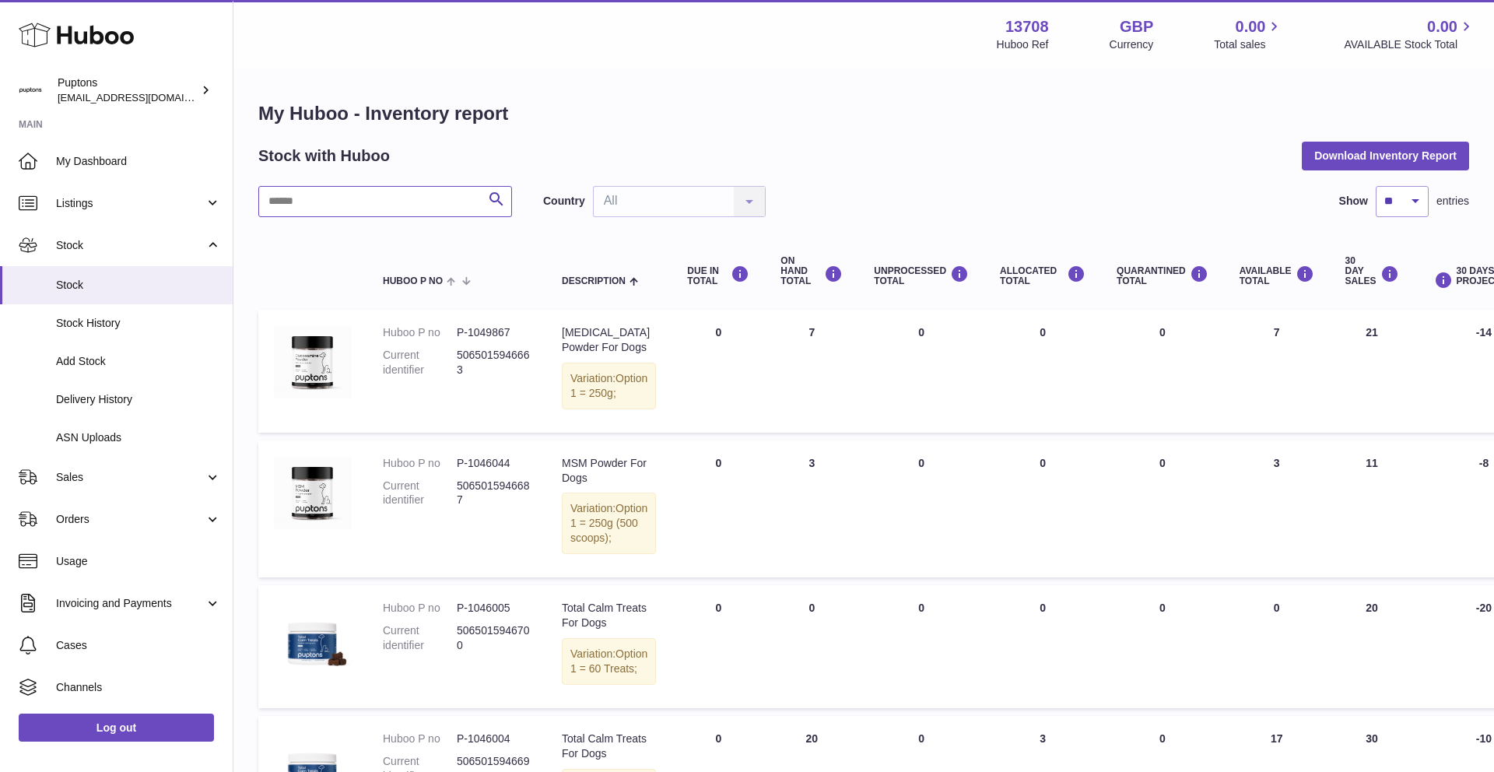
click at [332, 208] on input "text" at bounding box center [385, 201] width 254 height 31
paste input "**********"
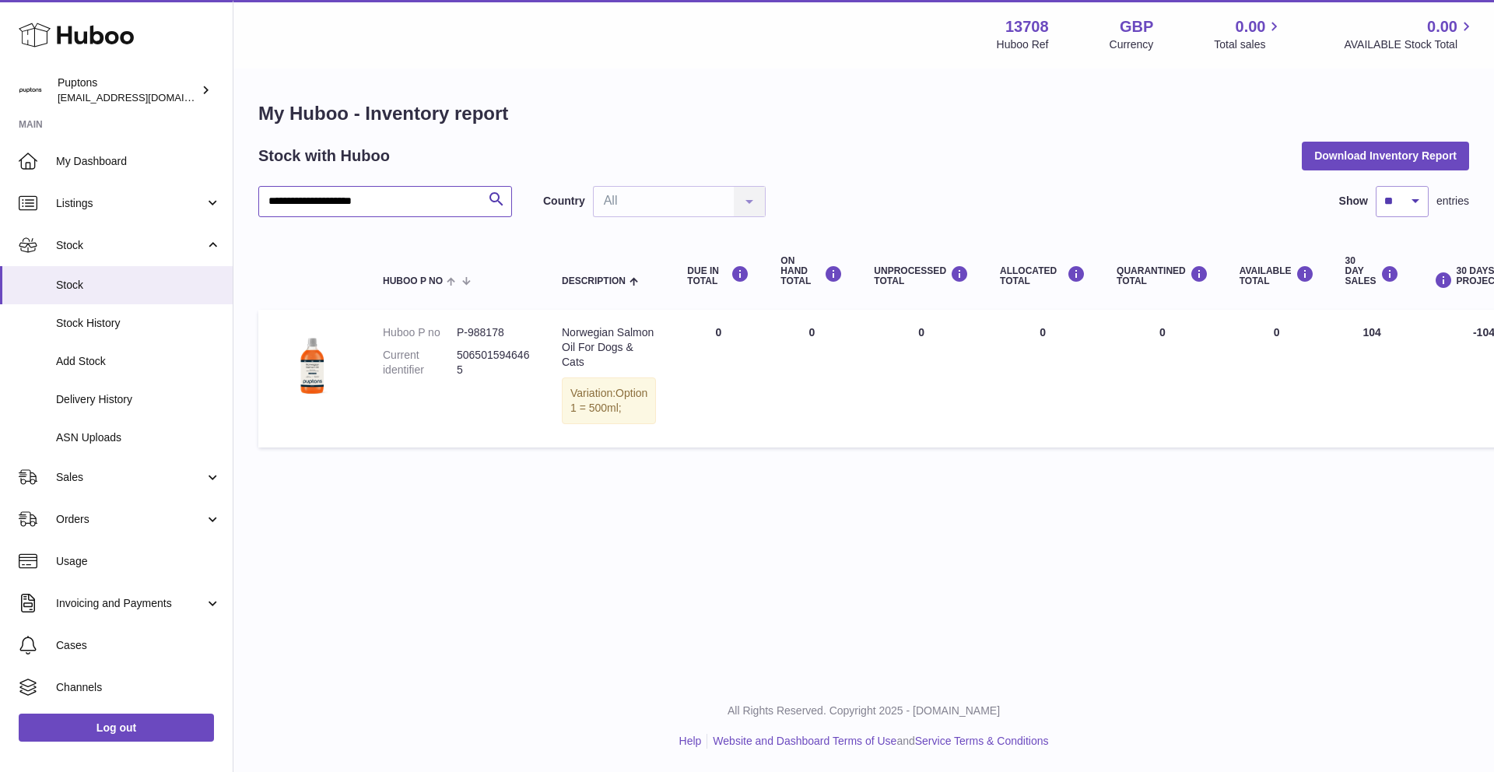
drag, startPoint x: 399, startPoint y: 203, endPoint x: 266, endPoint y: 202, distance: 132.3
click at [266, 202] on input "**********" at bounding box center [385, 201] width 254 height 31
paste input "********"
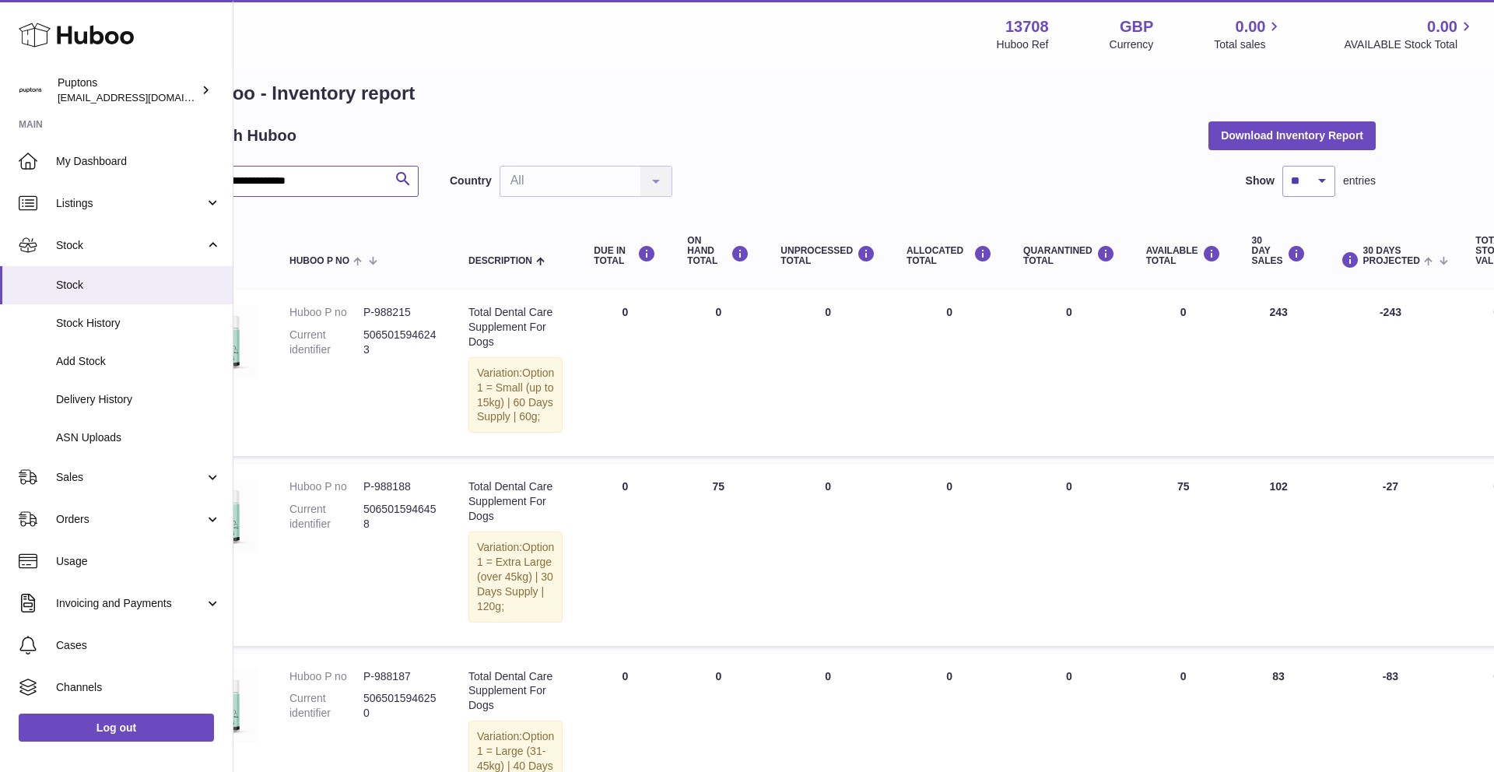
scroll to position [20, 0]
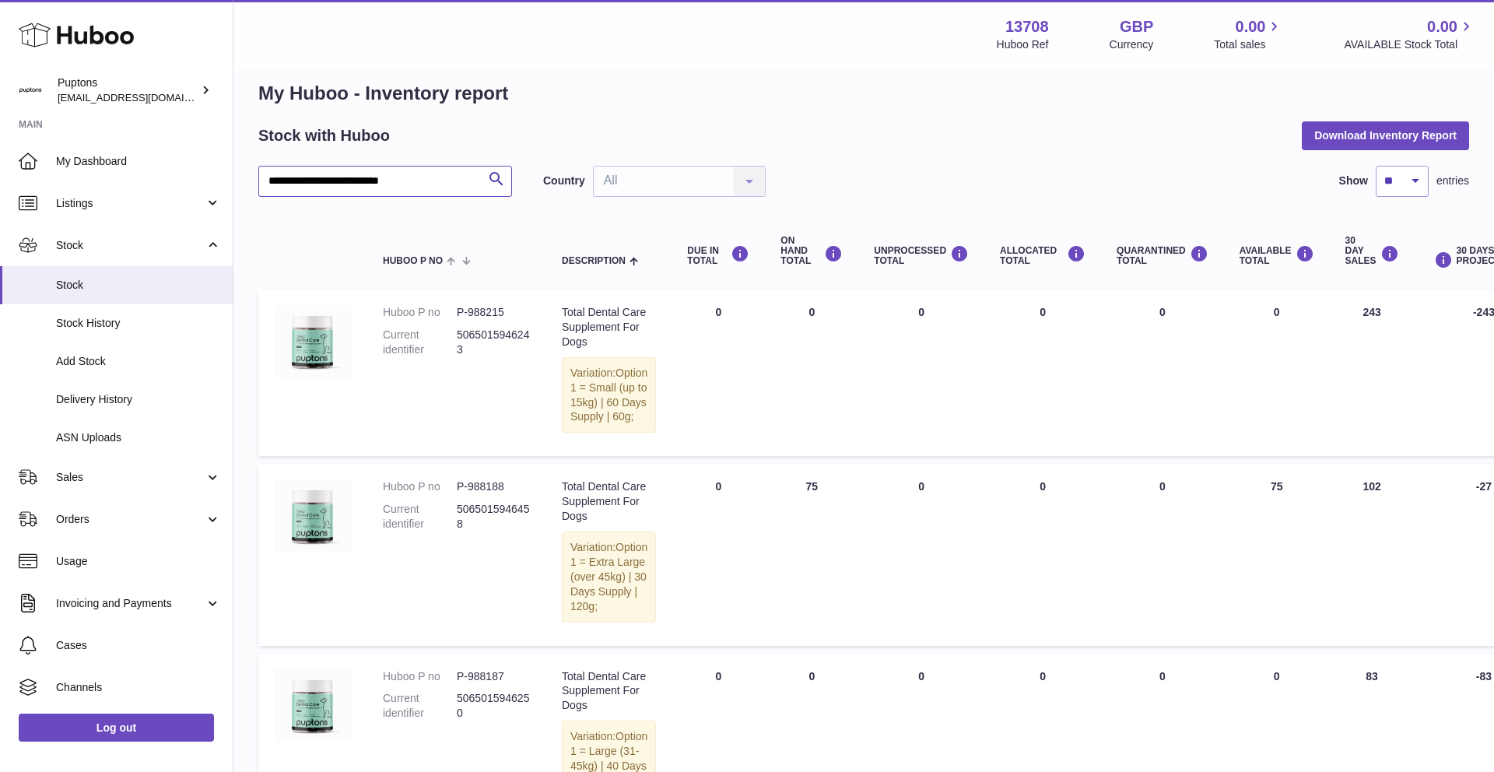
drag, startPoint x: 434, startPoint y: 183, endPoint x: 264, endPoint y: 173, distance: 170.0
click at [264, 173] on input "**********" at bounding box center [385, 181] width 254 height 31
paste input "********"
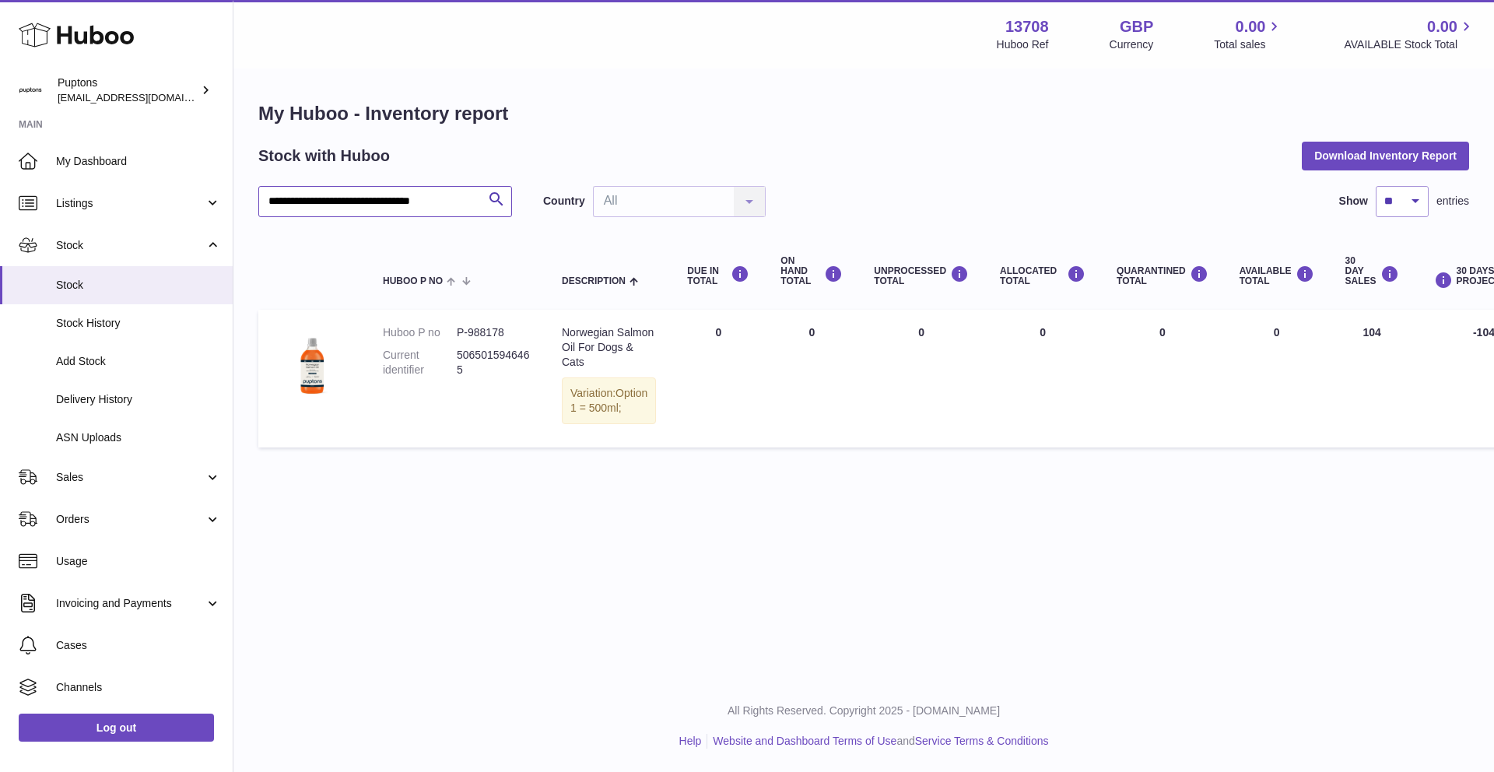
drag, startPoint x: 467, startPoint y: 200, endPoint x: 351, endPoint y: 184, distance: 117.0
click at [351, 186] on div "**********" at bounding box center [385, 201] width 254 height 31
paste input "text"
type input "**********"
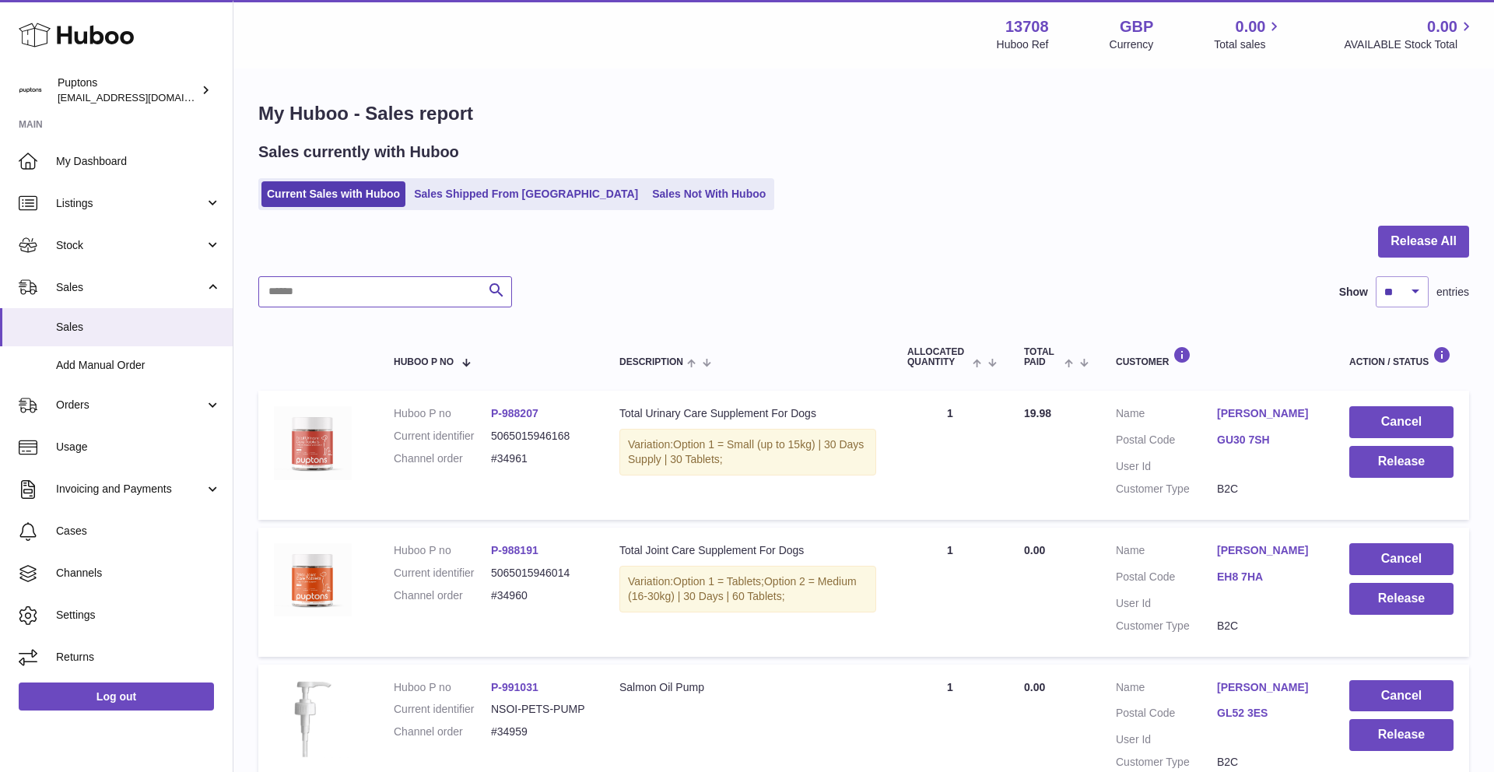
click at [320, 293] on input "text" at bounding box center [385, 291] width 254 height 31
paste input "*****"
type input "*****"
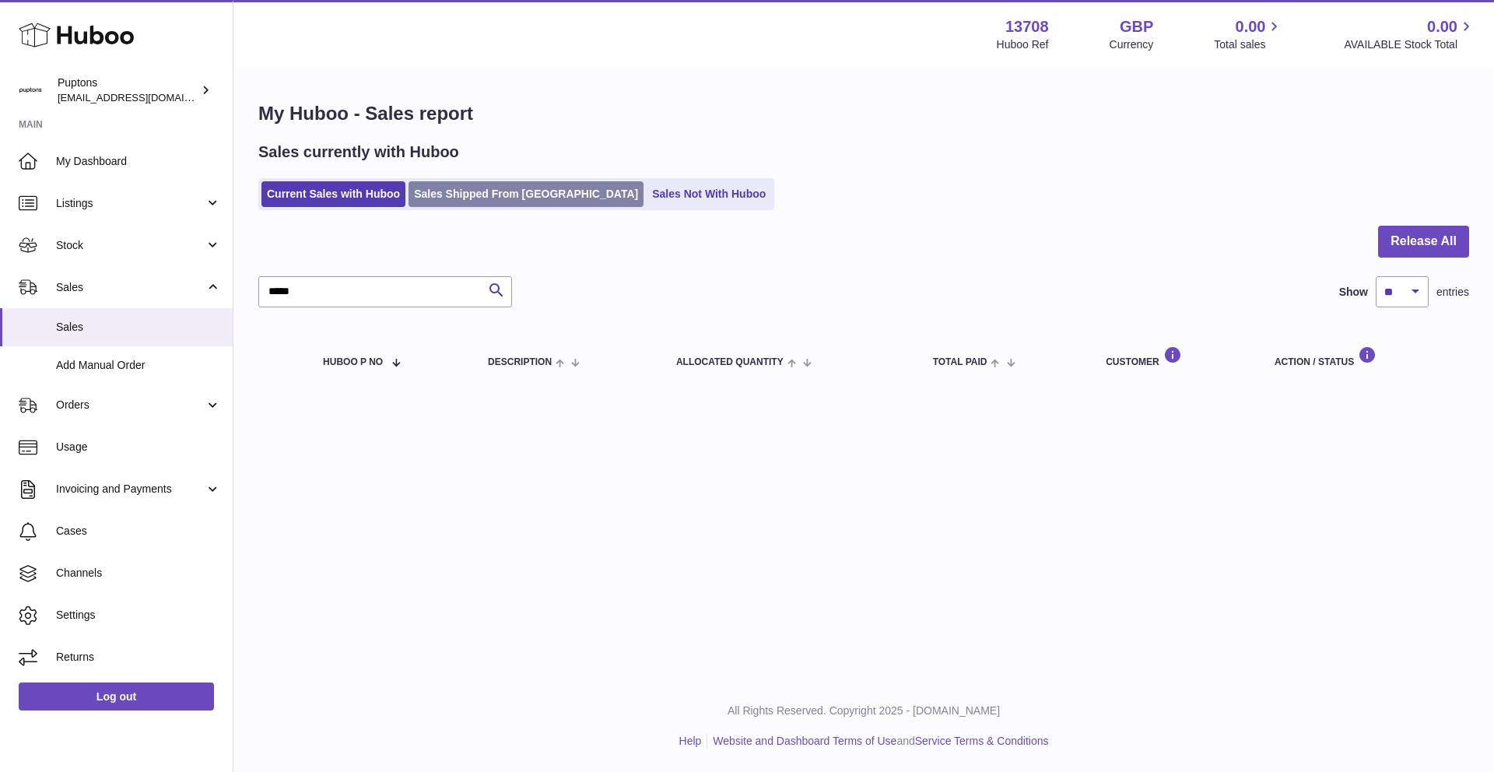
click at [485, 191] on link "Sales Shipped From [GEOGRAPHIC_DATA]" at bounding box center [526, 194] width 235 height 26
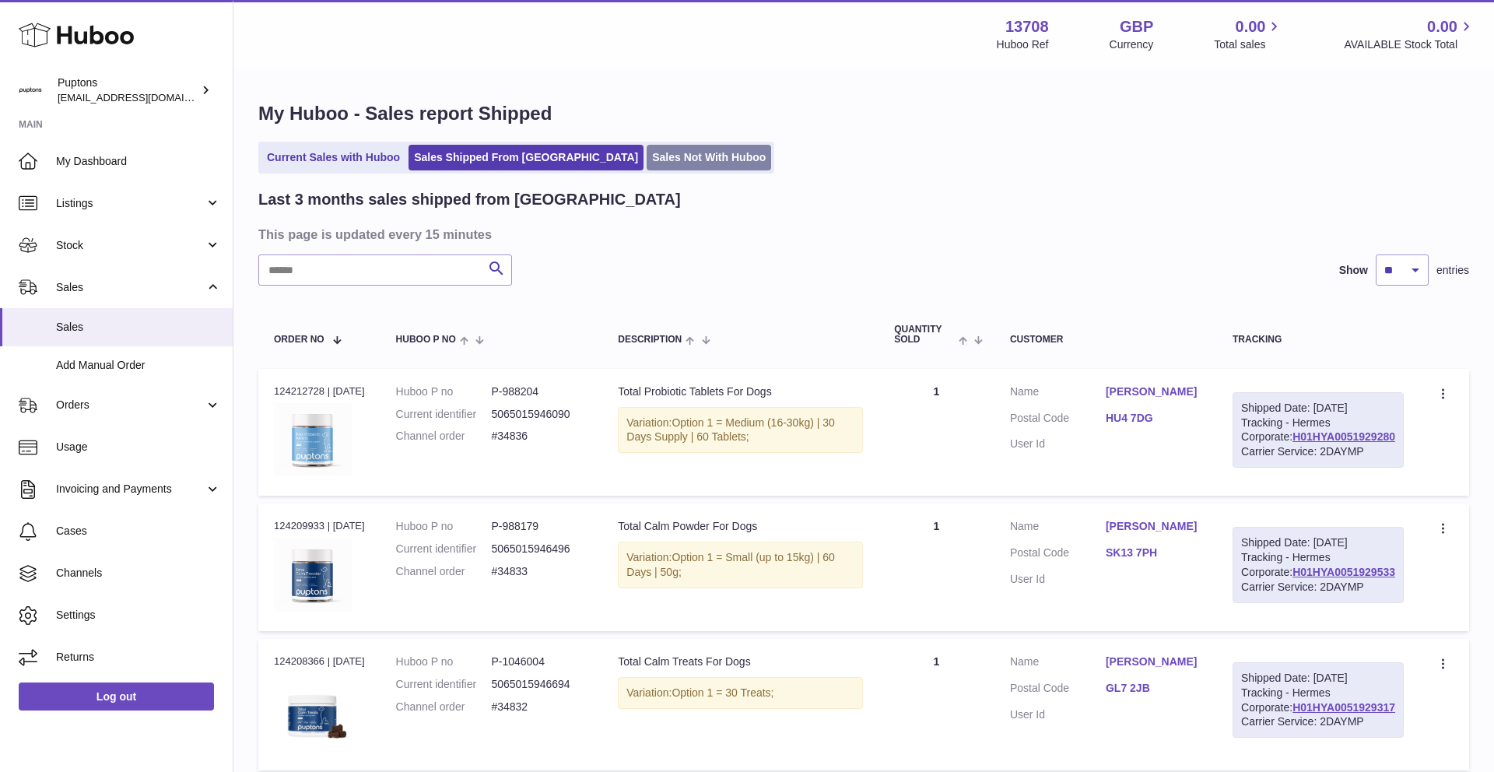
click at [647, 160] on link "Sales Not With Huboo" at bounding box center [709, 158] width 125 height 26
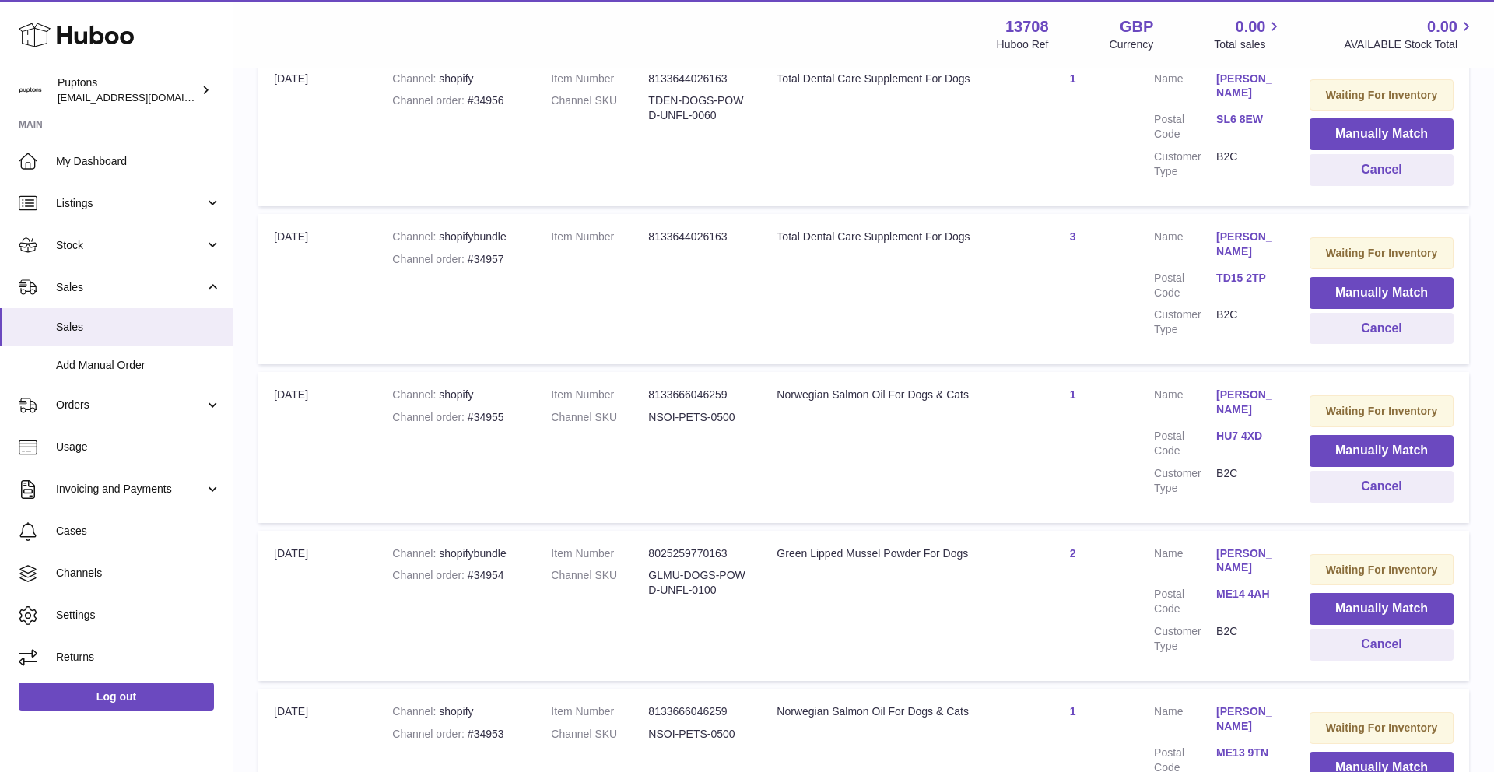
scroll to position [683, 0]
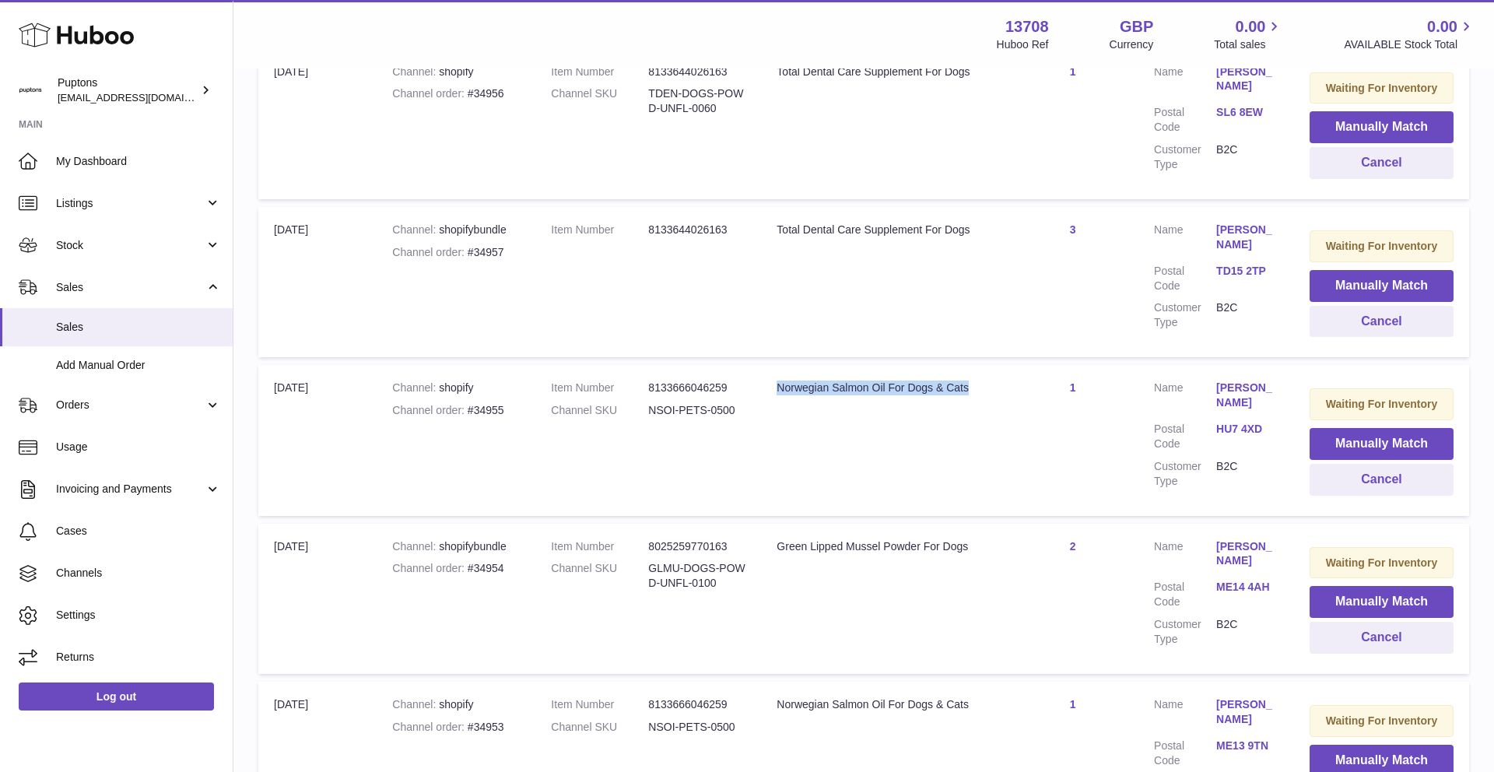
drag, startPoint x: 975, startPoint y: 388, endPoint x: 778, endPoint y: 388, distance: 196.9
click at [778, 388] on div "Norwegian Salmon Oil For Dogs & Cats" at bounding box center [884, 388] width 215 height 15
copy div "Norwegian Salmon Oil For Dogs & Cats"
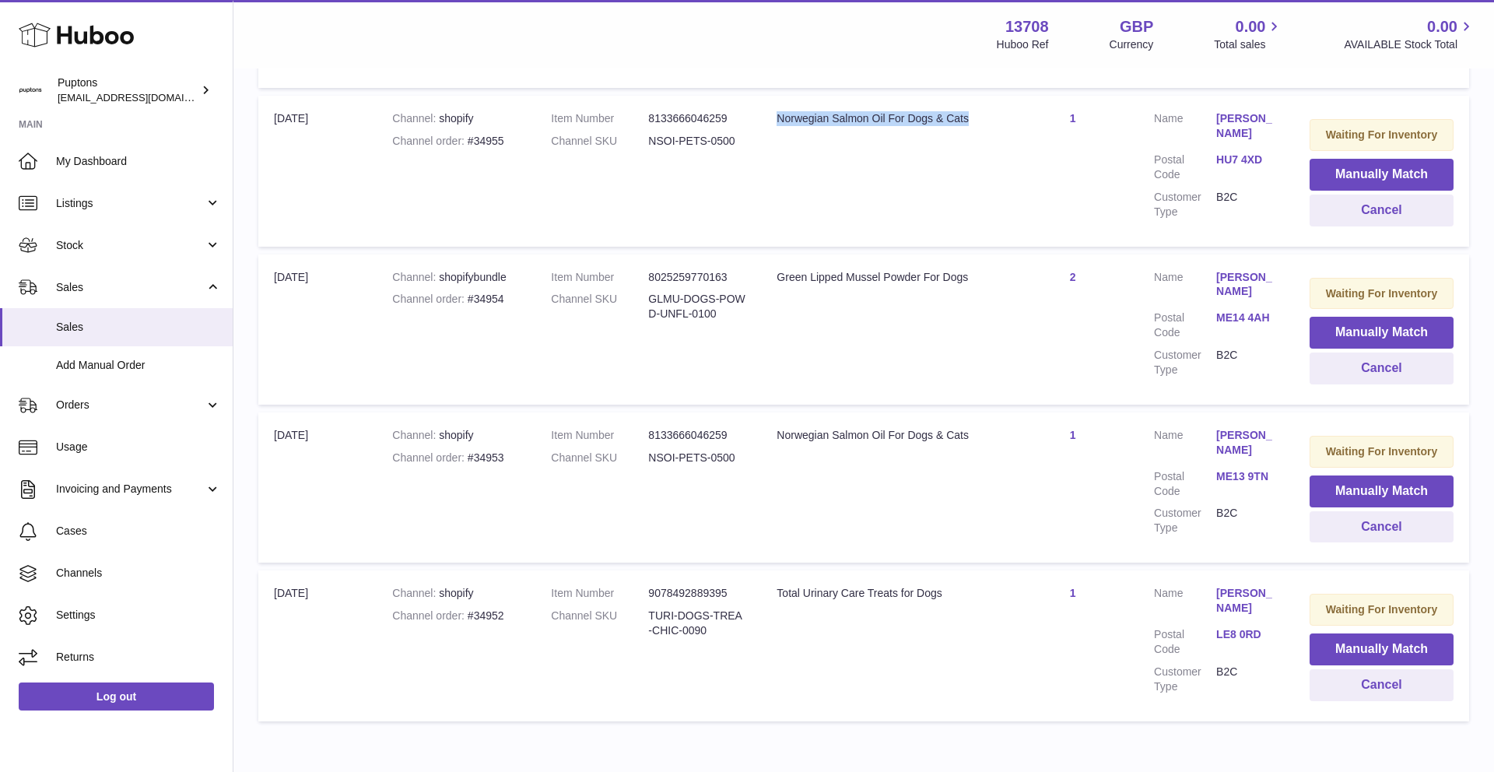
scroll to position [960, 0]
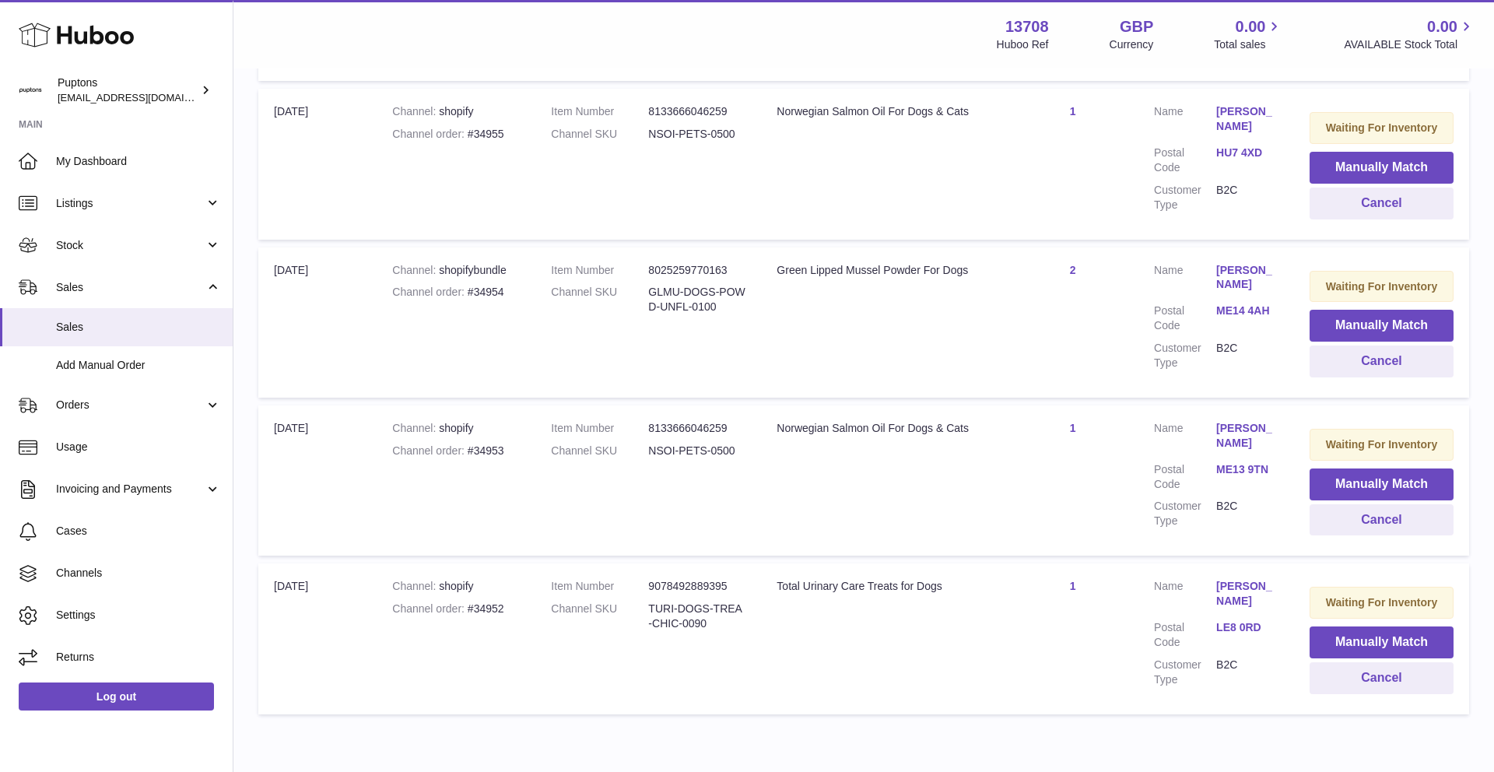
click at [953, 569] on td "Title Total Urinary Care Treats for Dogs" at bounding box center [884, 639] width 246 height 150
drag, startPoint x: 950, startPoint y: 588, endPoint x: 776, endPoint y: 588, distance: 174.4
click at [777, 588] on div "Total Urinary Care Treats for Dogs" at bounding box center [884, 586] width 215 height 15
copy div "Total Urinary Care Treats for Dogs"
click at [1327, 643] on button "Manually Match" at bounding box center [1382, 643] width 144 height 32
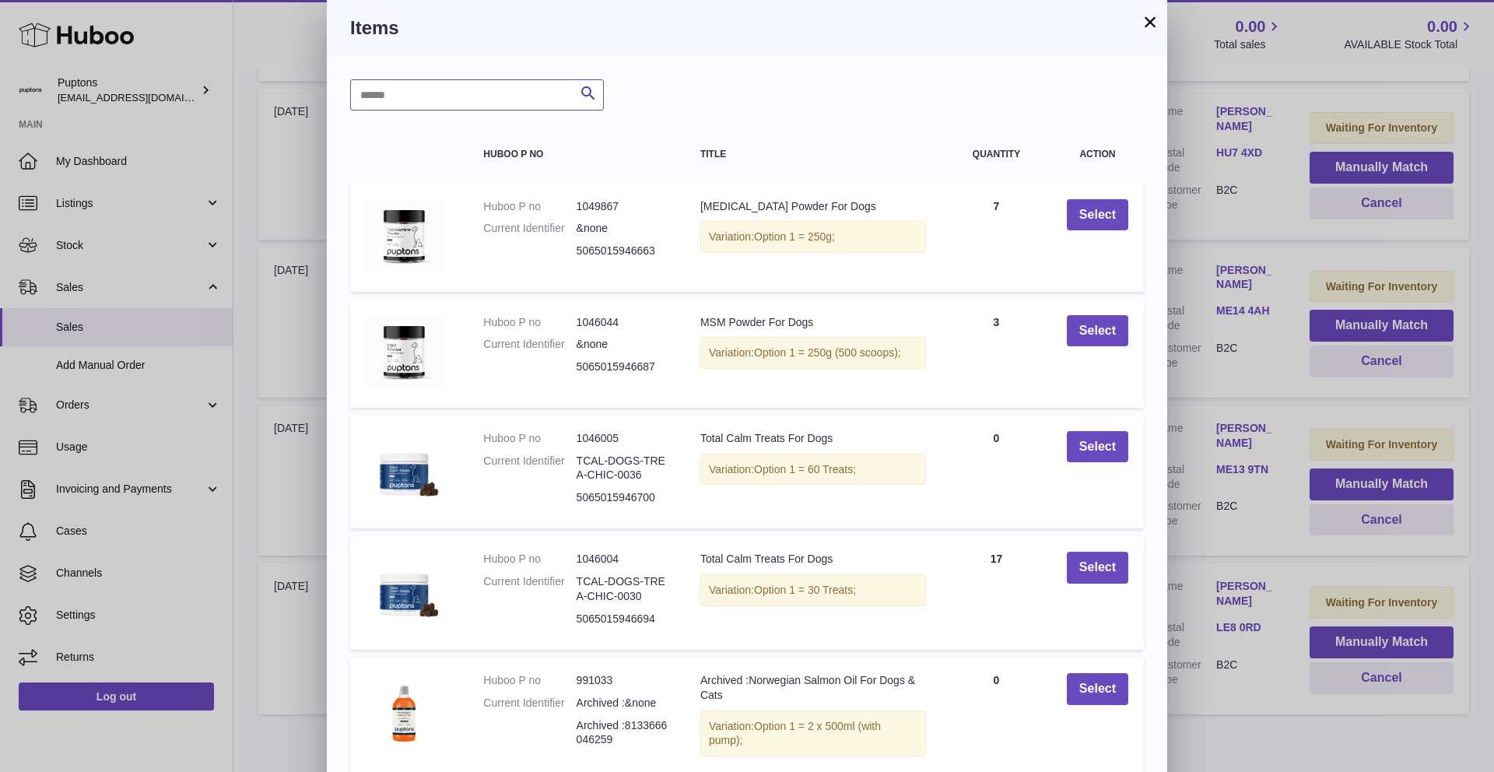
click at [475, 102] on input "text" at bounding box center [477, 94] width 254 height 31
paste input "**********"
type input "**********"
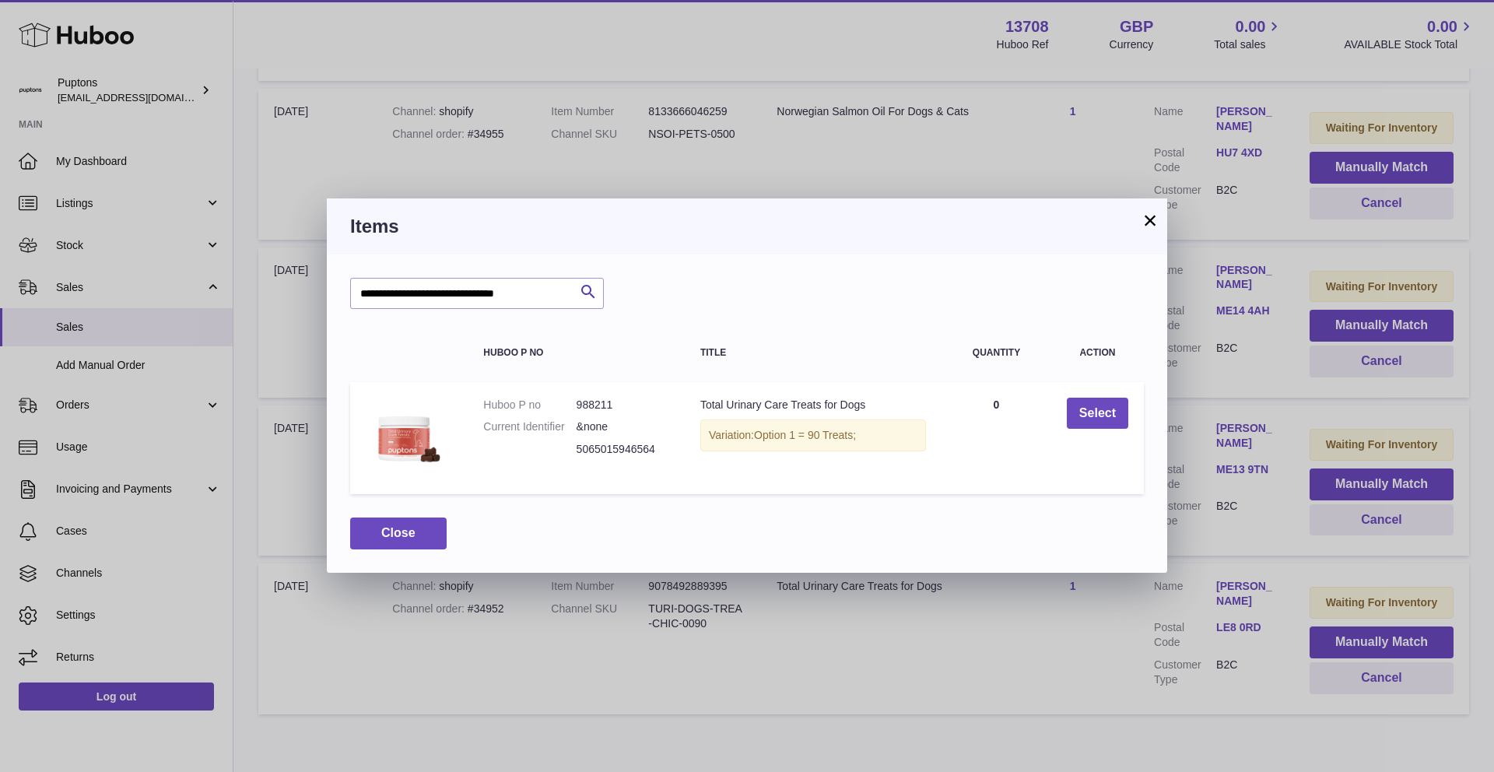
click at [1150, 223] on button "×" at bounding box center [1150, 220] width 19 height 19
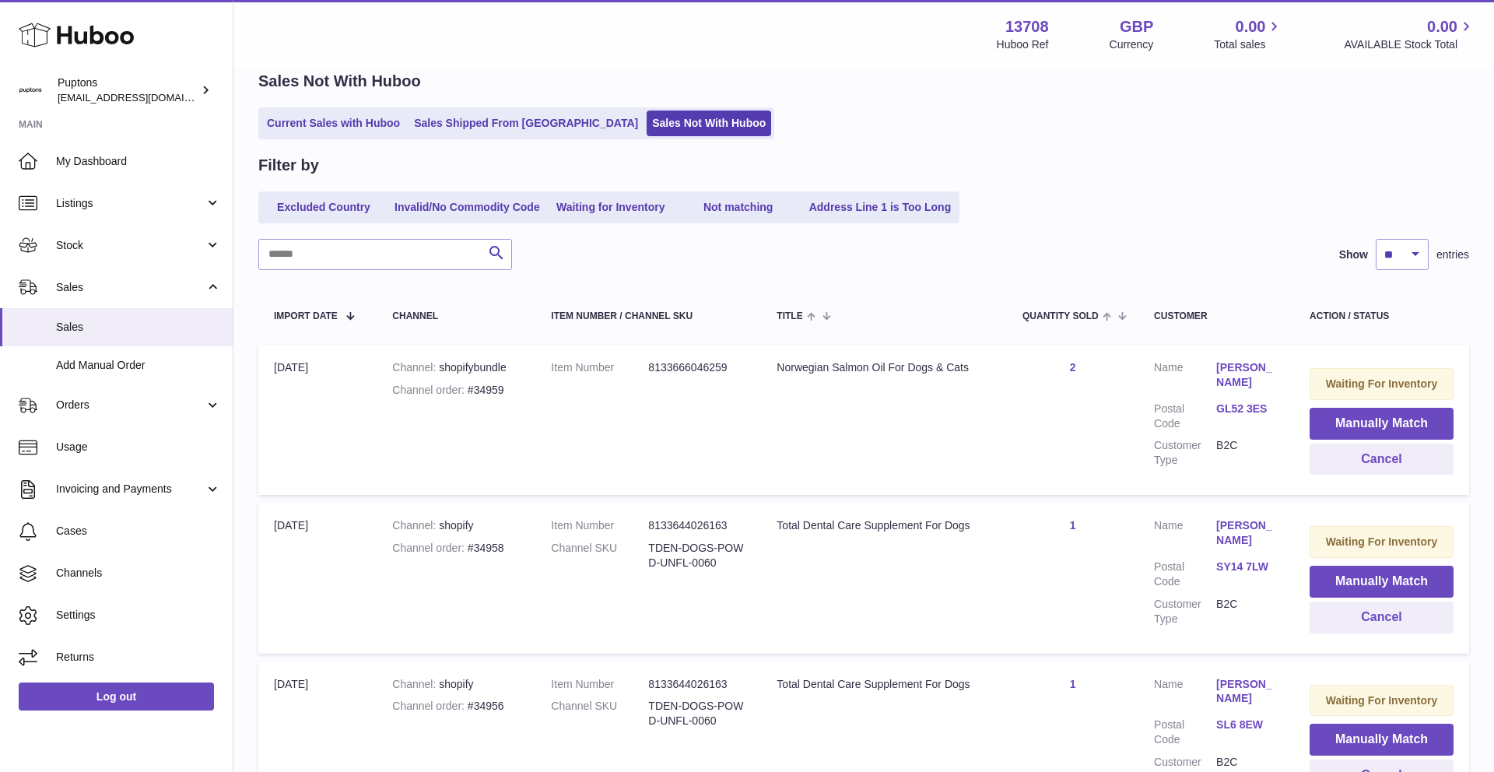
scroll to position [69, 0]
drag, startPoint x: 506, startPoint y: 392, endPoint x: 475, endPoint y: 392, distance: 31.1
click at [475, 392] on div "Channel order #34959" at bounding box center [456, 392] width 128 height 15
copy div "34959"
click at [1351, 458] on button "Cancel" at bounding box center [1382, 461] width 144 height 32
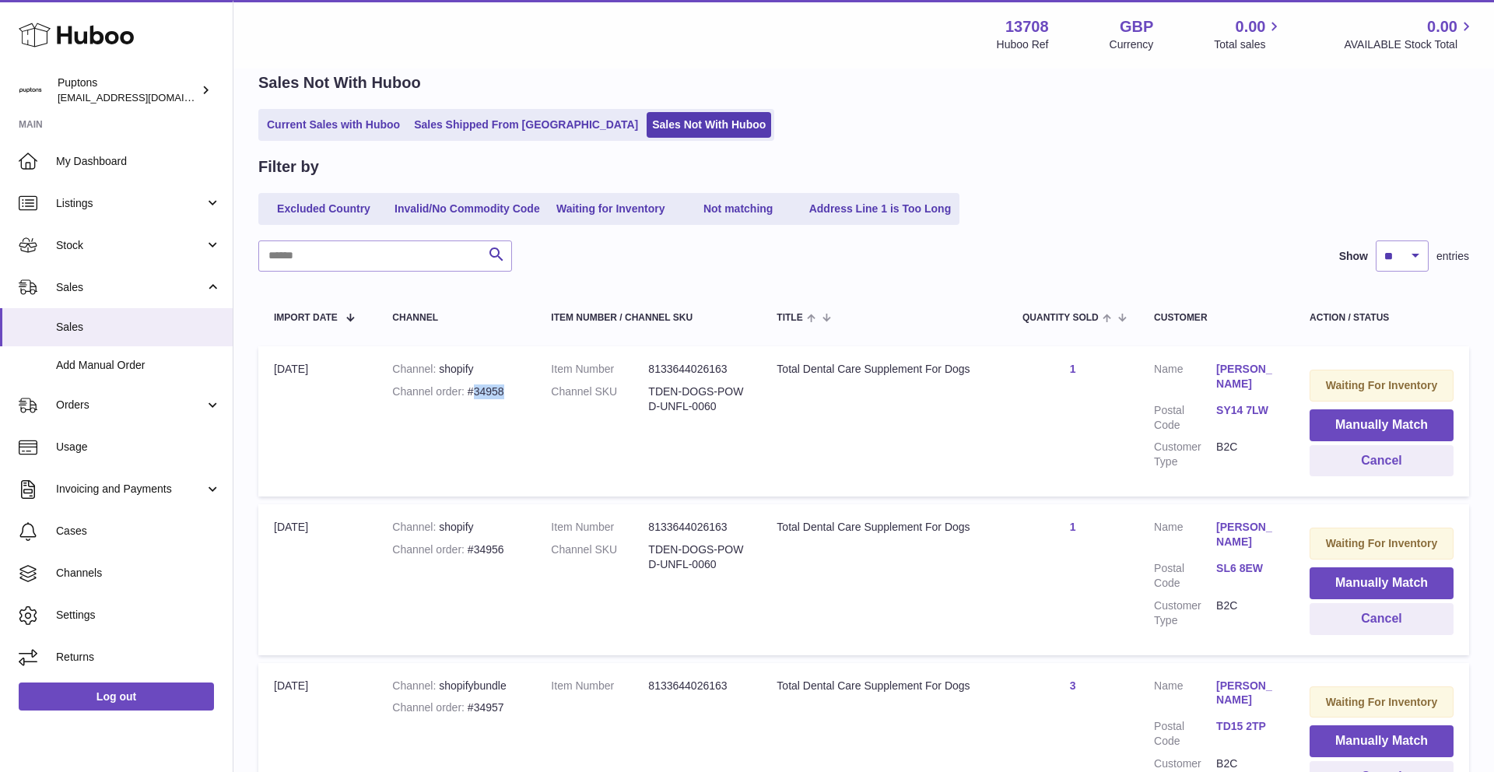
drag, startPoint x: 506, startPoint y: 394, endPoint x: 476, endPoint y: 392, distance: 30.4
click at [476, 392] on div "Channel order #34958" at bounding box center [456, 392] width 128 height 15
copy div "34958"
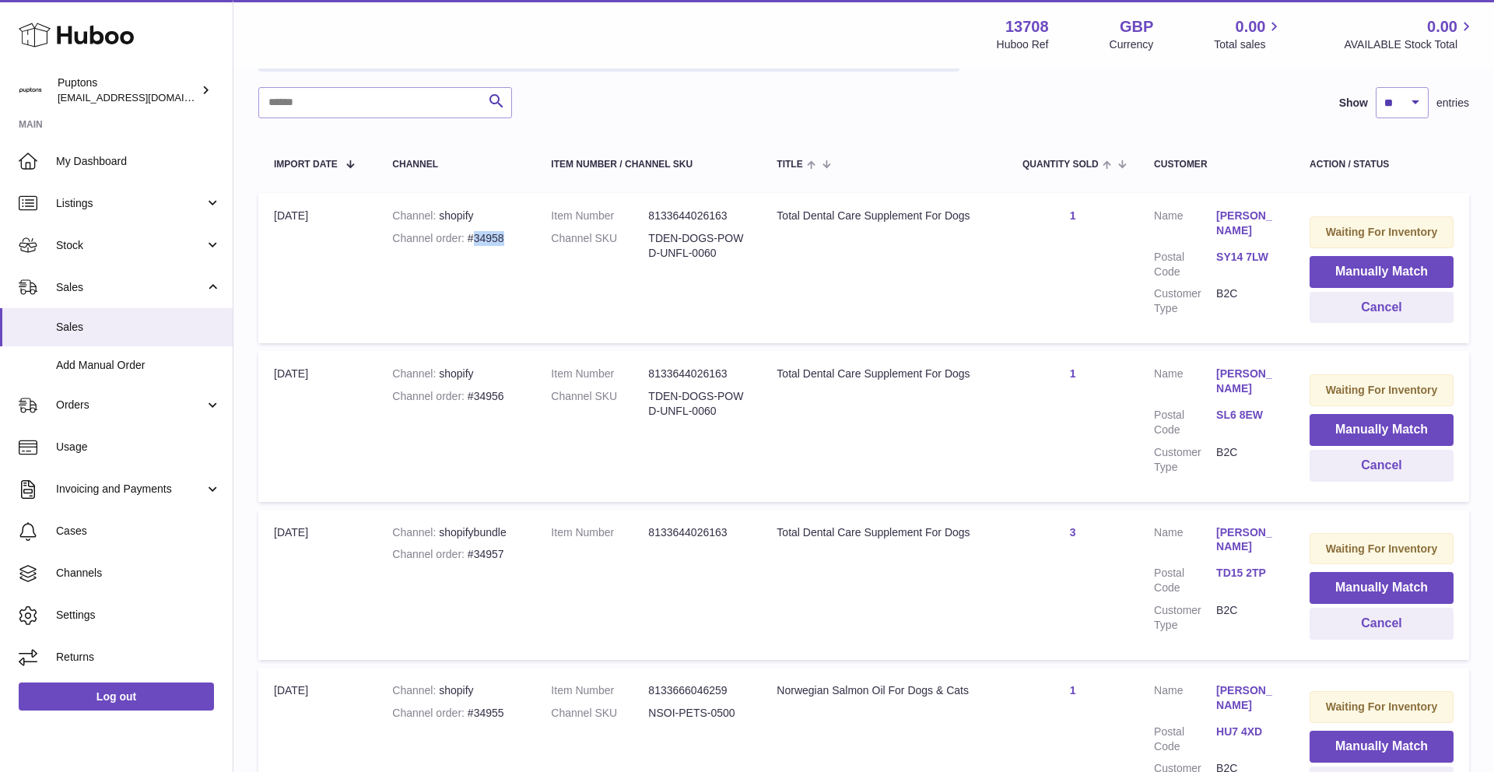
scroll to position [0, 0]
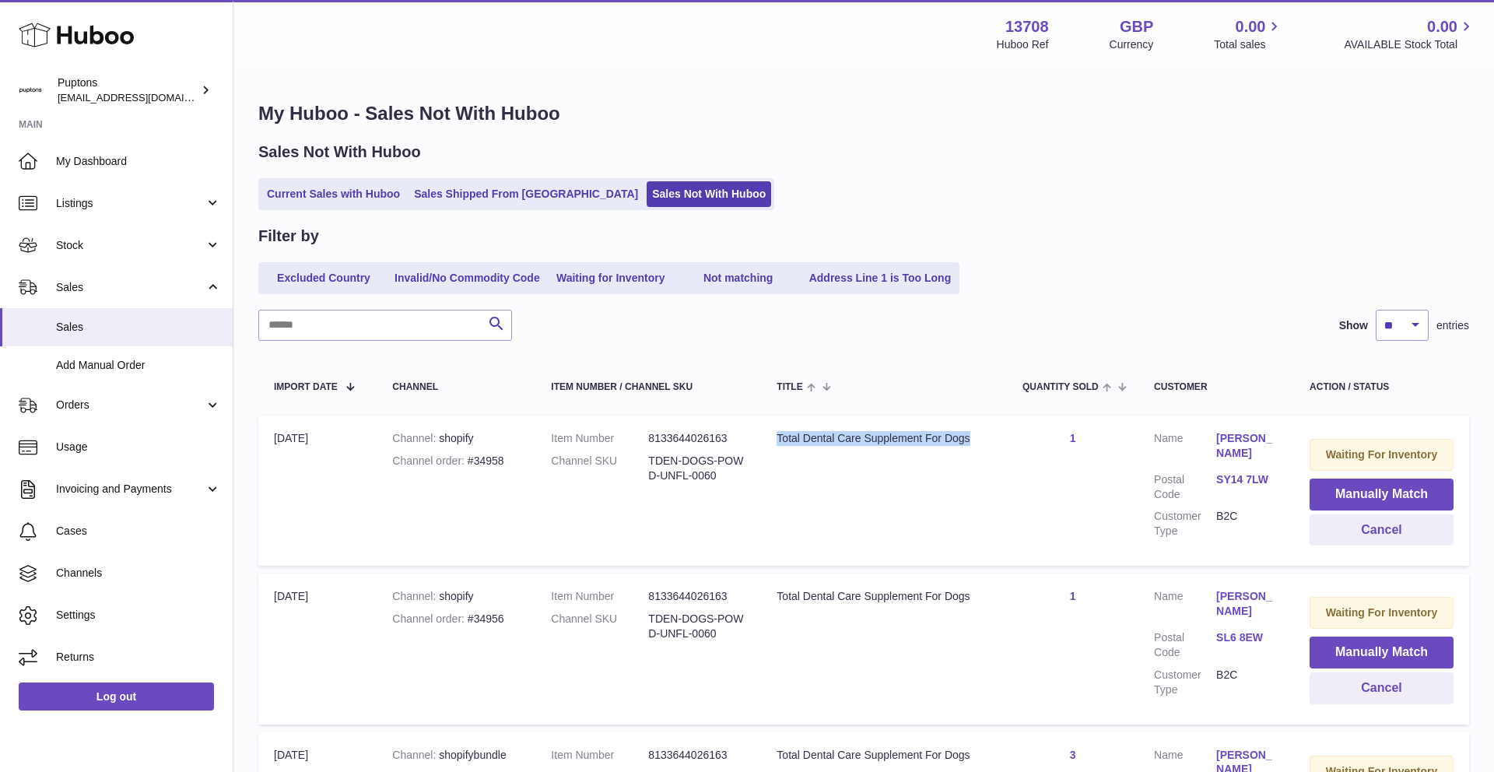
drag, startPoint x: 977, startPoint y: 441, endPoint x: 778, endPoint y: 433, distance: 199.4
click at [778, 433] on div "Total Dental Care Supplement For Dogs" at bounding box center [884, 438] width 215 height 15
copy div "Total Dental Care Supplement For Dogs"
click at [1336, 492] on button "Manually Match" at bounding box center [1382, 495] width 144 height 32
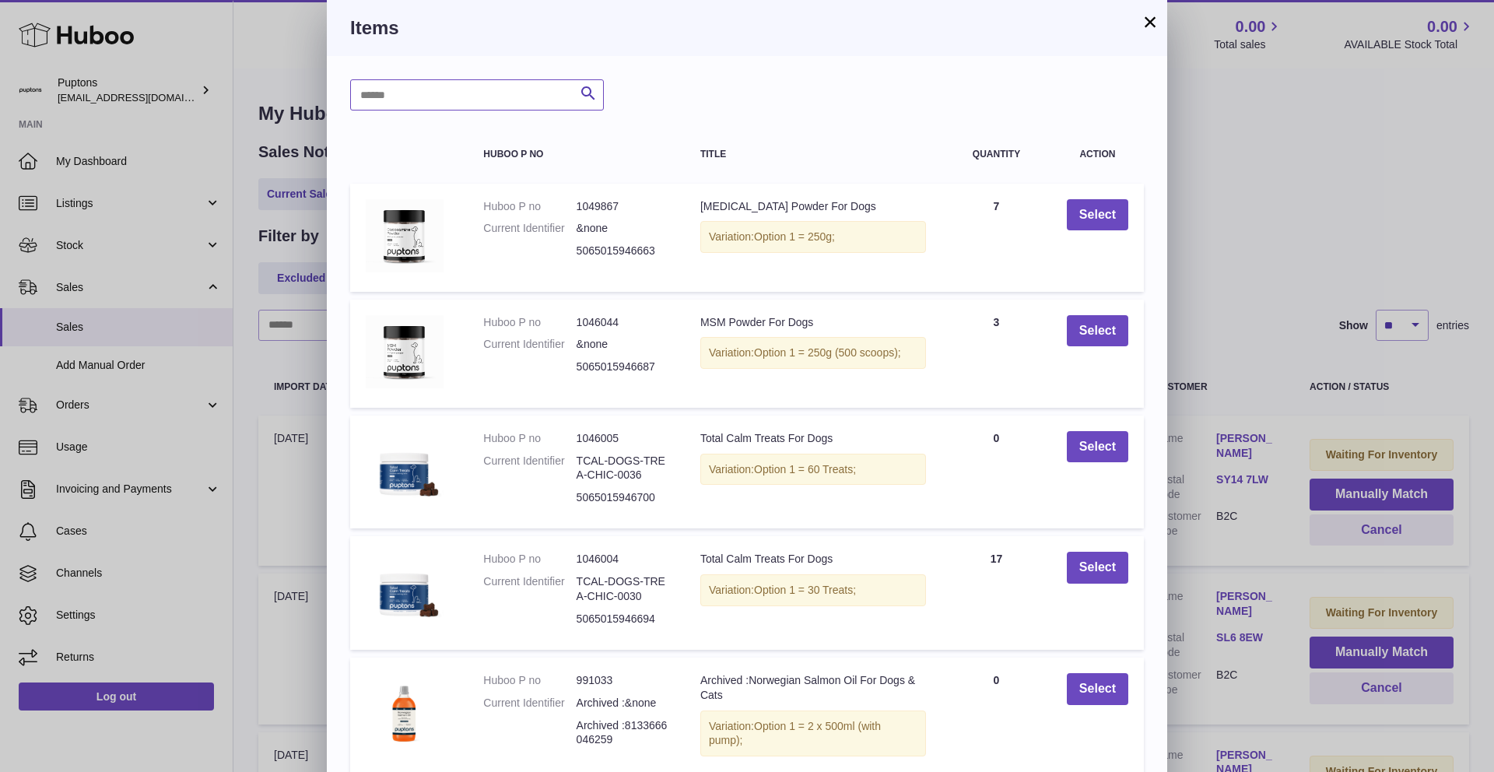
click at [536, 98] on input "text" at bounding box center [477, 94] width 254 height 31
paste input "**********"
type input "**********"
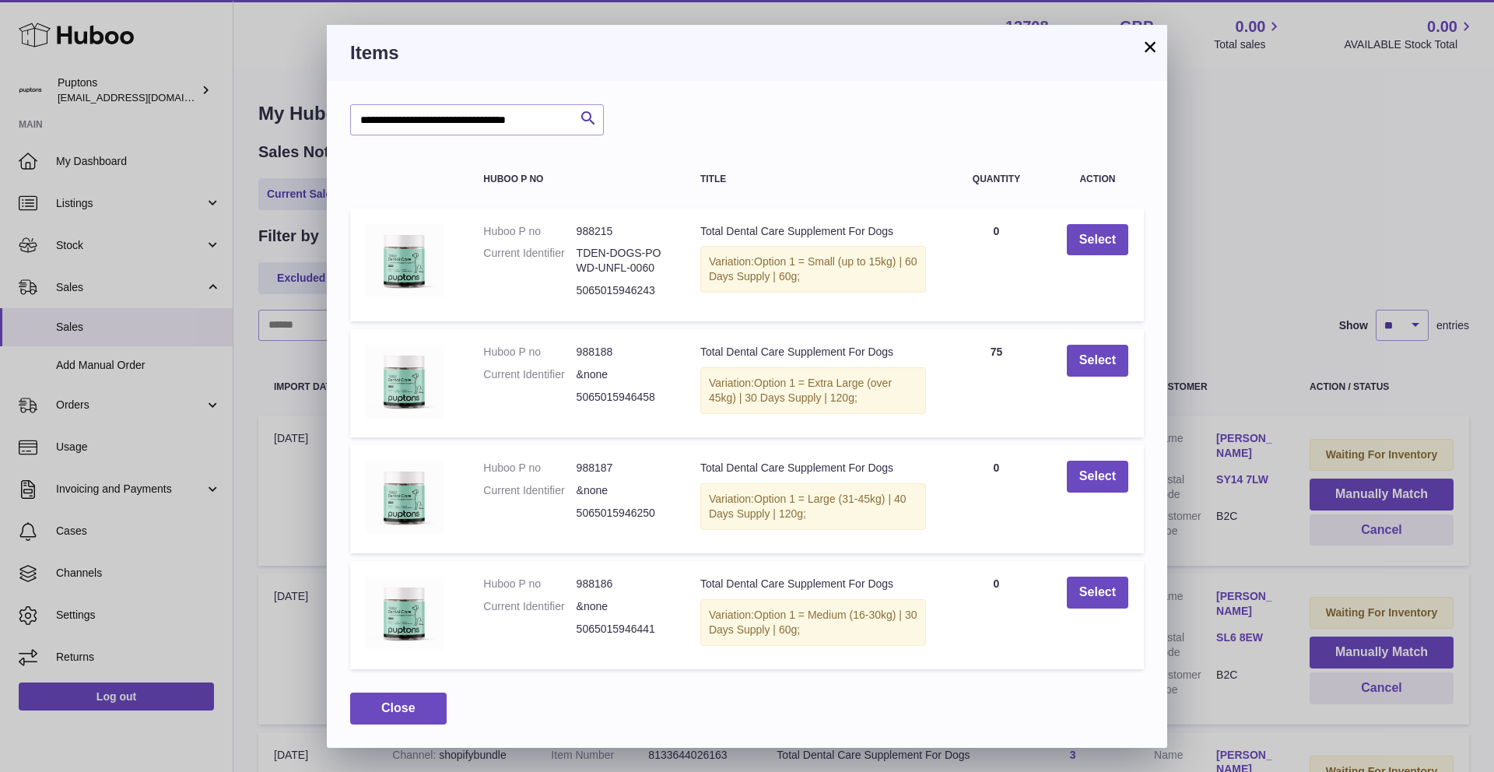
click at [1152, 51] on button "×" at bounding box center [1150, 46] width 19 height 19
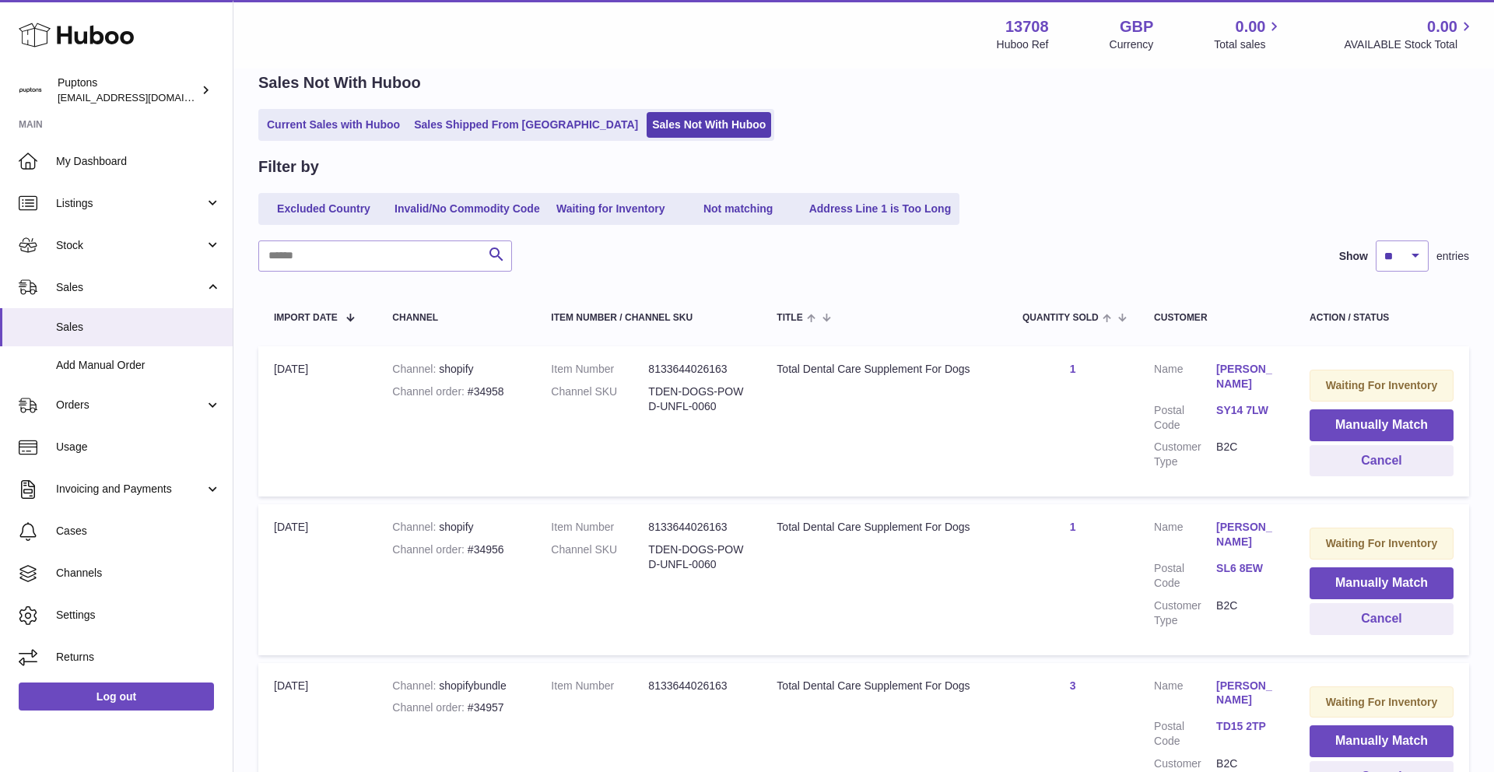
scroll to position [70, 0]
drag, startPoint x: 509, startPoint y: 391, endPoint x: 472, endPoint y: 390, distance: 36.6
click at [472, 390] on div "Channel order #34958" at bounding box center [456, 391] width 128 height 15
copy div "34958"
drag, startPoint x: 802, startPoint y: 370, endPoint x: 863, endPoint y: 370, distance: 60.7
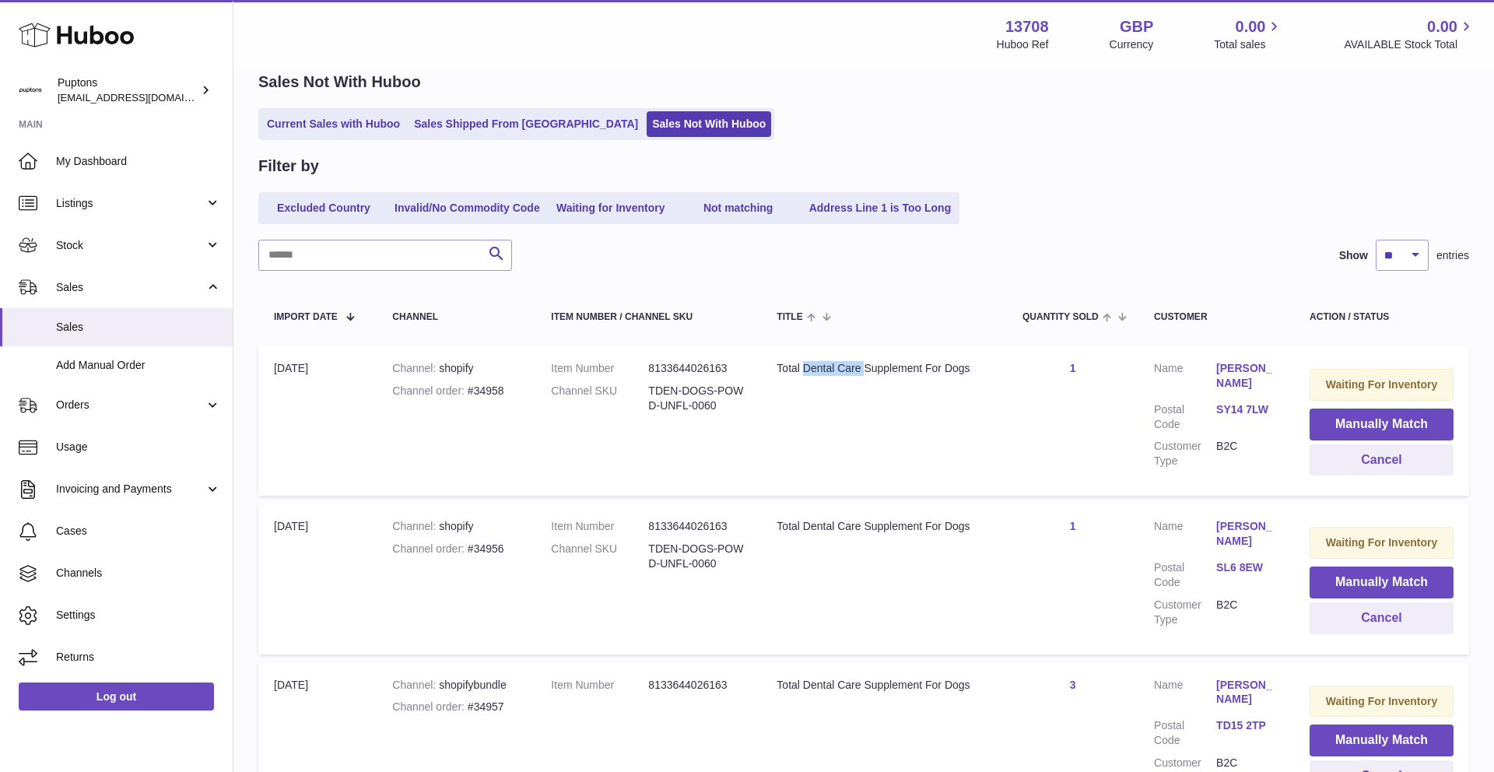
click at [863, 370] on div "Total Dental Care Supplement For Dogs" at bounding box center [884, 368] width 215 height 15
copy div "Dental Care"
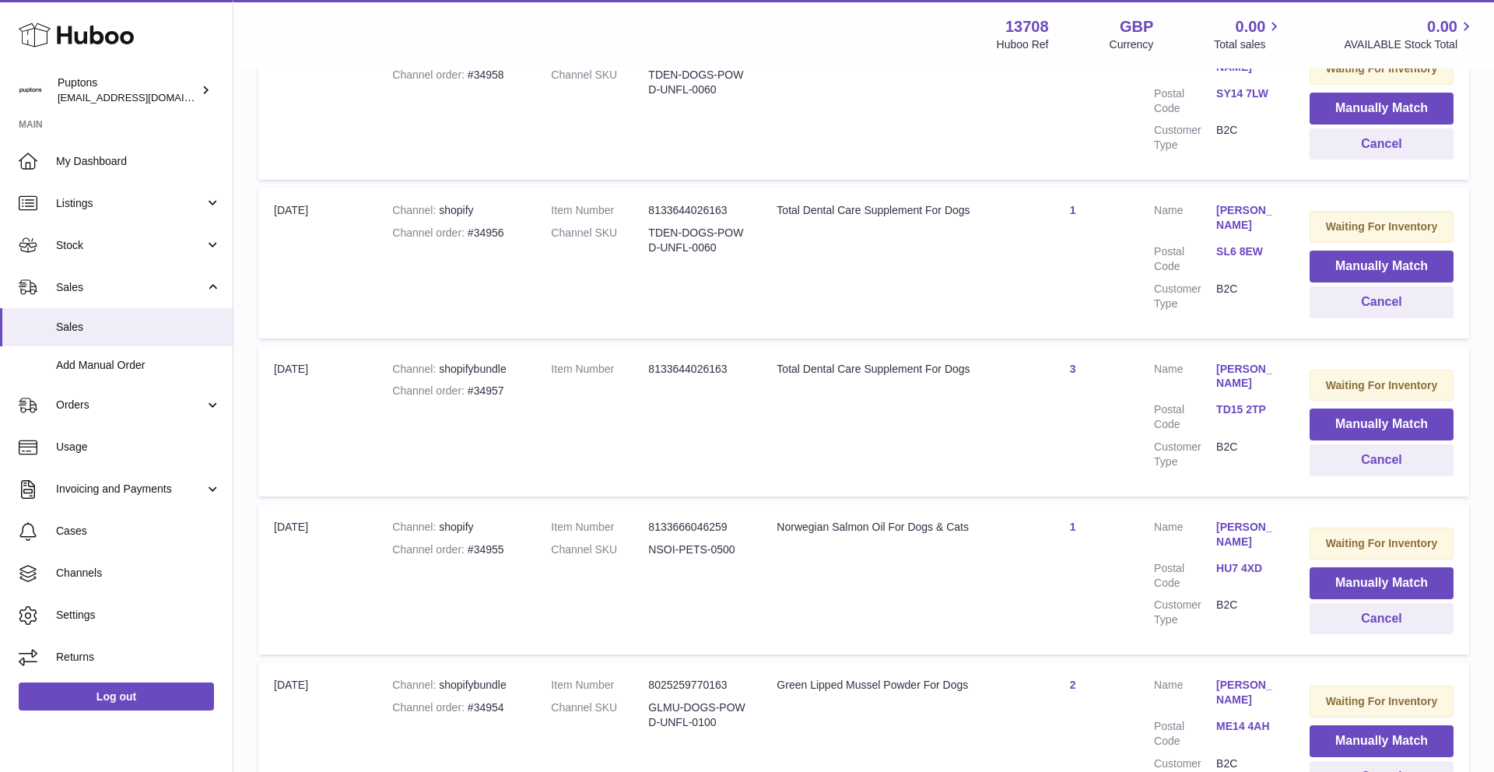
scroll to position [388, 0]
drag, startPoint x: 832, startPoint y: 524, endPoint x: 887, endPoint y: 525, distance: 54.5
click at [887, 525] on div "Norwegian Salmon Oil For Dogs & Cats" at bounding box center [884, 525] width 215 height 15
copy div "Salmon Oil"
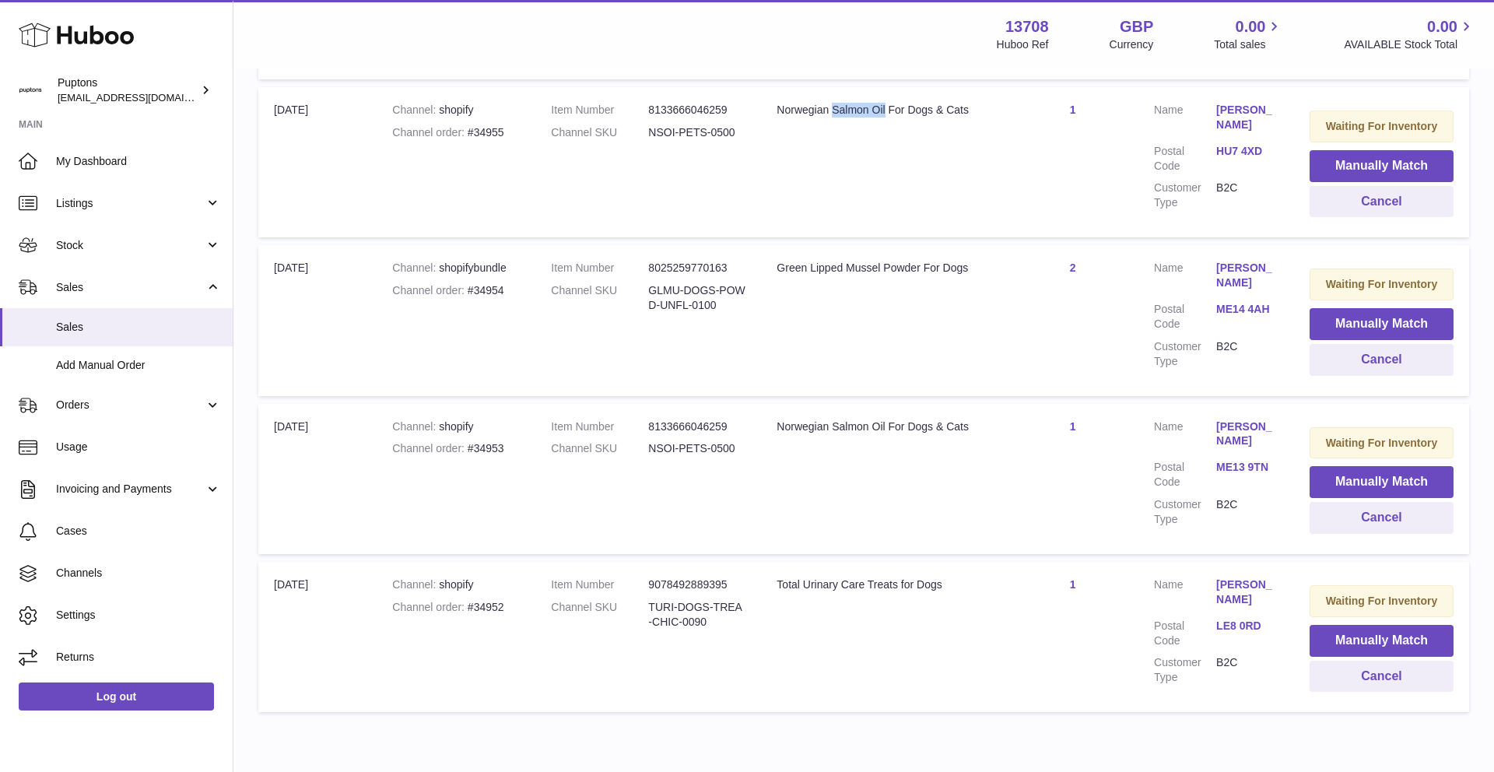
scroll to position [869, 0]
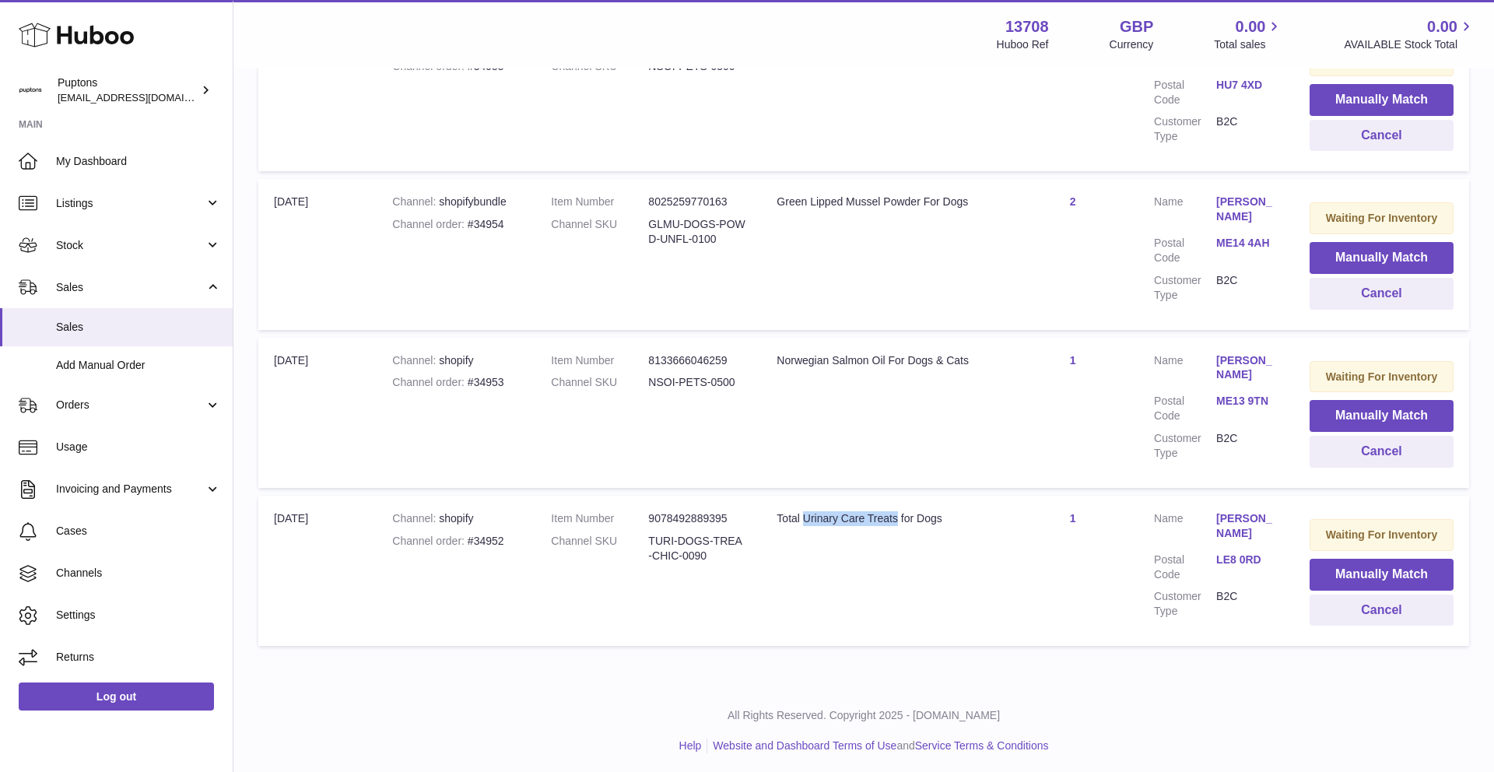
drag, startPoint x: 804, startPoint y: 517, endPoint x: 898, endPoint y: 519, distance: 94.2
click at [898, 519] on div "Total Urinary Care Treats for Dogs" at bounding box center [884, 518] width 215 height 15
copy div "Urinary Care Treats"
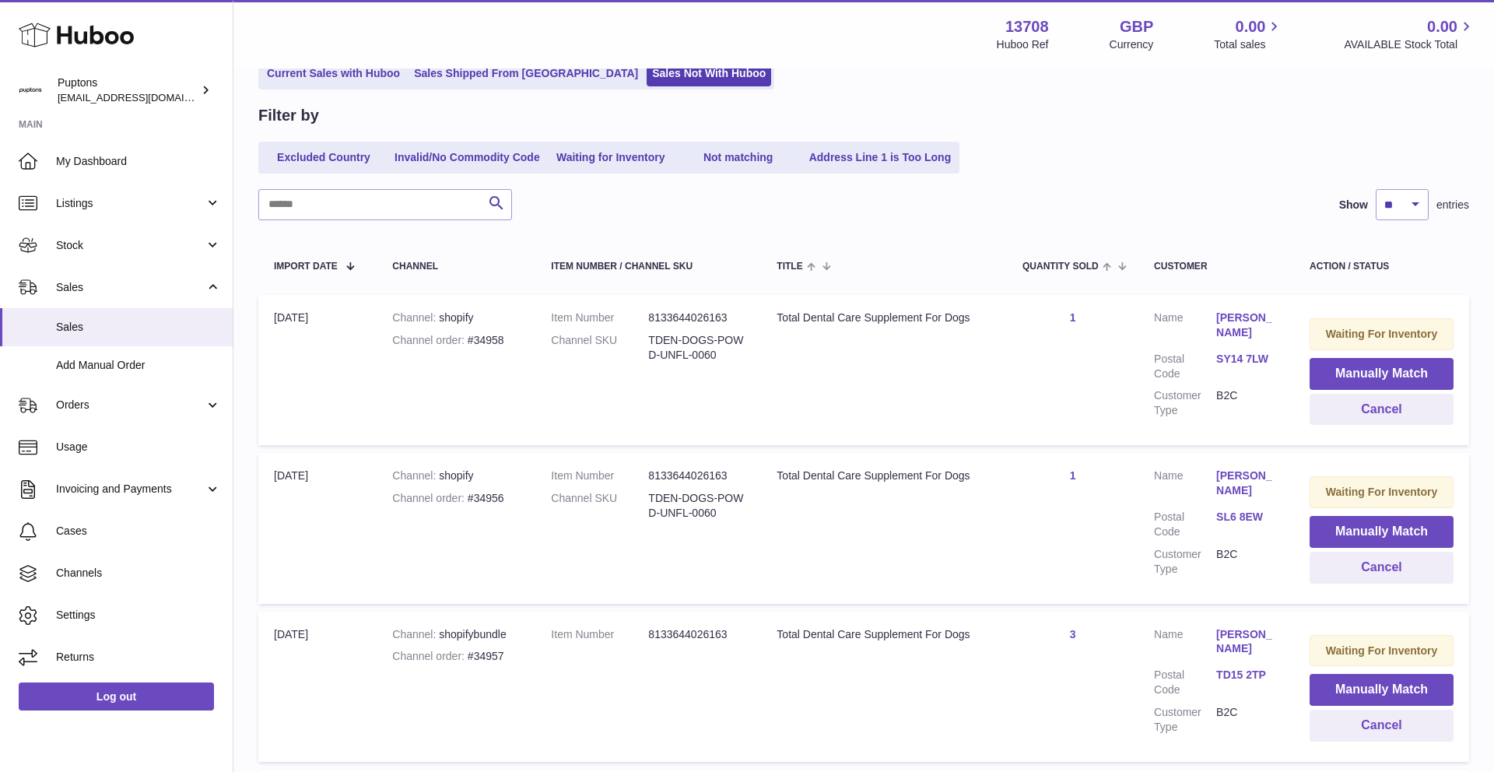
scroll to position [125, 0]
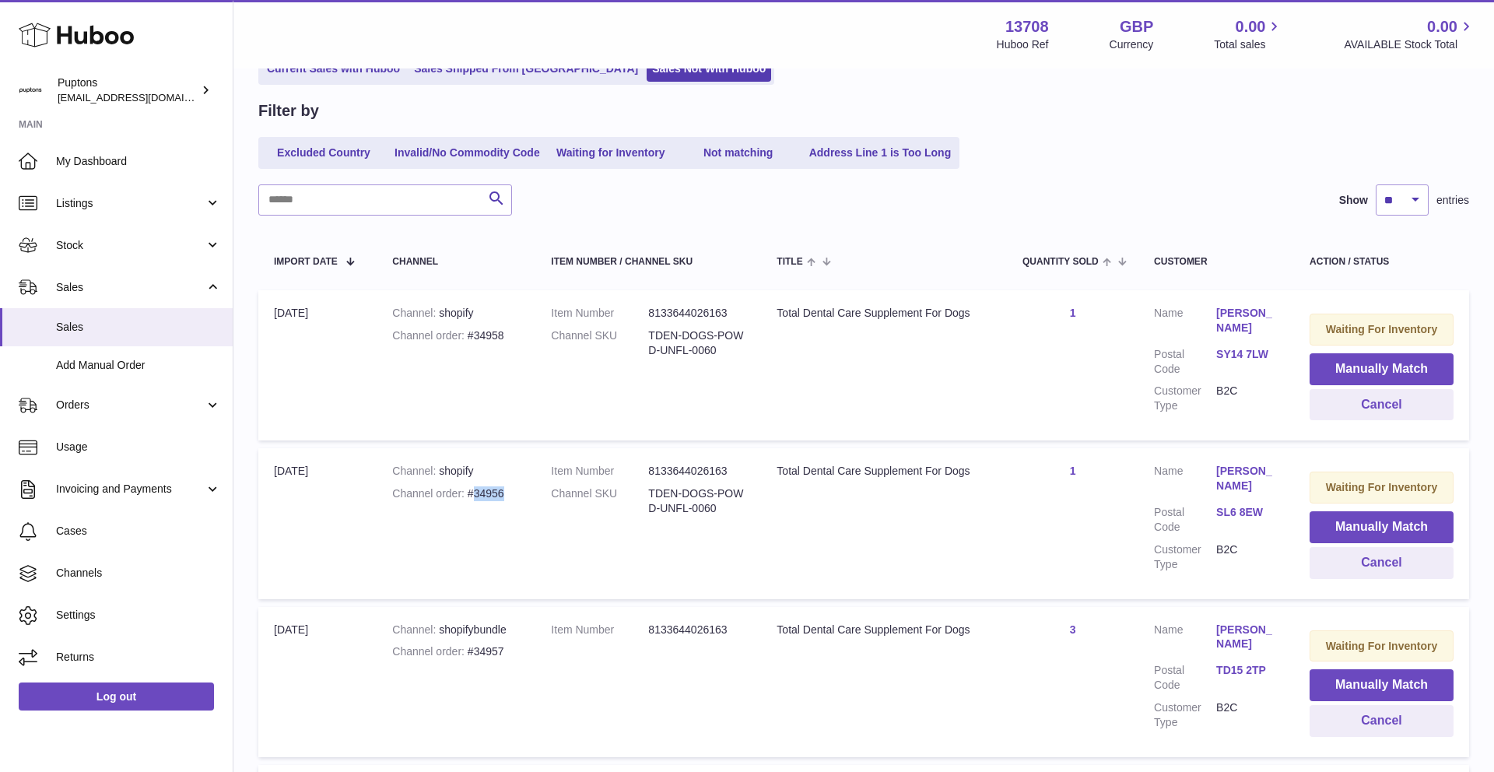
drag, startPoint x: 509, startPoint y: 493, endPoint x: 475, endPoint y: 492, distance: 34.3
click at [475, 492] on div "Channel order #34956" at bounding box center [456, 493] width 128 height 15
copy div "34956"
drag, startPoint x: 507, startPoint y: 332, endPoint x: 476, endPoint y: 335, distance: 32.0
click at [476, 335] on div "Channel order #34958" at bounding box center [456, 335] width 128 height 15
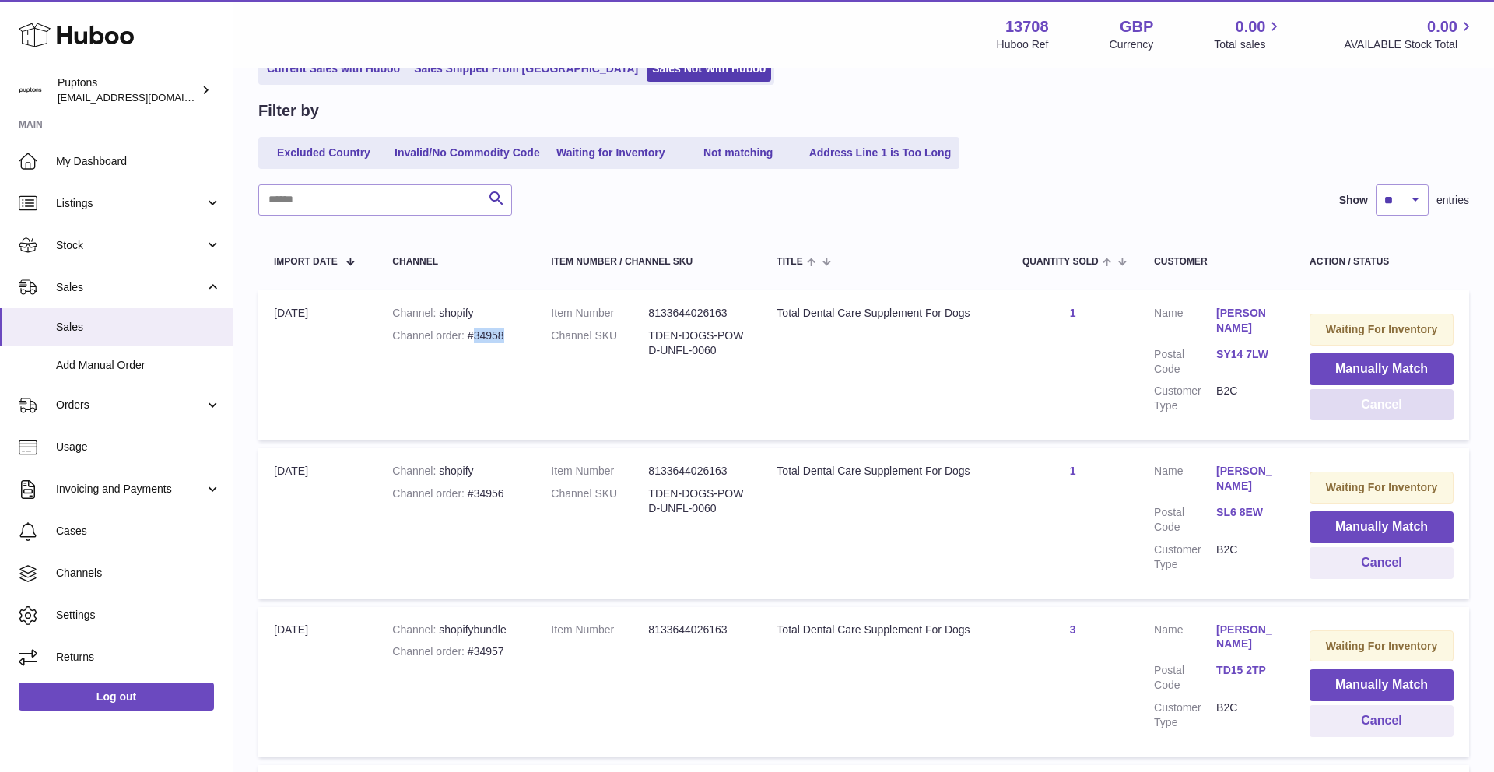
click at [1347, 406] on button "Cancel" at bounding box center [1382, 405] width 144 height 32
drag, startPoint x: 509, startPoint y: 336, endPoint x: 476, endPoint y: 335, distance: 33.5
click at [476, 335] on div "Channel order #34956" at bounding box center [456, 335] width 128 height 15
click at [1356, 404] on button "Cancel" at bounding box center [1382, 405] width 144 height 32
drag, startPoint x: 507, startPoint y: 339, endPoint x: 474, endPoint y: 335, distance: 33.6
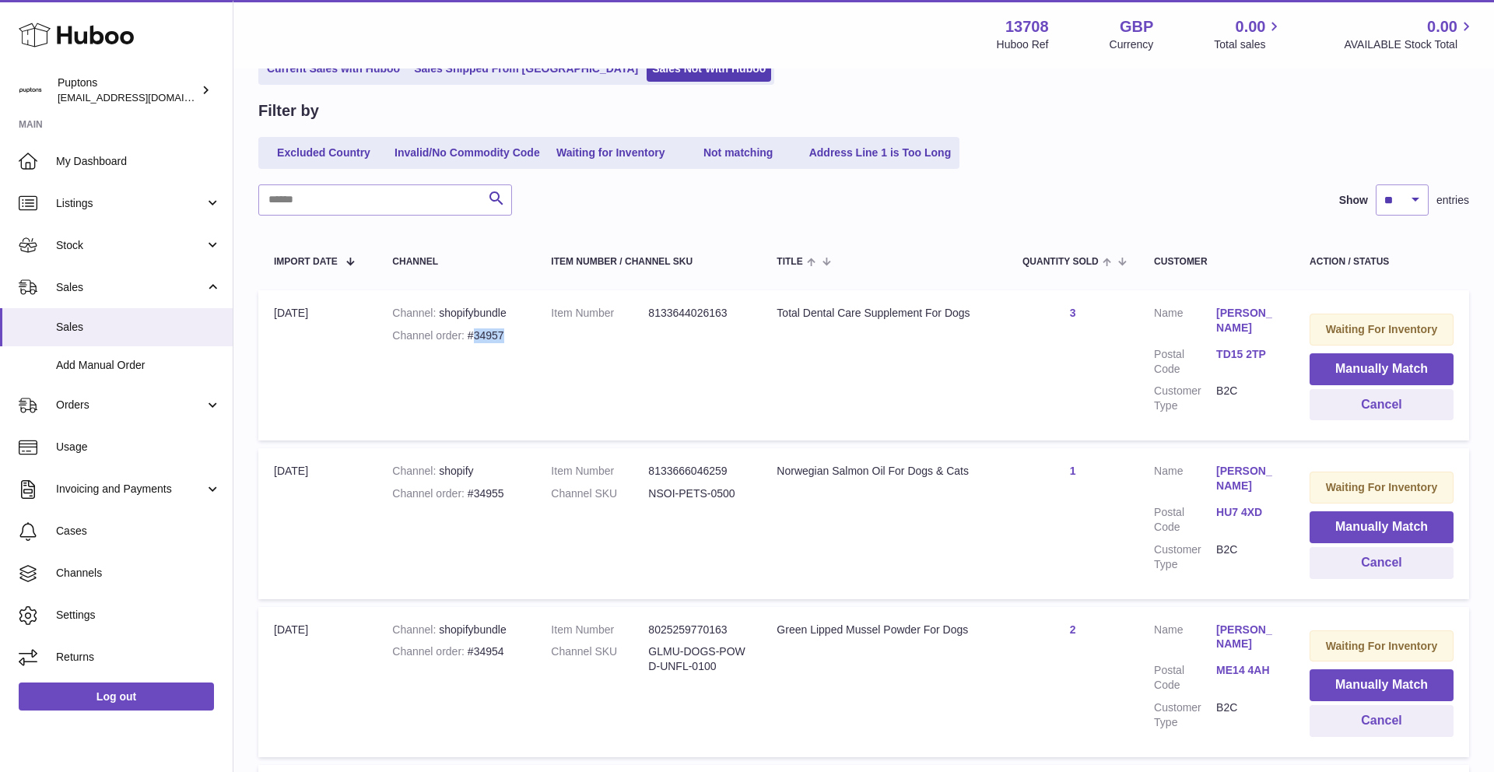
click at [474, 335] on div "Channel order #34957" at bounding box center [456, 335] width 128 height 15
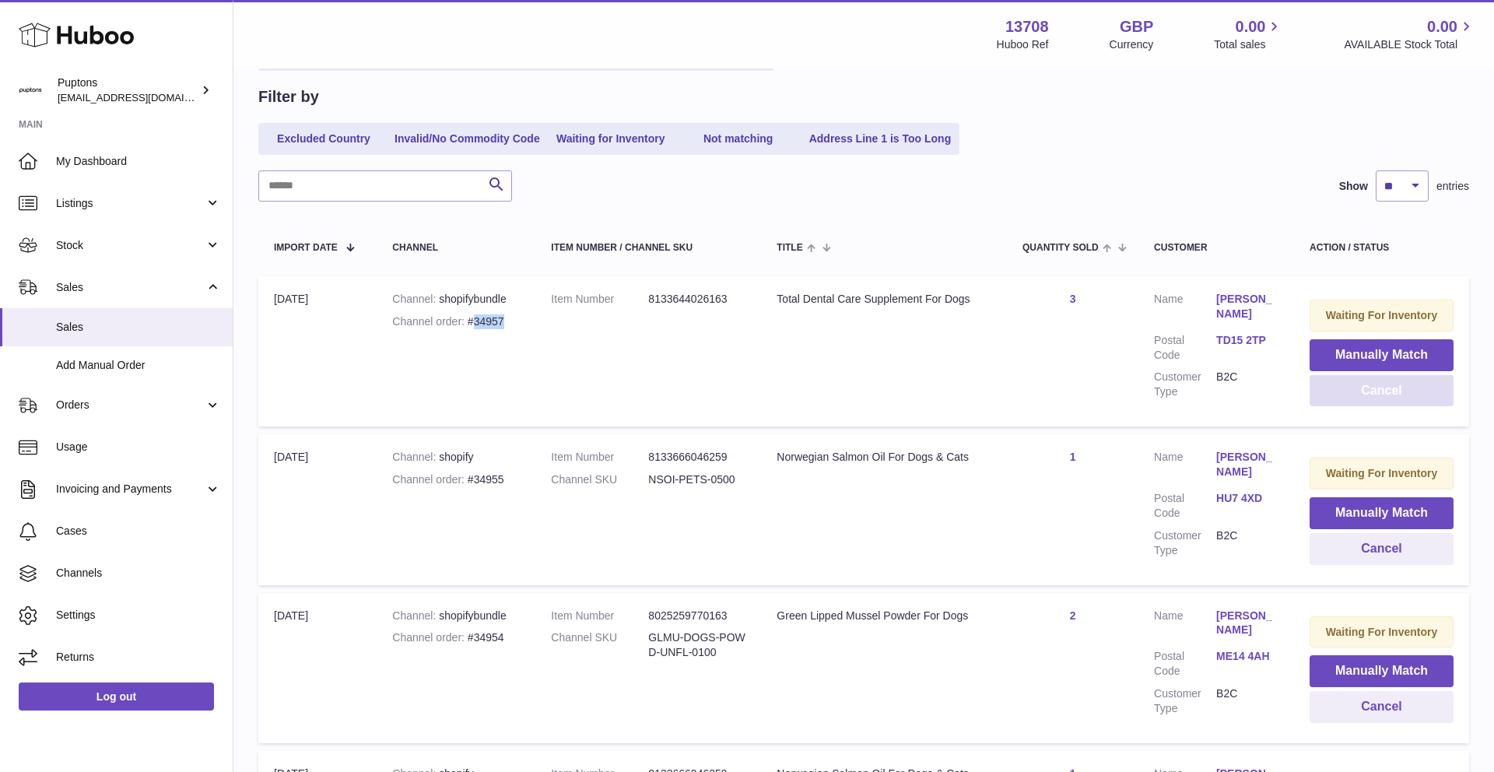
scroll to position [141, 0]
click at [1363, 389] on button "Cancel" at bounding box center [1382, 390] width 144 height 32
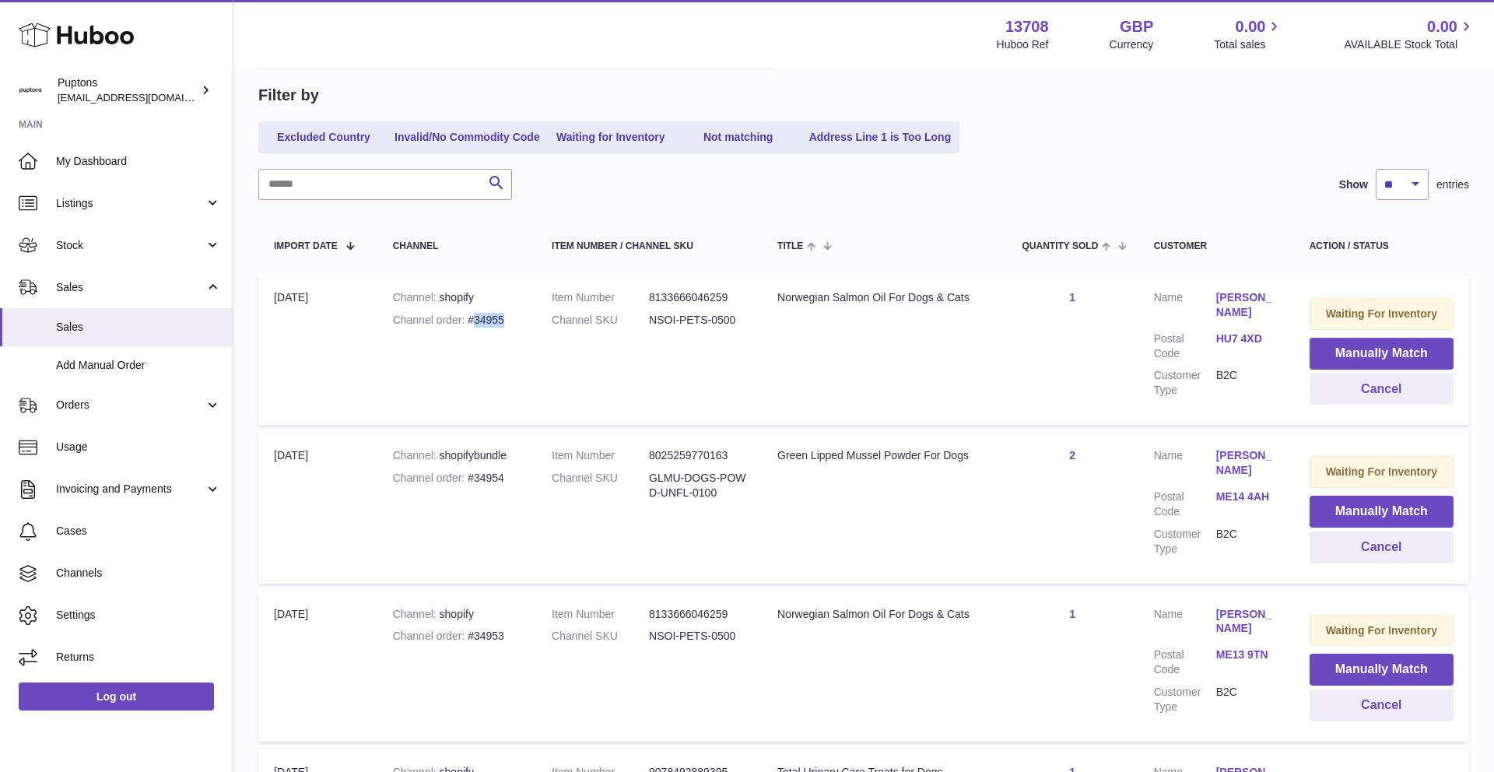
drag, startPoint x: 505, startPoint y: 321, endPoint x: 476, endPoint y: 319, distance: 29.6
click at [476, 319] on div "Channel order #34955" at bounding box center [457, 320] width 128 height 15
click at [1359, 387] on button "Cancel" at bounding box center [1382, 390] width 144 height 32
drag, startPoint x: 502, startPoint y: 479, endPoint x: 474, endPoint y: 476, distance: 28.2
click at [474, 476] on div "Channel order #34953" at bounding box center [457, 478] width 128 height 15
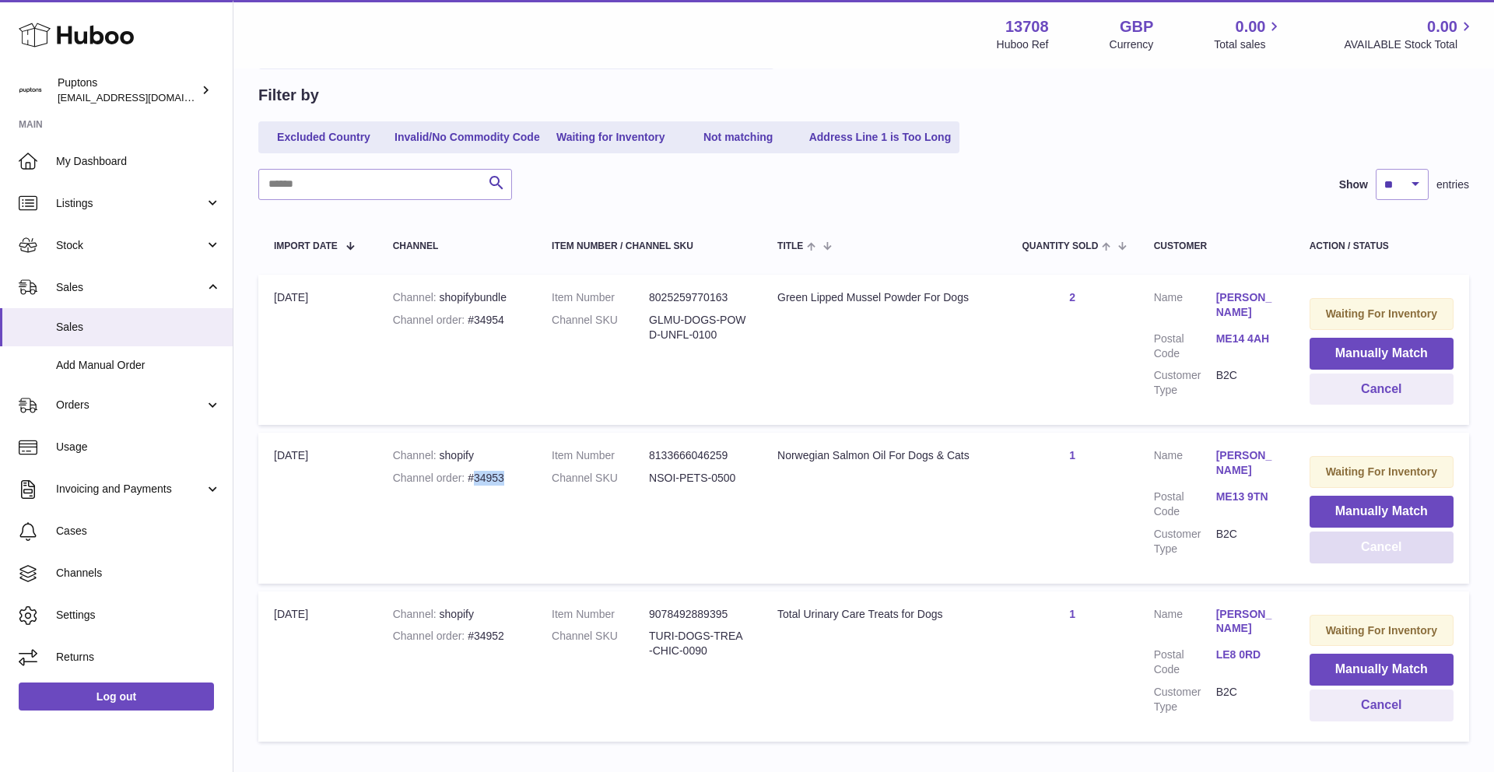
click at [1392, 547] on button "Cancel" at bounding box center [1382, 548] width 144 height 32
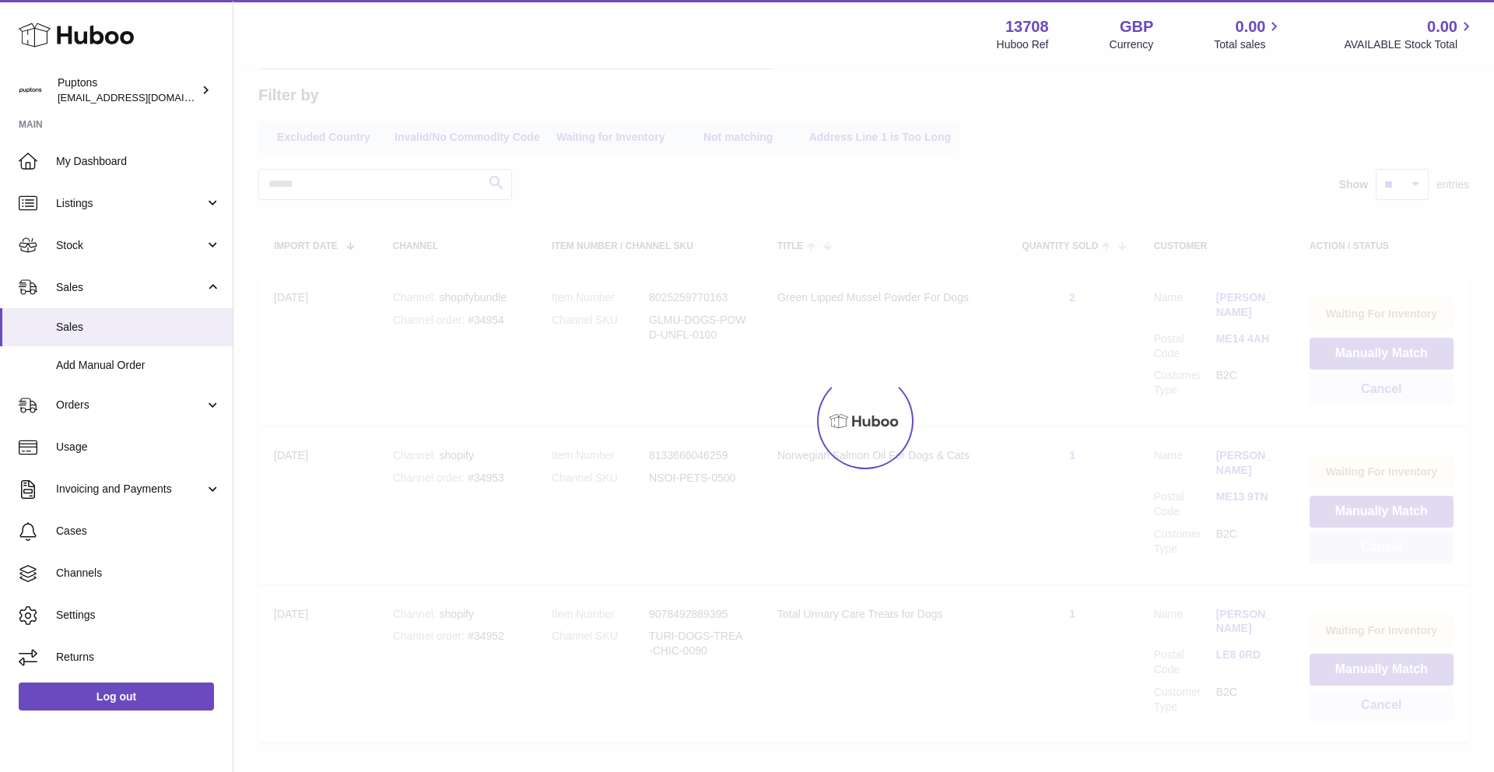
scroll to position [78, 0]
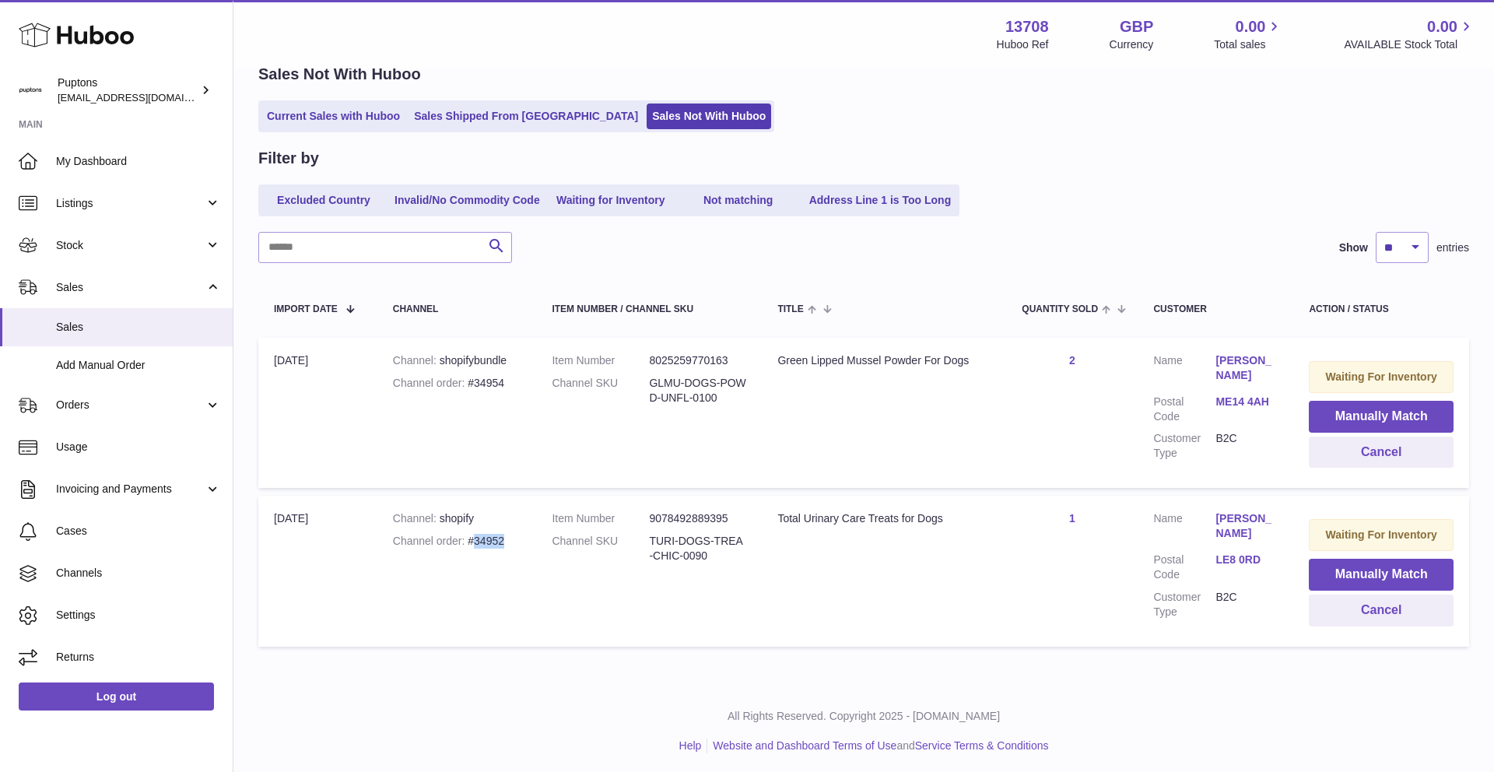
drag, startPoint x: 504, startPoint y: 542, endPoint x: 476, endPoint y: 541, distance: 28.8
click at [476, 541] on div "Channel order #34952" at bounding box center [457, 541] width 128 height 15
click at [1336, 609] on button "Cancel" at bounding box center [1381, 611] width 145 height 32
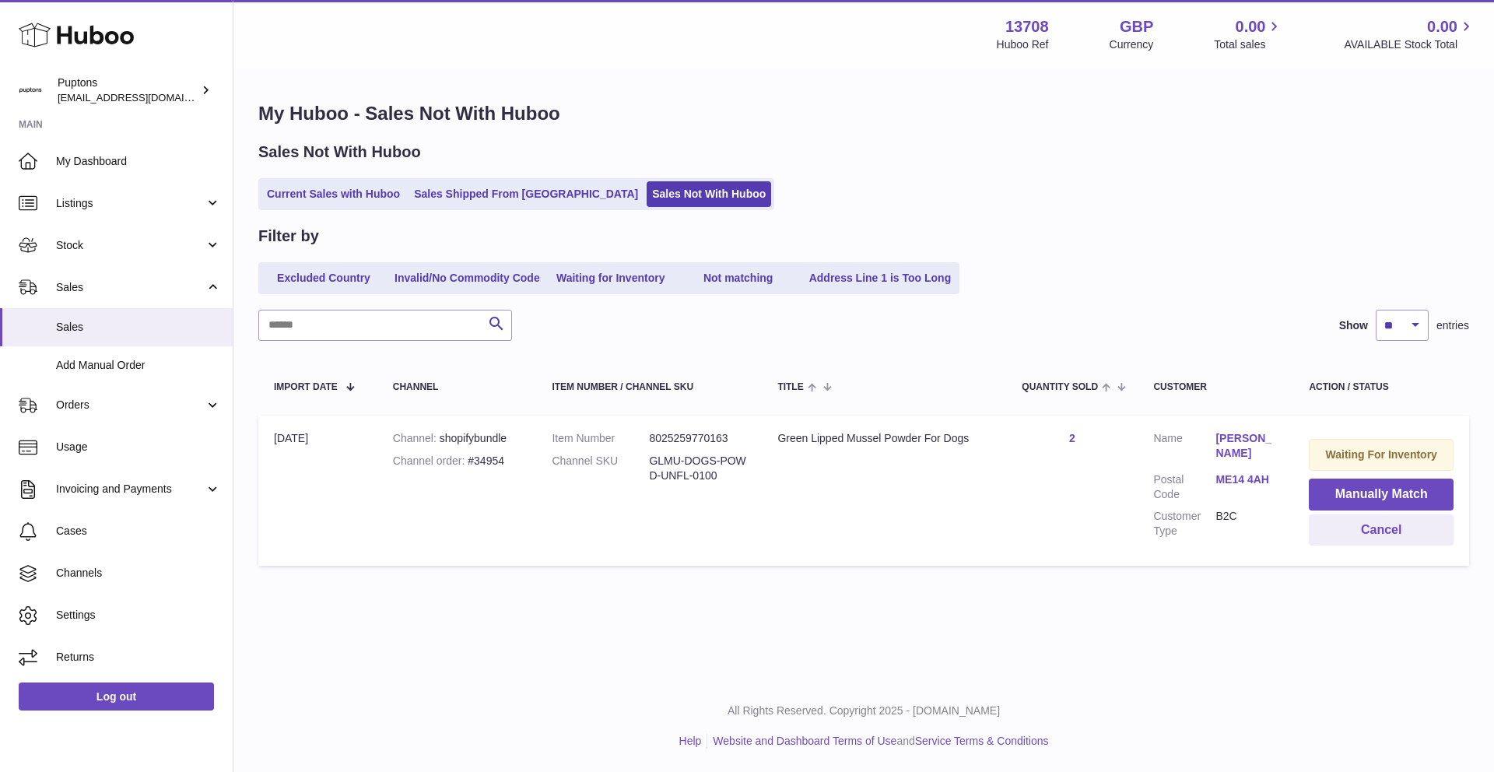
scroll to position [0, 0]
drag, startPoint x: 779, startPoint y: 437, endPoint x: 922, endPoint y: 437, distance: 142.4
click at [922, 437] on div "Green Lipped Mussel Powder For Dogs" at bounding box center [884, 438] width 213 height 15
drag, startPoint x: 504, startPoint y: 463, endPoint x: 475, endPoint y: 464, distance: 29.6
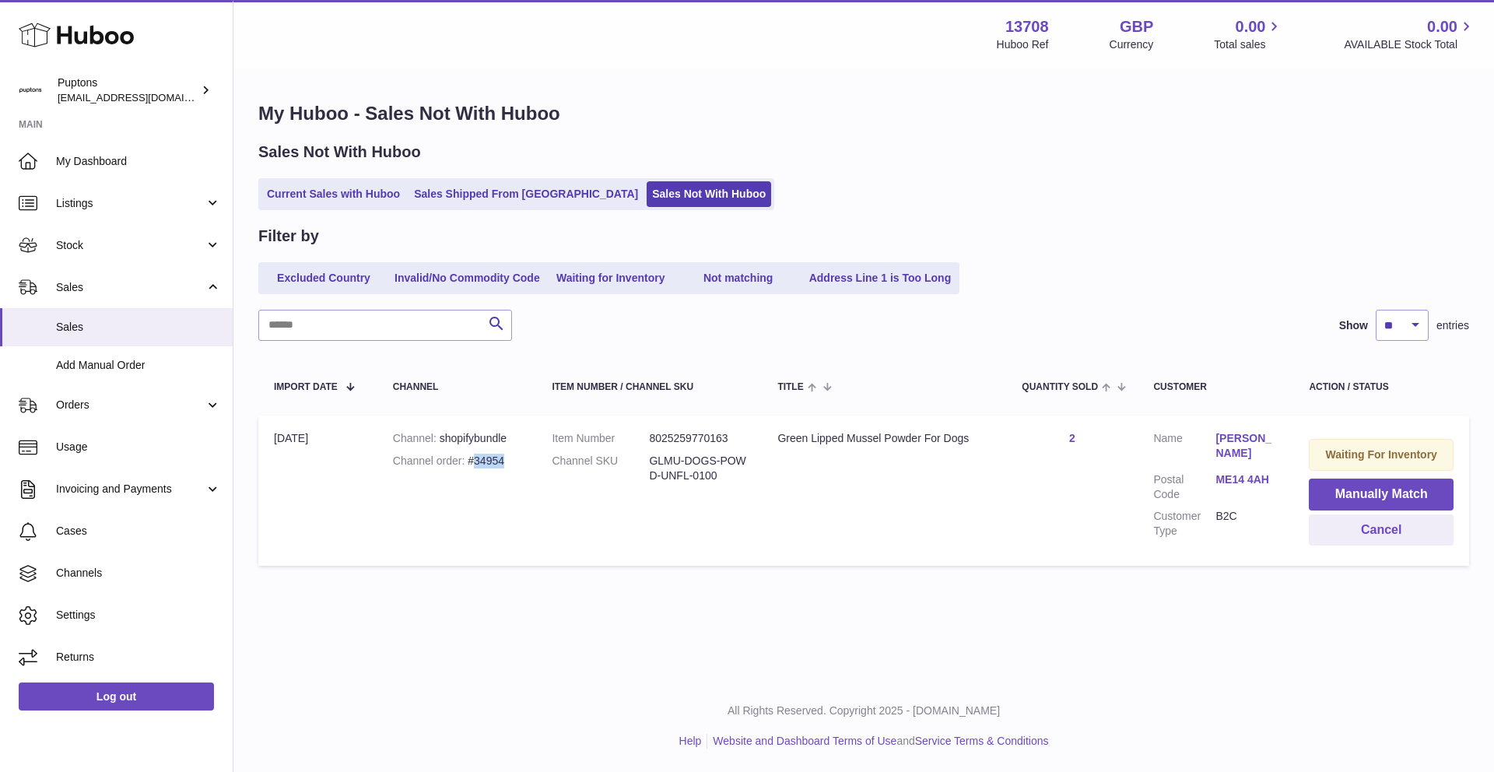
click at [475, 464] on div "Channel order #34954" at bounding box center [457, 461] width 128 height 15
click at [1321, 525] on button "Cancel" at bounding box center [1381, 530] width 145 height 32
click at [345, 199] on link "Current Sales with Huboo" at bounding box center [334, 194] width 144 height 26
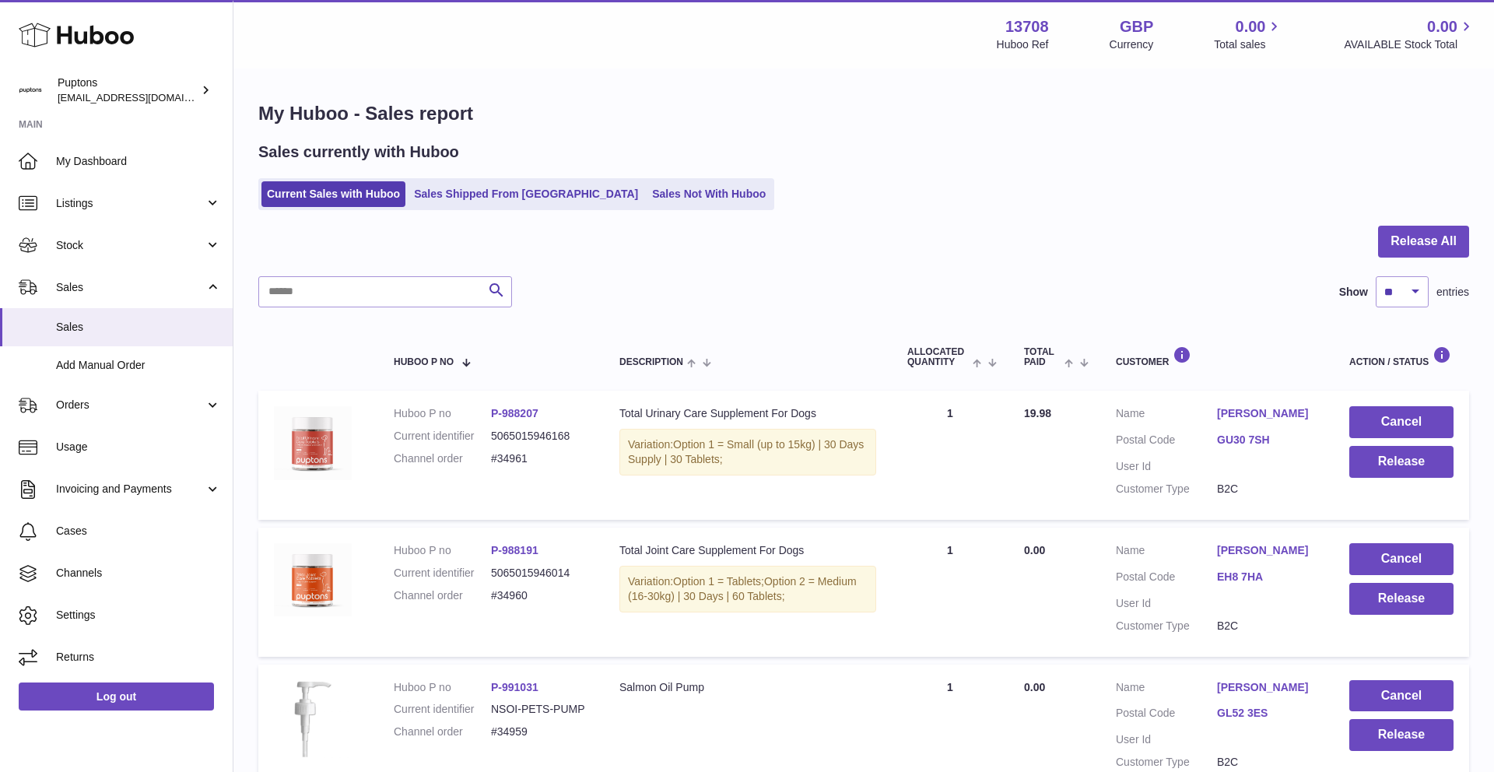
click at [1433, 292] on div "Show ** ** ** *** entries" at bounding box center [1401, 291] width 138 height 31
click at [1413, 292] on select "** ** ** ***" at bounding box center [1402, 291] width 53 height 31
select select "***"
click at [1376, 276] on select "** ** ** ***" at bounding box center [1402, 291] width 53 height 31
click at [1399, 250] on button "Release All" at bounding box center [1423, 242] width 91 height 32
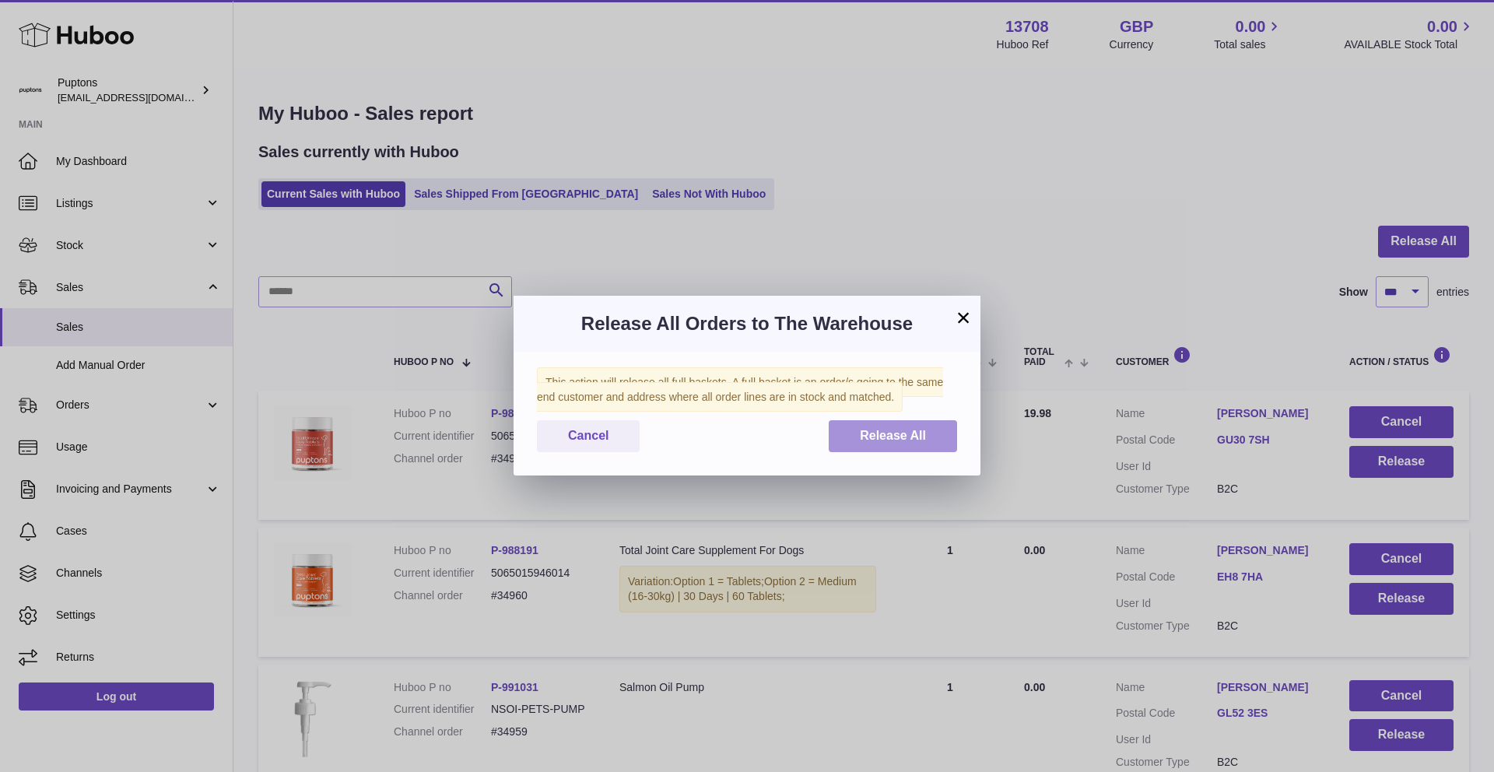
click at [869, 435] on span "Release All" at bounding box center [893, 435] width 66 height 13
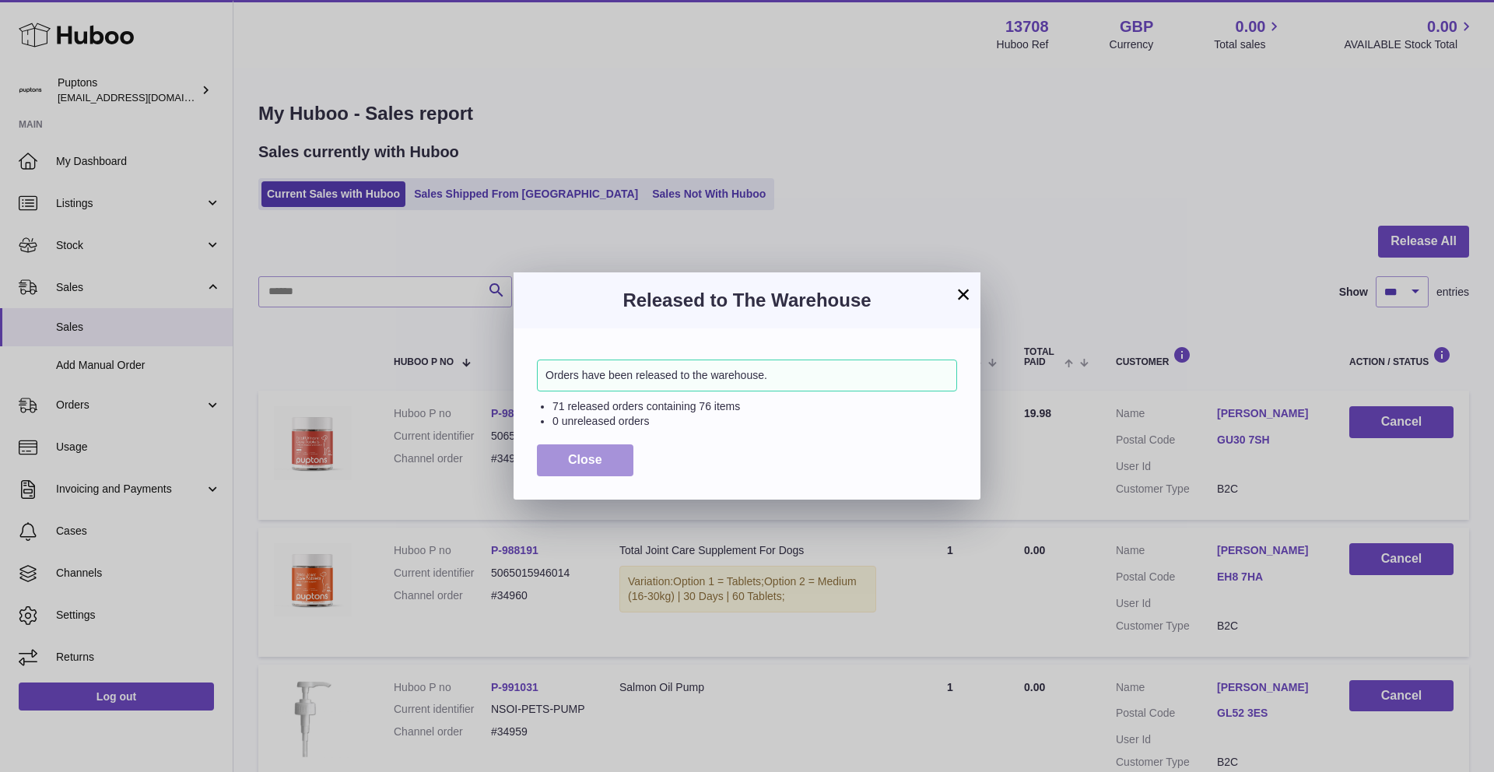
click at [613, 459] on button "Close" at bounding box center [585, 460] width 97 height 32
